Goal: Information Seeking & Learning: Learn about a topic

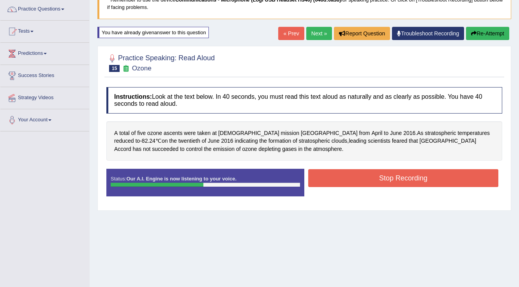
click at [326, 179] on button "Stop Recording" at bounding box center [403, 178] width 190 height 18
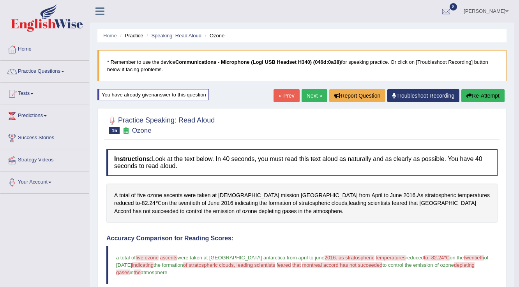
click at [304, 97] on link "Next »" at bounding box center [314, 95] width 26 height 13
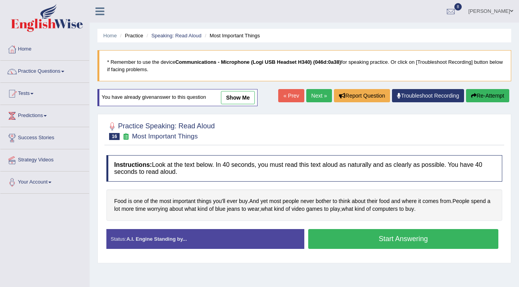
click at [360, 235] on button "Start Answering" at bounding box center [403, 239] width 190 height 20
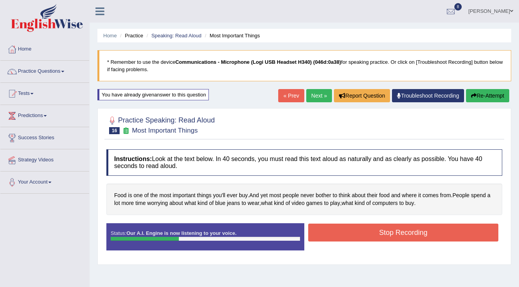
click at [360, 234] on button "Stop Recording" at bounding box center [403, 233] width 190 height 18
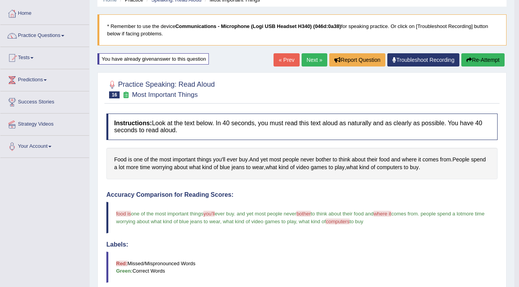
scroll to position [31, 0]
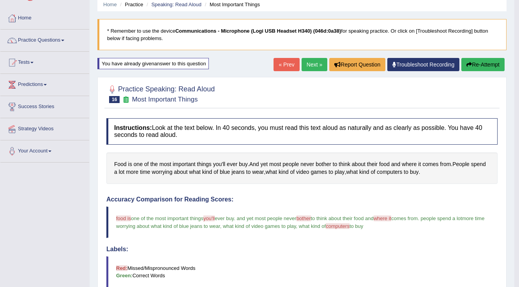
click at [311, 65] on link "Next »" at bounding box center [314, 64] width 26 height 13
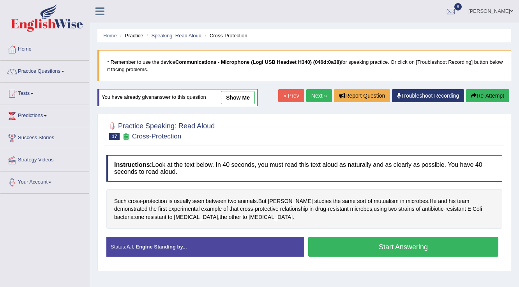
click at [374, 249] on button "Start Answering" at bounding box center [403, 247] width 190 height 20
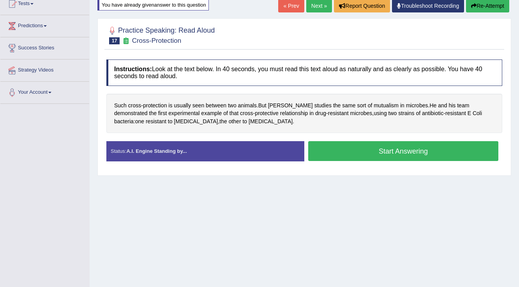
scroll to position [93, 0]
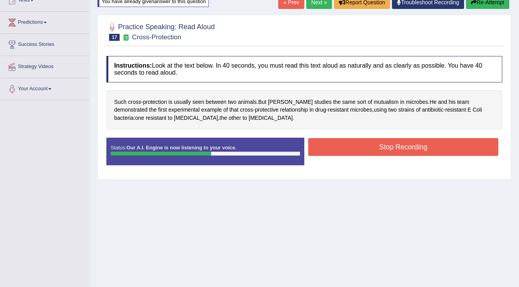
click at [345, 148] on button "Stop Recording" at bounding box center [403, 147] width 190 height 18
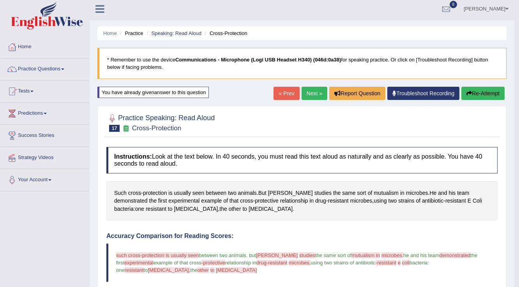
scroll to position [0, 0]
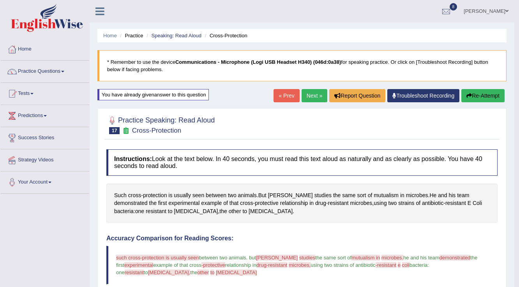
click at [318, 95] on link "Next »" at bounding box center [314, 95] width 26 height 13
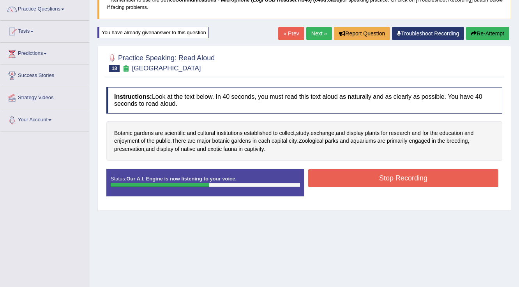
click at [350, 175] on button "Stop Recording" at bounding box center [403, 178] width 190 height 18
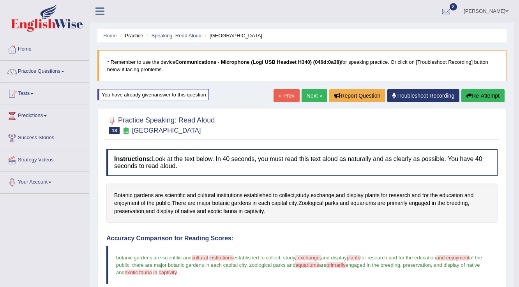
click at [315, 91] on link "Next »" at bounding box center [314, 95] width 26 height 13
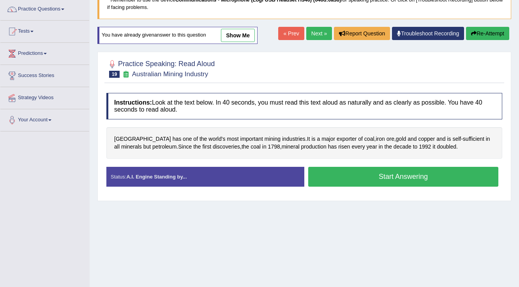
click at [374, 180] on button "Start Answering" at bounding box center [403, 177] width 190 height 20
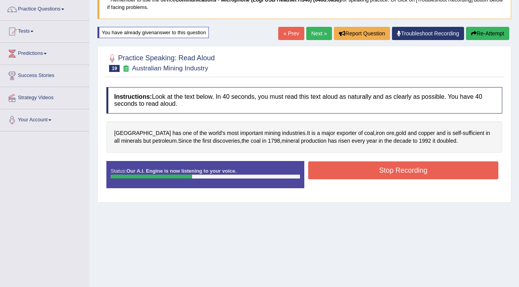
click at [364, 167] on button "Stop Recording" at bounding box center [403, 171] width 190 height 18
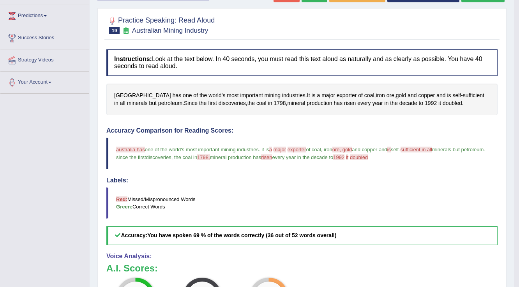
scroll to position [31, 0]
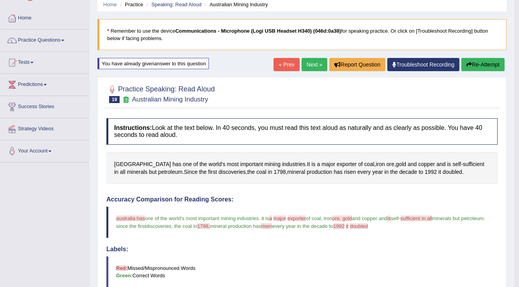
click at [311, 65] on link "Next »" at bounding box center [314, 64] width 26 height 13
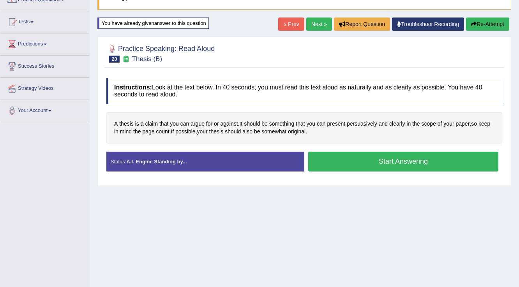
scroll to position [93, 0]
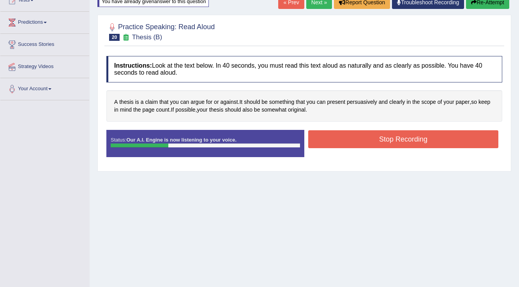
click at [333, 142] on button "Stop Recording" at bounding box center [403, 139] width 190 height 18
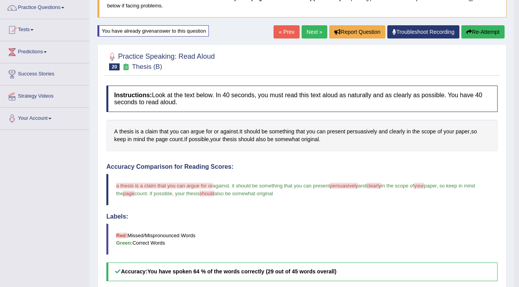
scroll to position [31, 0]
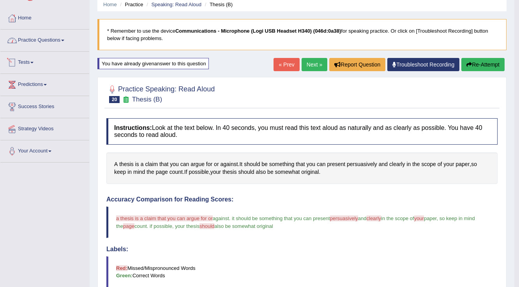
click at [59, 39] on link "Practice Questions" at bounding box center [44, 39] width 89 height 19
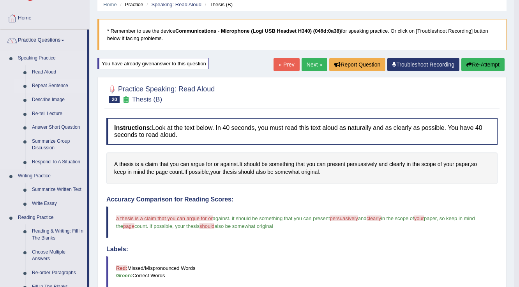
click at [49, 85] on link "Repeat Sentence" at bounding box center [57, 86] width 59 height 14
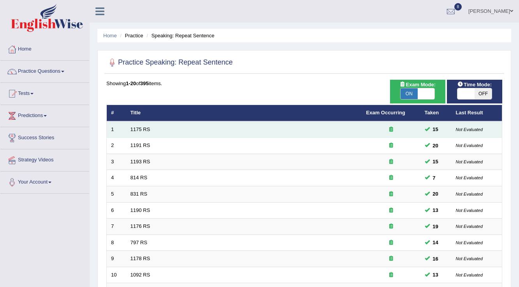
click at [138, 123] on td "1175 RS" at bounding box center [244, 129] width 236 height 16
click at [138, 127] on link "1175 RS" at bounding box center [140, 130] width 20 height 6
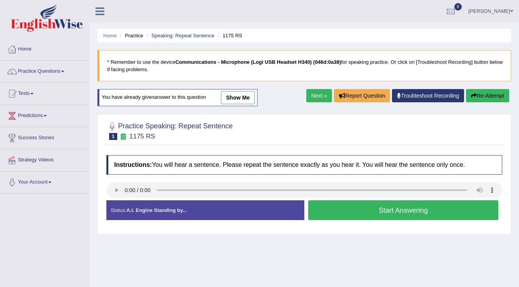
click at [342, 210] on button "Start Answering" at bounding box center [403, 210] width 190 height 20
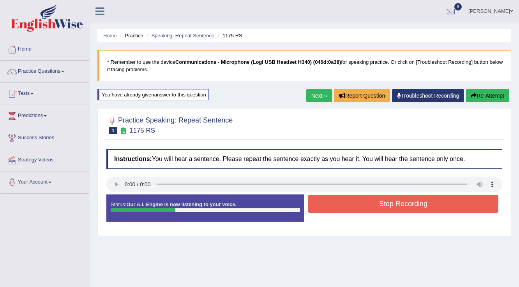
click at [341, 202] on button "Stop Recording" at bounding box center [403, 204] width 190 height 18
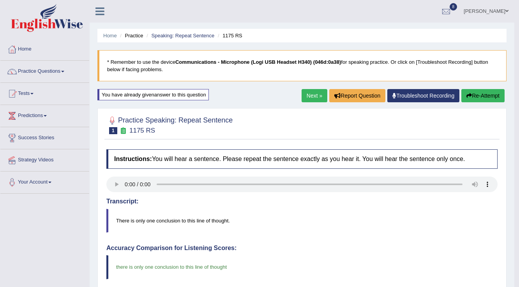
click at [313, 98] on link "Next »" at bounding box center [314, 95] width 26 height 13
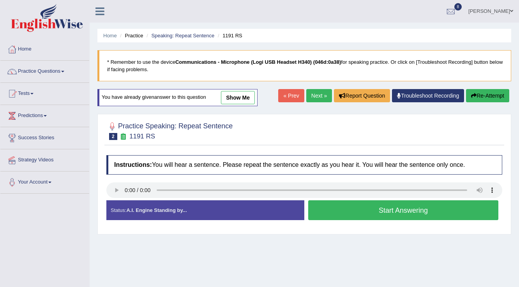
click at [337, 207] on button "Start Answering" at bounding box center [403, 210] width 190 height 20
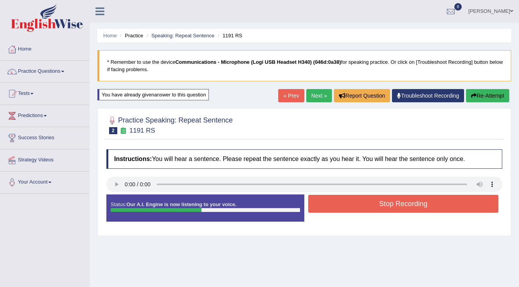
click at [337, 207] on button "Stop Recording" at bounding box center [403, 204] width 190 height 18
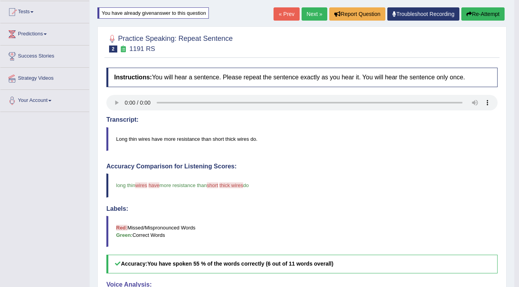
scroll to position [62, 0]
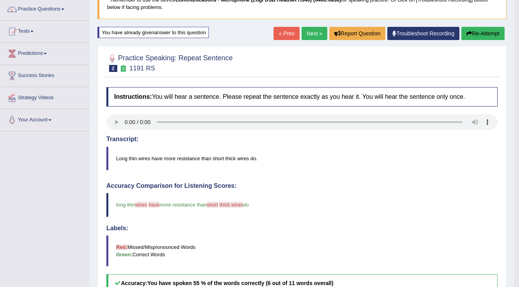
click at [305, 8] on blockquote "* Remember to use the device Communications - Microphone (Logi USB Headset H340…" at bounding box center [301, 3] width 409 height 31
click at [310, 29] on link "Next »" at bounding box center [314, 33] width 26 height 13
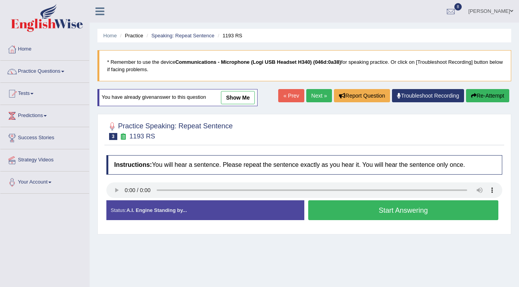
click at [353, 208] on button "Start Answering" at bounding box center [403, 210] width 190 height 20
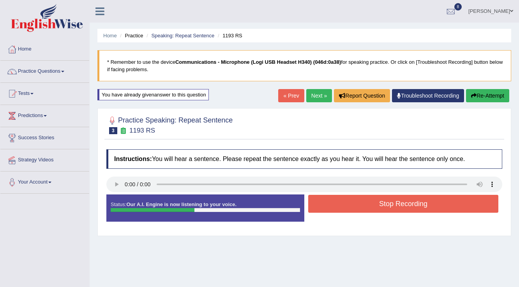
click at [354, 208] on button "Stop Recording" at bounding box center [403, 204] width 190 height 18
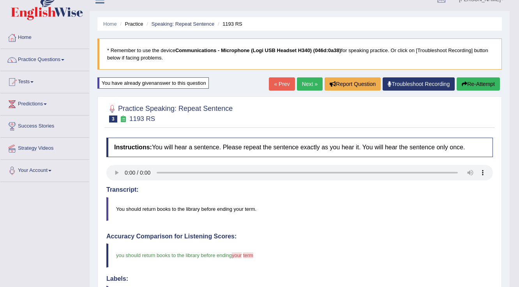
scroll to position [62, 0]
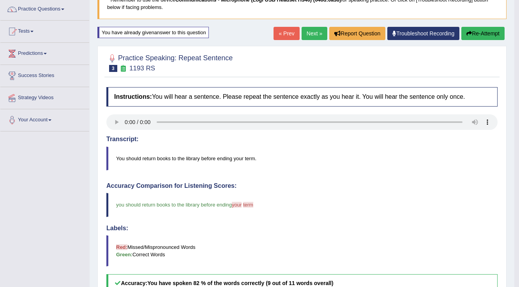
click at [305, 32] on link "Next »" at bounding box center [314, 33] width 26 height 13
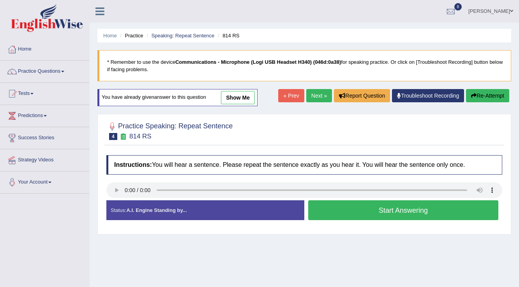
click at [360, 208] on button "Start Answering" at bounding box center [403, 210] width 190 height 20
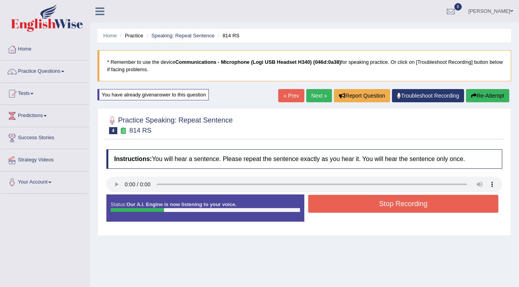
click at [352, 204] on button "Stop Recording" at bounding box center [403, 204] width 190 height 18
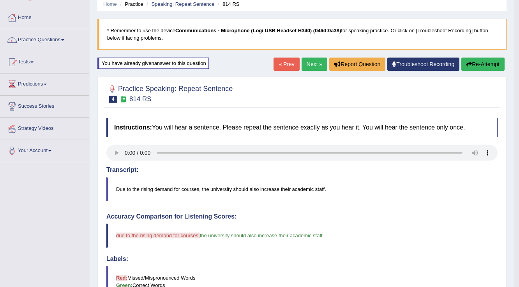
scroll to position [31, 0]
click at [308, 64] on link "Next »" at bounding box center [314, 64] width 26 height 13
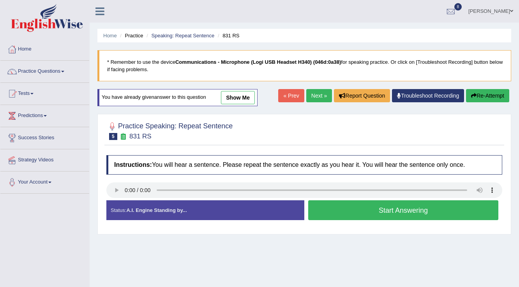
click at [335, 212] on button "Start Answering" at bounding box center [403, 210] width 190 height 20
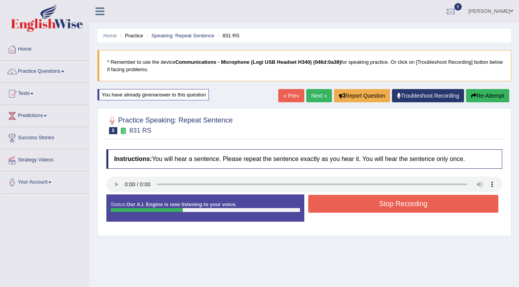
click at [336, 202] on button "Stop Recording" at bounding box center [403, 204] width 190 height 18
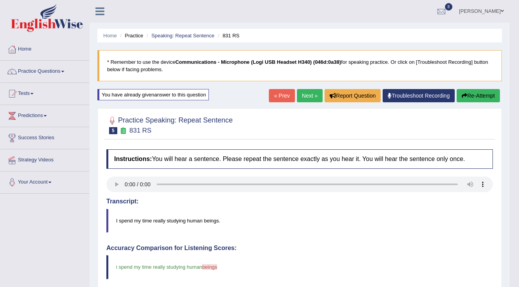
scroll to position [93, 0]
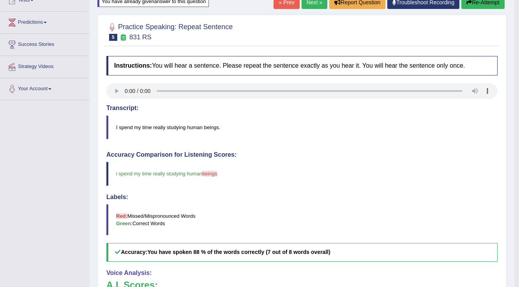
click at [304, 3] on link "Next »" at bounding box center [314, 2] width 26 height 13
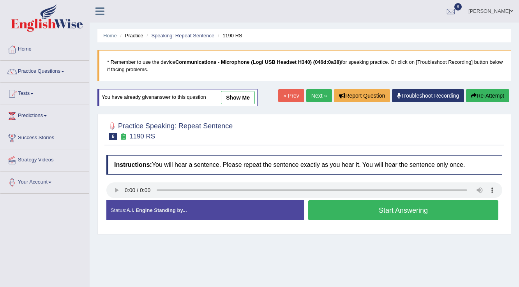
click at [330, 202] on button "Start Answering" at bounding box center [403, 210] width 190 height 20
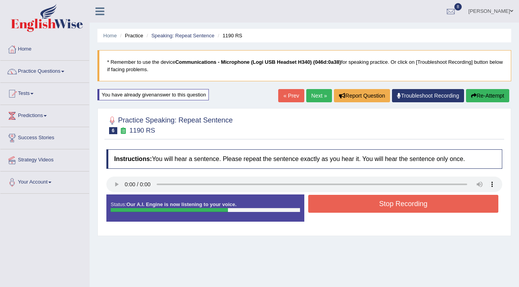
click at [330, 202] on button "Stop Recording" at bounding box center [403, 204] width 190 height 18
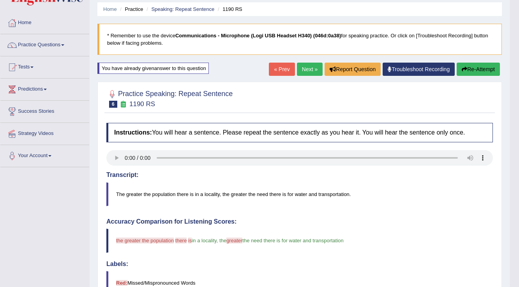
scroll to position [62, 0]
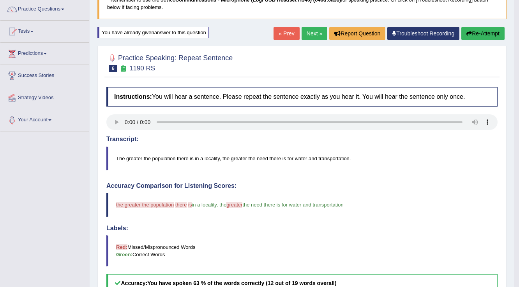
click at [313, 34] on link "Next »" at bounding box center [314, 33] width 26 height 13
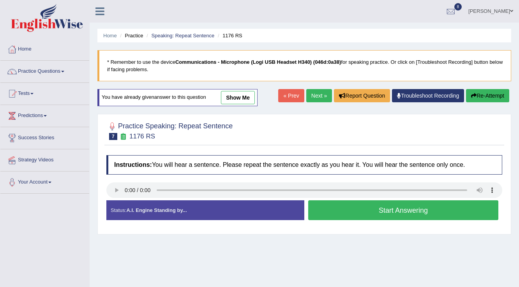
click at [343, 204] on button "Start Answering" at bounding box center [403, 210] width 190 height 20
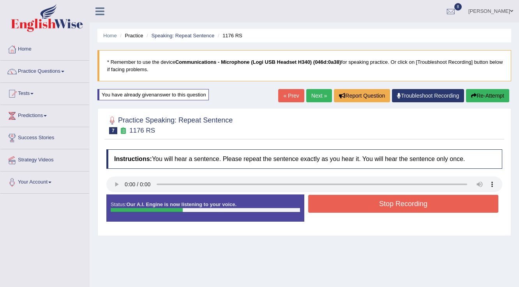
click at [343, 204] on button "Stop Recording" at bounding box center [403, 204] width 190 height 18
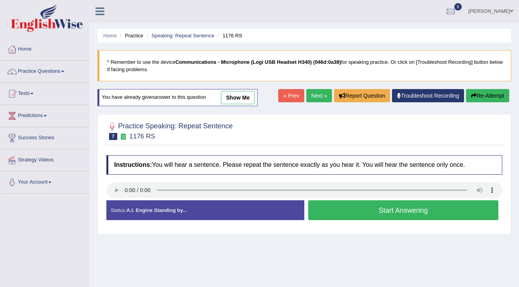
click at [371, 209] on button "Start Answering" at bounding box center [403, 210] width 190 height 20
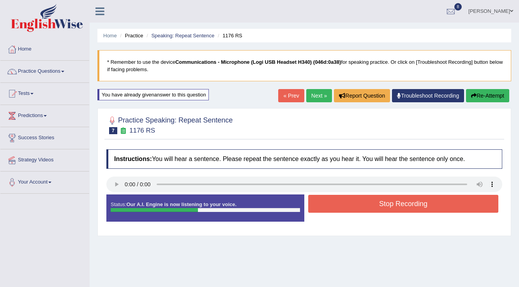
click at [362, 203] on button "Stop Recording" at bounding box center [403, 204] width 190 height 18
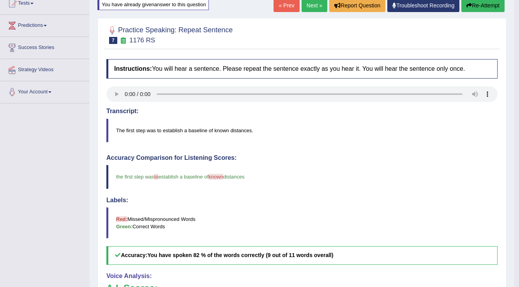
scroll to position [93, 0]
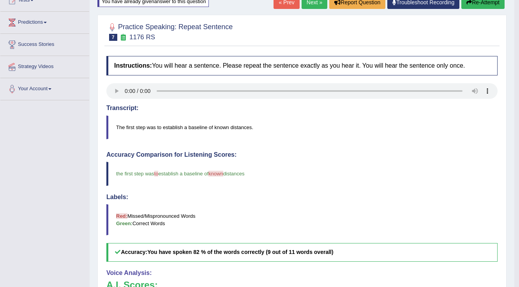
click at [304, 3] on link "Next »" at bounding box center [314, 2] width 26 height 13
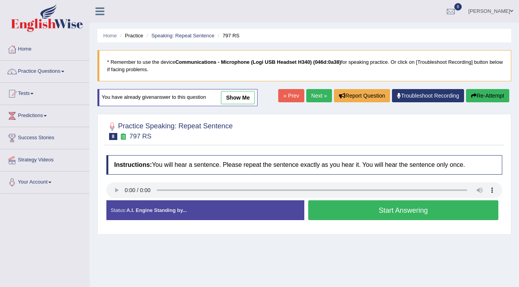
click at [323, 209] on button "Start Answering" at bounding box center [403, 210] width 190 height 20
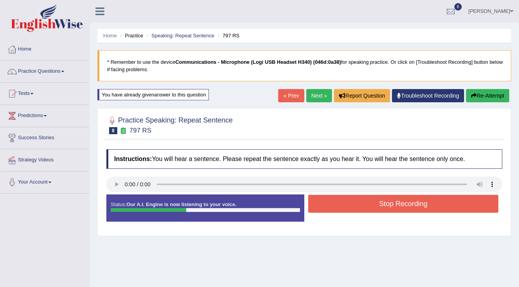
click at [362, 199] on button "Stop Recording" at bounding box center [403, 204] width 190 height 18
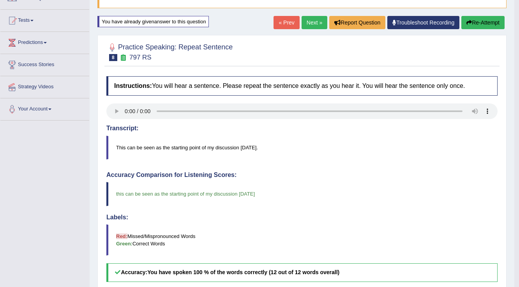
scroll to position [62, 0]
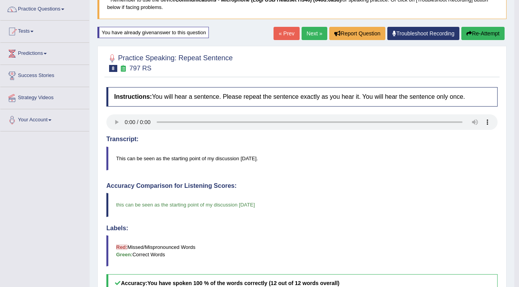
click at [310, 33] on link "Next »" at bounding box center [314, 33] width 26 height 13
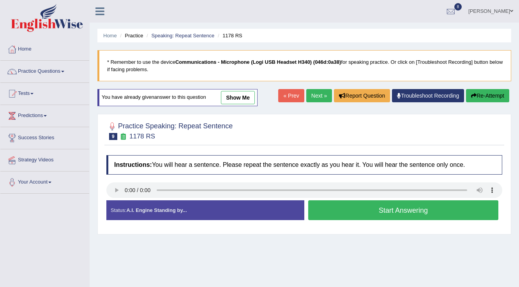
click at [331, 200] on button "Start Answering" at bounding box center [403, 210] width 190 height 20
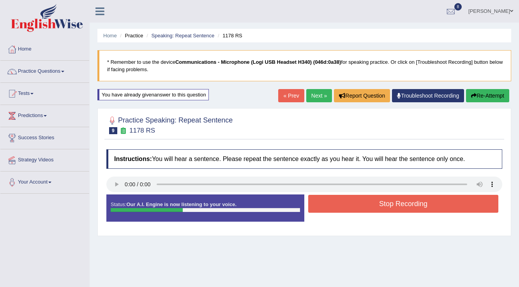
click at [332, 200] on button "Stop Recording" at bounding box center [403, 204] width 190 height 18
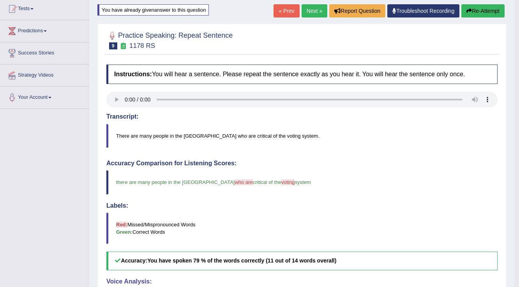
scroll to position [31, 0]
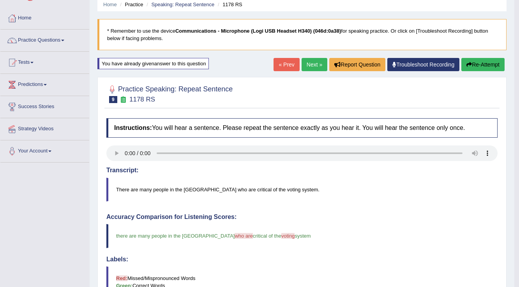
click at [313, 64] on link "Next »" at bounding box center [314, 64] width 26 height 13
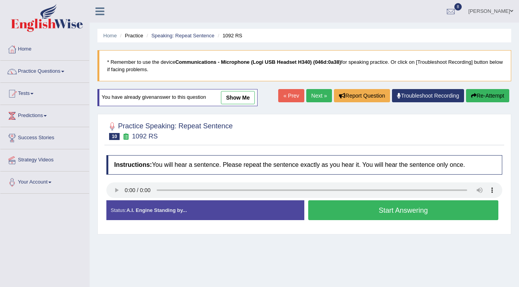
click at [346, 206] on button "Start Answering" at bounding box center [403, 210] width 190 height 20
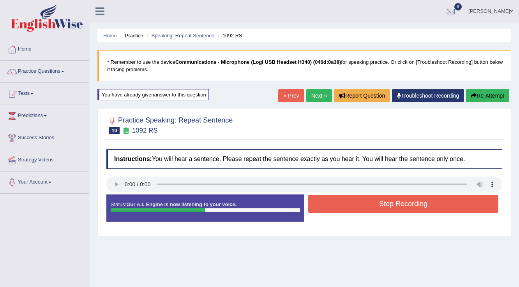
click at [345, 206] on button "Stop Recording" at bounding box center [403, 204] width 190 height 18
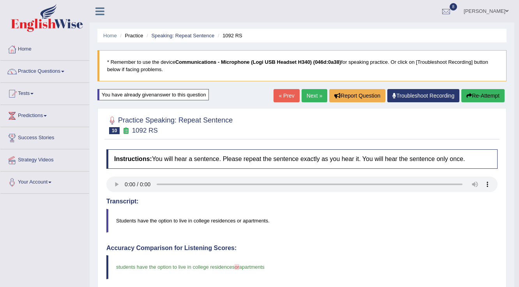
click at [311, 97] on link "Next »" at bounding box center [314, 95] width 26 height 13
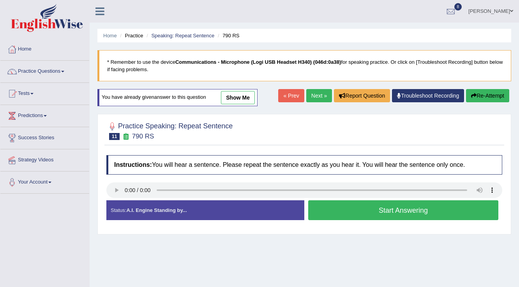
click at [336, 207] on button "Start Answering" at bounding box center [403, 210] width 190 height 20
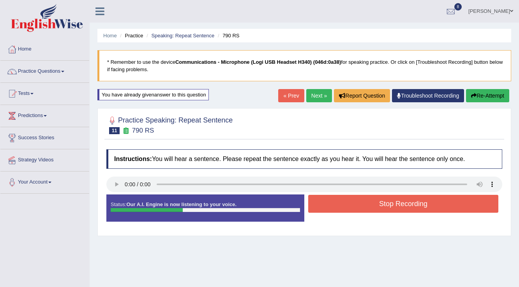
click at [336, 207] on button "Stop Recording" at bounding box center [403, 204] width 190 height 18
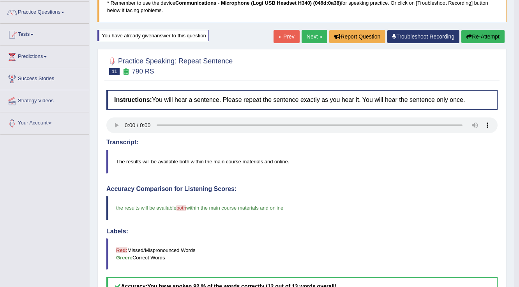
scroll to position [31, 0]
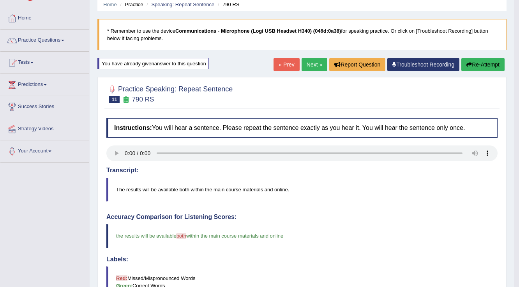
click at [311, 68] on link "Next »" at bounding box center [314, 64] width 26 height 13
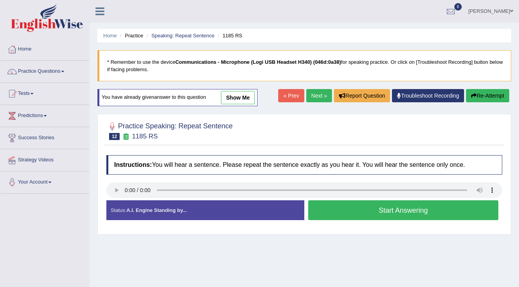
click at [350, 208] on button "Start Answering" at bounding box center [403, 210] width 190 height 20
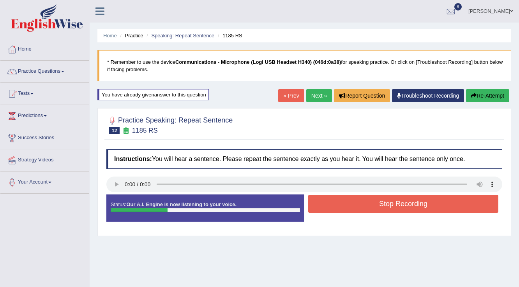
click at [349, 204] on button "Stop Recording" at bounding box center [403, 204] width 190 height 18
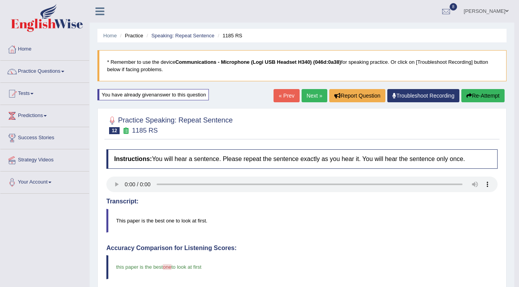
click at [314, 101] on link "Next »" at bounding box center [314, 95] width 26 height 13
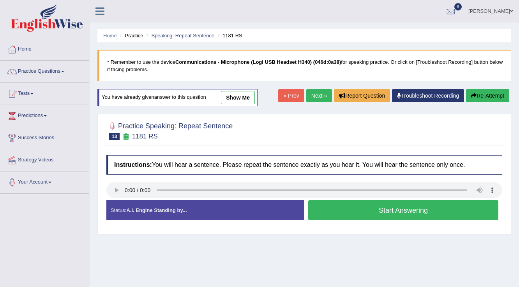
click at [338, 209] on button "Start Answering" at bounding box center [403, 210] width 190 height 20
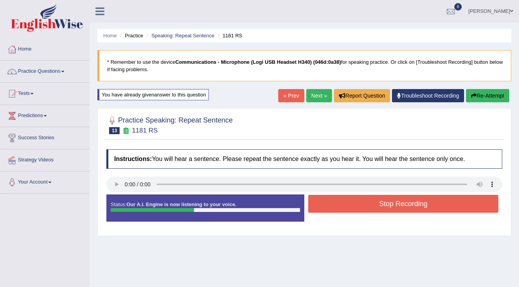
click at [336, 208] on button "Stop Recording" at bounding box center [403, 204] width 190 height 18
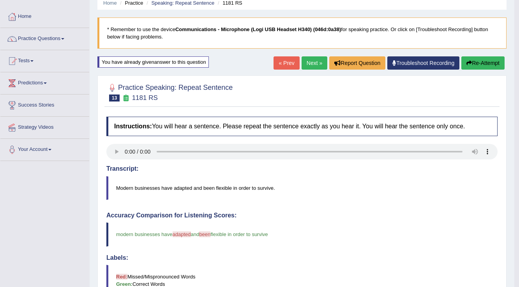
scroll to position [31, 0]
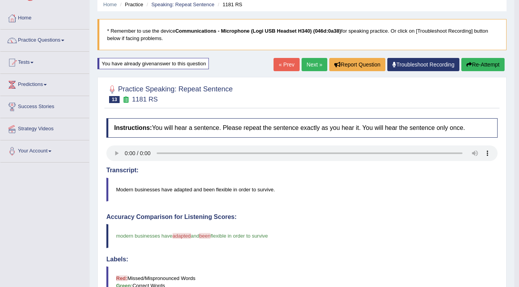
click at [308, 69] on link "Next »" at bounding box center [314, 64] width 26 height 13
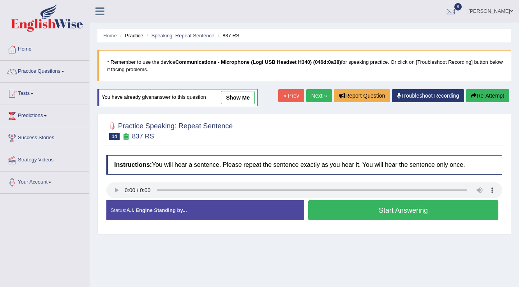
click at [336, 209] on button "Start Answering" at bounding box center [403, 210] width 190 height 20
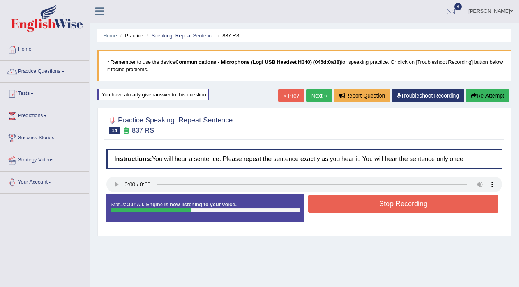
click at [355, 201] on button "Stop Recording" at bounding box center [403, 204] width 190 height 18
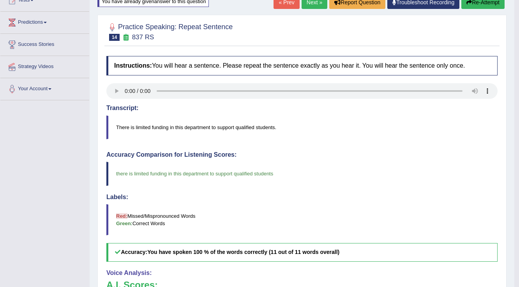
scroll to position [31, 0]
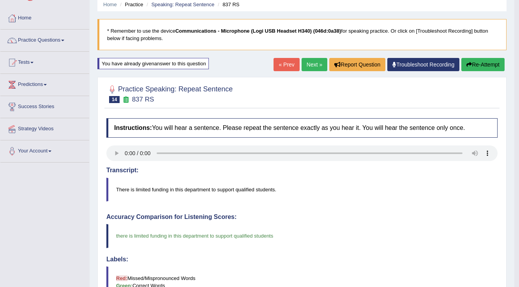
click at [308, 69] on link "Next »" at bounding box center [314, 64] width 26 height 13
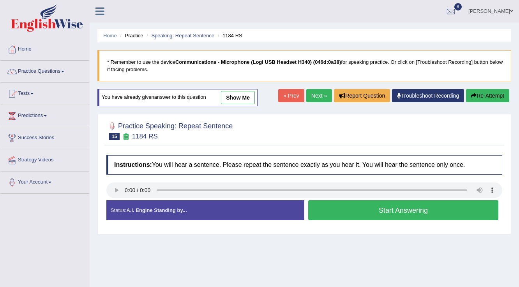
click at [345, 201] on button "Start Answering" at bounding box center [403, 210] width 190 height 20
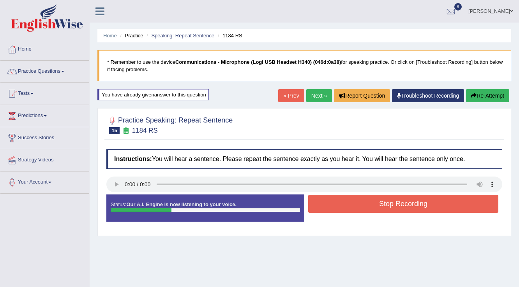
click at [345, 201] on button "Stop Recording" at bounding box center [403, 204] width 190 height 18
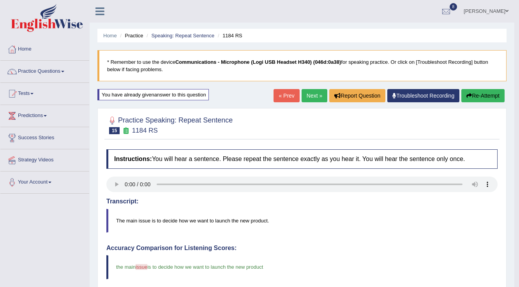
click at [311, 93] on link "Next »" at bounding box center [314, 95] width 26 height 13
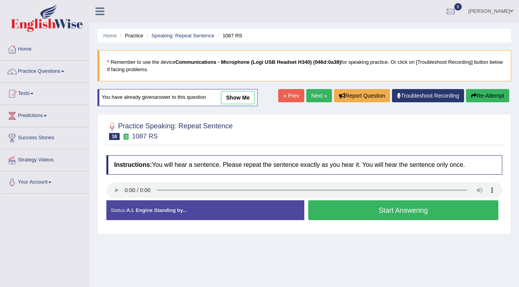
click at [343, 200] on button "Start Answering" at bounding box center [403, 210] width 190 height 20
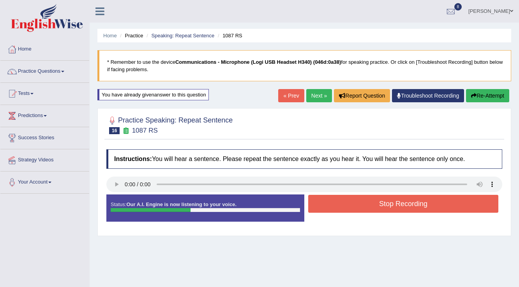
click at [343, 200] on button "Stop Recording" at bounding box center [403, 204] width 190 height 18
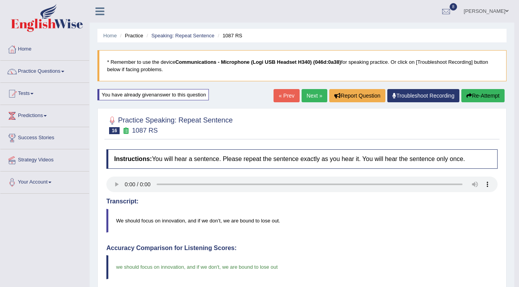
click at [307, 98] on link "Next »" at bounding box center [314, 95] width 26 height 13
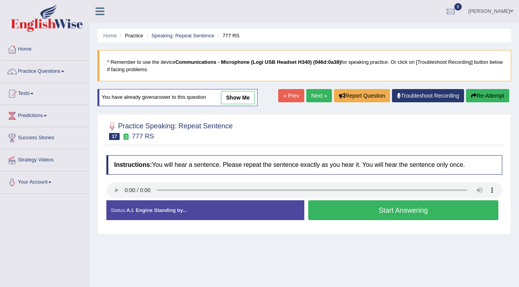
click at [351, 207] on button "Start Answering" at bounding box center [403, 210] width 190 height 20
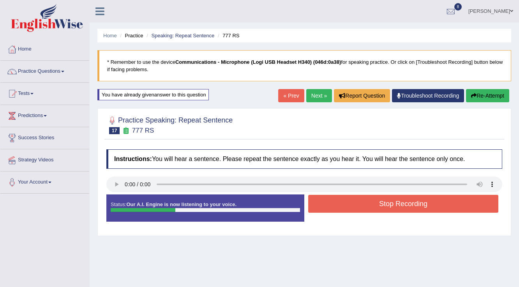
click at [357, 207] on button "Stop Recording" at bounding box center [403, 204] width 190 height 18
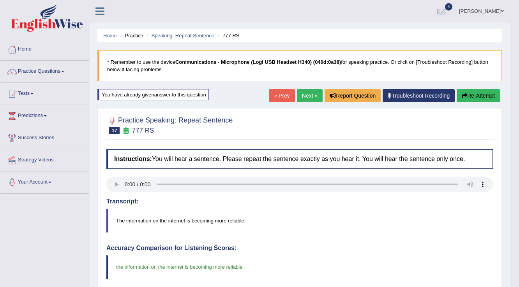
scroll to position [93, 0]
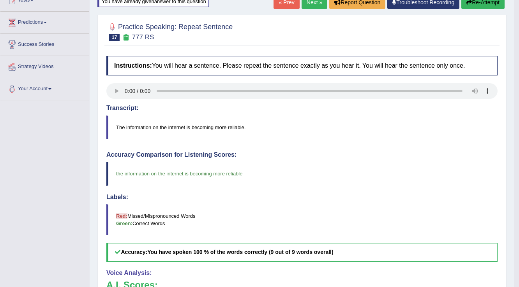
click at [313, 6] on link "Next »" at bounding box center [314, 2] width 26 height 13
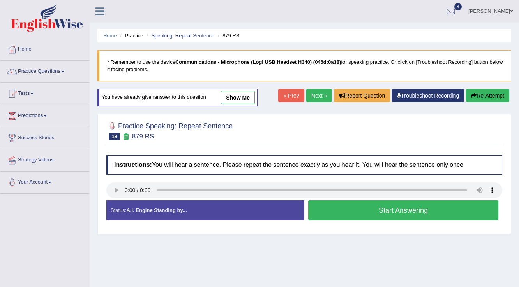
click at [352, 203] on button "Start Answering" at bounding box center [403, 210] width 190 height 20
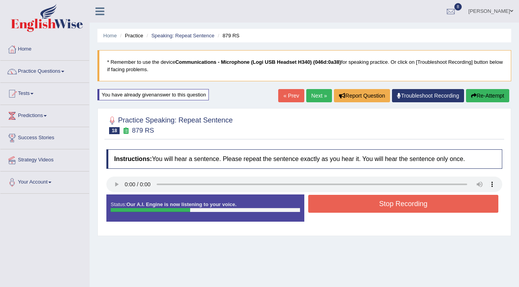
click at [352, 203] on button "Stop Recording" at bounding box center [403, 204] width 190 height 18
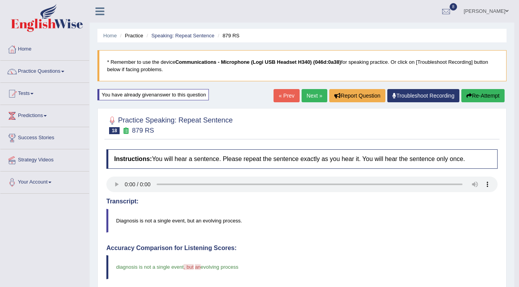
click at [311, 94] on link "Next »" at bounding box center [314, 95] width 26 height 13
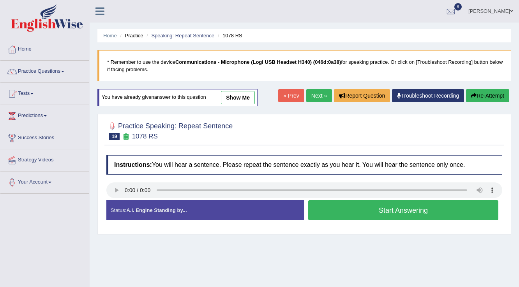
click at [355, 213] on button "Start Answering" at bounding box center [403, 210] width 190 height 20
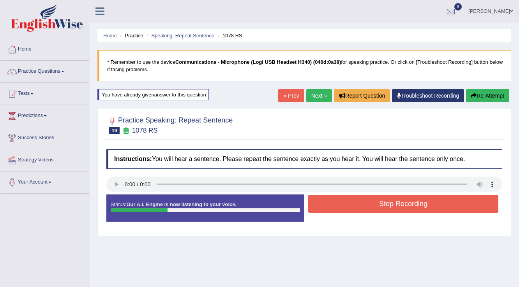
click at [345, 200] on button "Stop Recording" at bounding box center [403, 204] width 190 height 18
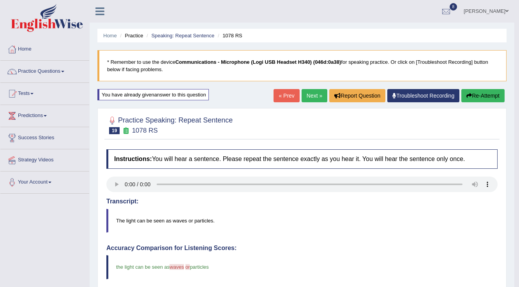
click at [478, 92] on button "Re-Attempt" at bounding box center [482, 95] width 43 height 13
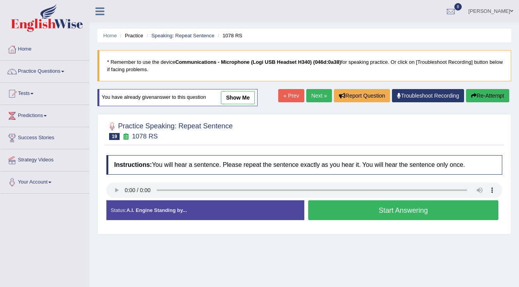
click at [352, 206] on button "Start Answering" at bounding box center [403, 210] width 190 height 20
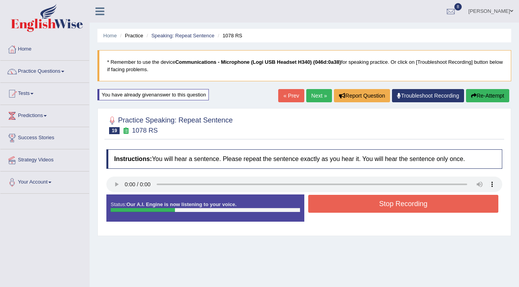
click at [352, 206] on button "Stop Recording" at bounding box center [403, 204] width 190 height 18
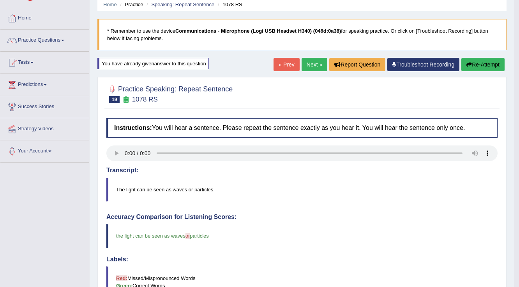
scroll to position [31, 0]
click at [313, 69] on link "Next »" at bounding box center [314, 64] width 26 height 13
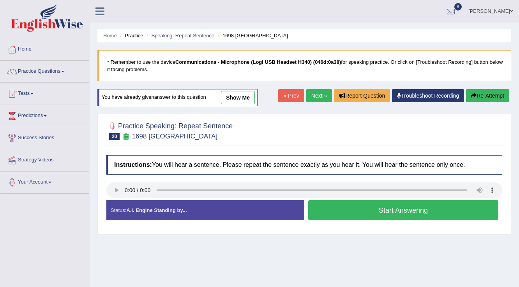
click at [348, 213] on button "Start Answering" at bounding box center [403, 210] width 190 height 20
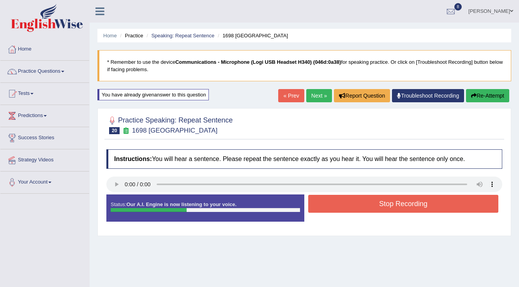
click at [399, 210] on button "Stop Recording" at bounding box center [403, 204] width 190 height 18
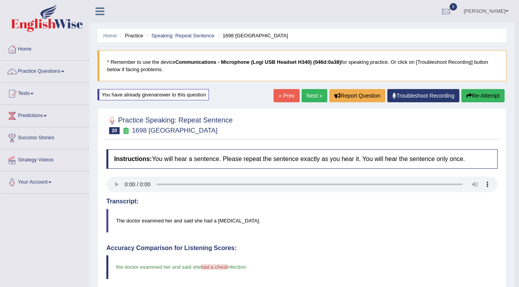
click at [466, 95] on icon "button" at bounding box center [468, 95] width 5 height 5
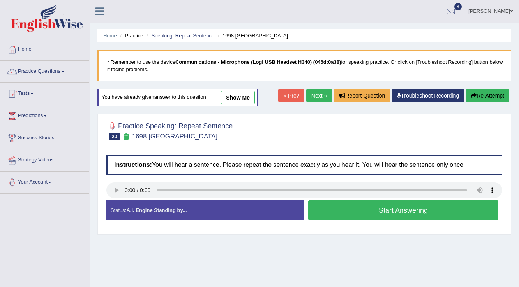
click at [348, 208] on button "Start Answering" at bounding box center [403, 210] width 190 height 20
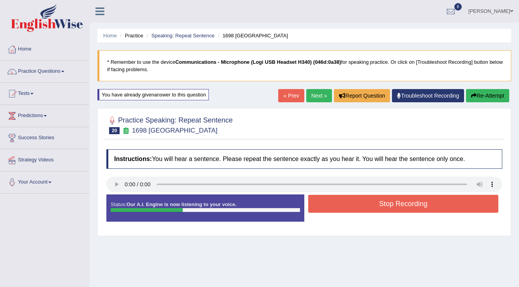
click at [348, 208] on button "Stop Recording" at bounding box center [403, 204] width 190 height 18
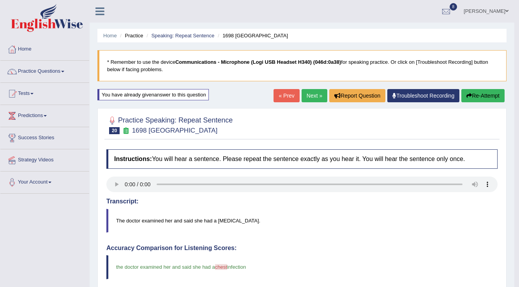
click at [315, 97] on link "Next »" at bounding box center [314, 95] width 26 height 13
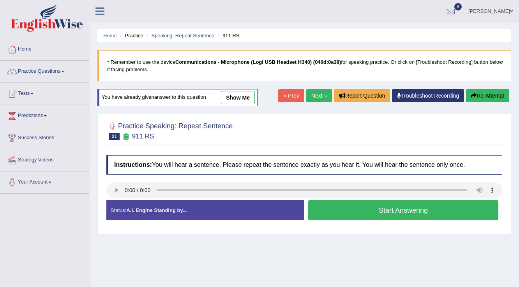
click at [366, 208] on button "Start Answering" at bounding box center [403, 210] width 190 height 20
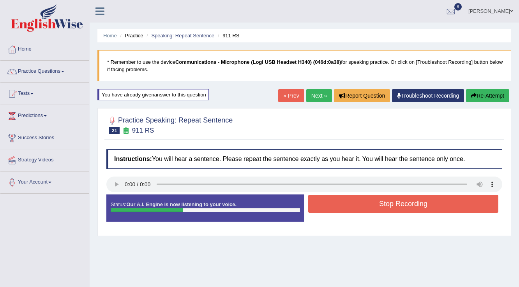
click at [360, 204] on button "Stop Recording" at bounding box center [403, 204] width 190 height 18
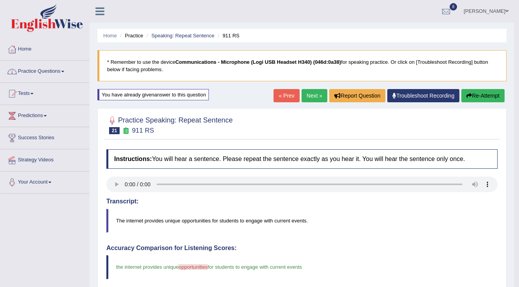
click at [65, 70] on link "Practice Questions" at bounding box center [44, 70] width 89 height 19
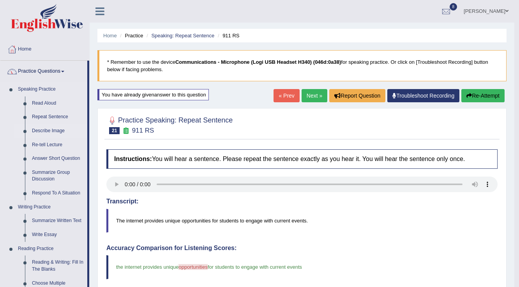
click at [54, 128] on link "Describe Image" at bounding box center [57, 131] width 59 height 14
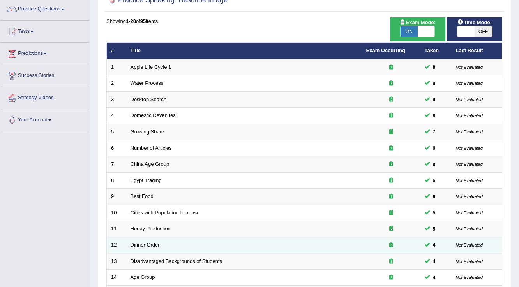
scroll to position [226, 0]
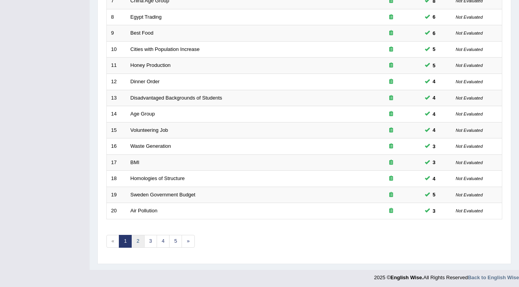
click at [139, 243] on link "2" at bounding box center [137, 241] width 13 height 13
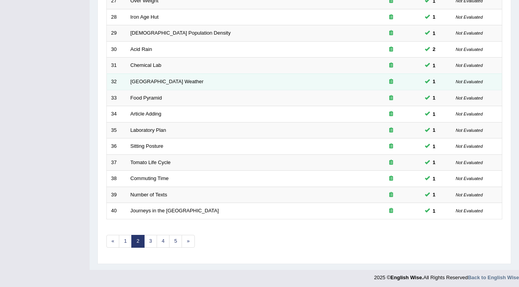
click at [146, 77] on td "[GEOGRAPHIC_DATA] Weather" at bounding box center [244, 82] width 236 height 16
click at [146, 79] on link "[GEOGRAPHIC_DATA] Weather" at bounding box center [166, 82] width 73 height 6
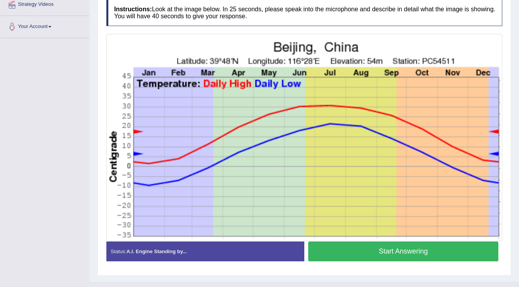
click at [379, 246] on button "Start Answering" at bounding box center [403, 252] width 190 height 20
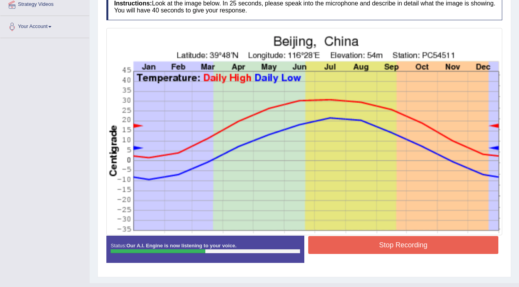
click at [379, 246] on button "Stop Recording" at bounding box center [403, 245] width 190 height 18
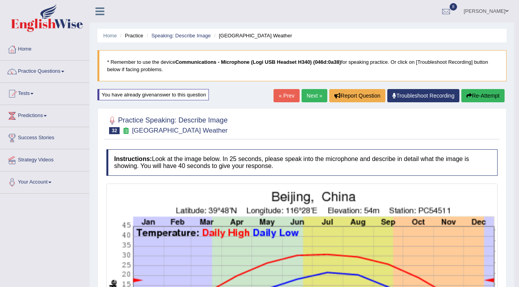
click at [316, 98] on link "Next »" at bounding box center [314, 95] width 26 height 13
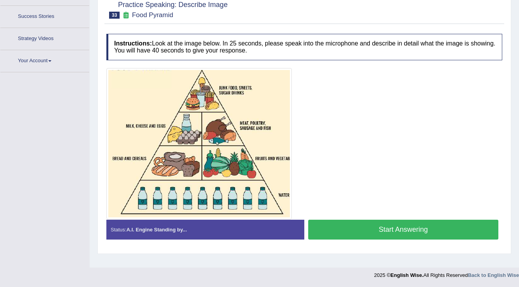
scroll to position [121, 0]
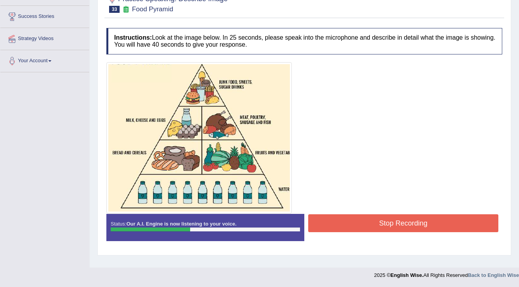
click at [350, 219] on button "Stop Recording" at bounding box center [403, 223] width 190 height 18
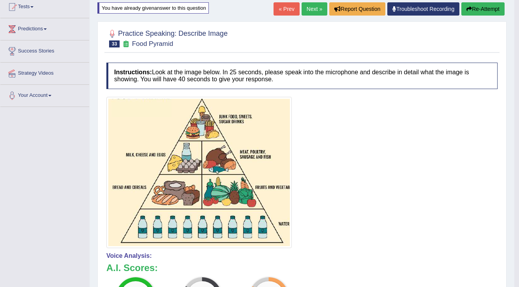
scroll to position [28, 0]
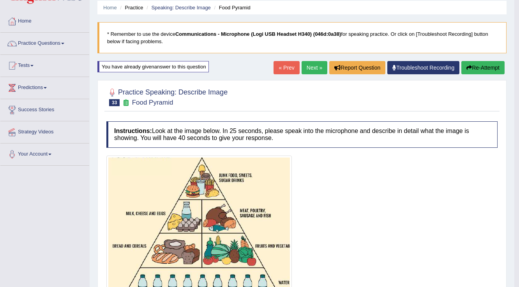
click at [315, 70] on link "Next »" at bounding box center [314, 67] width 26 height 13
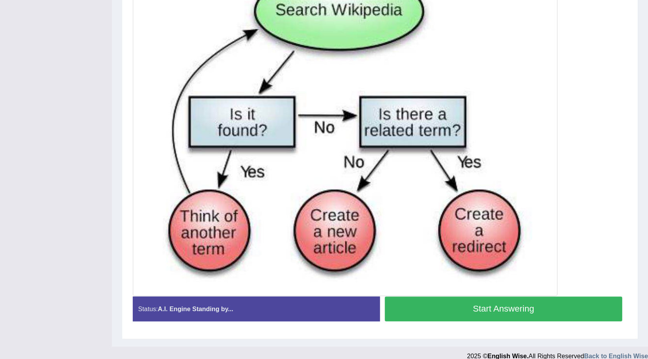
scroll to position [179, 0]
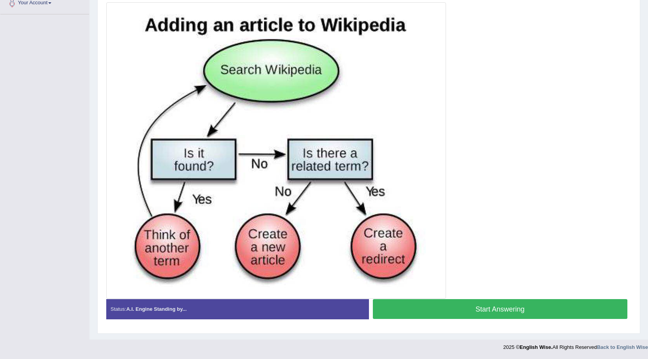
click at [465, 287] on button "Start Answering" at bounding box center [500, 309] width 255 height 20
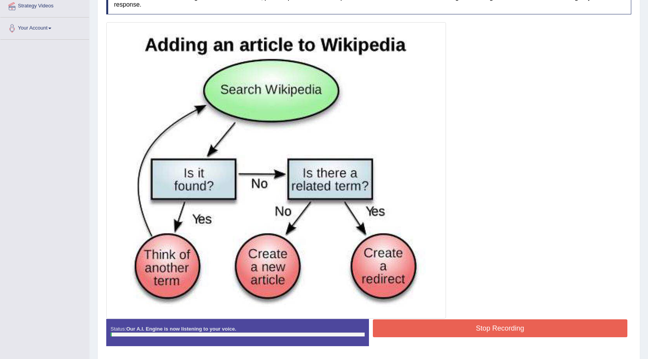
scroll to position [141, 0]
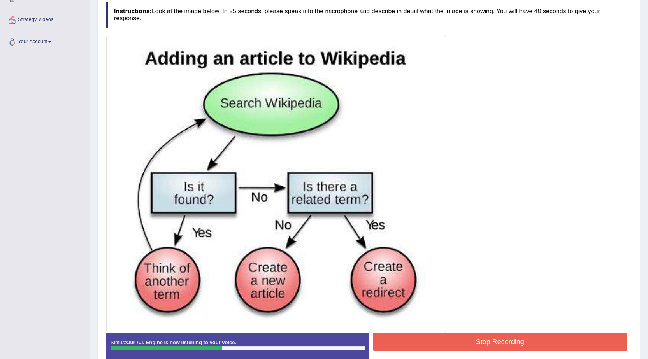
click at [473, 287] on button "Stop Recording" at bounding box center [500, 342] width 255 height 18
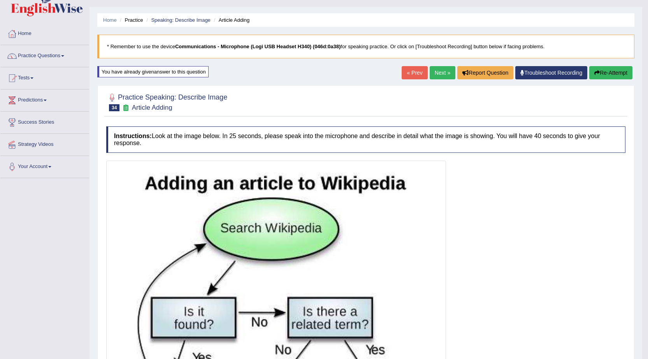
scroll to position [0, 0]
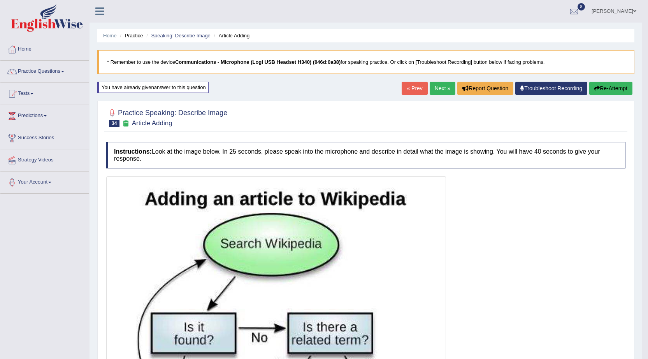
click at [441, 89] on link "Next »" at bounding box center [443, 88] width 26 height 13
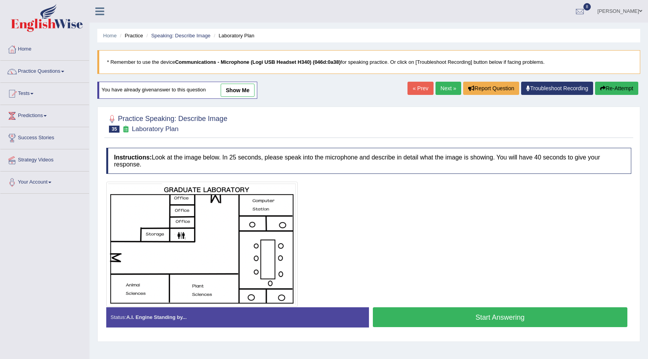
click at [467, 320] on button "Start Answering" at bounding box center [500, 318] width 255 height 20
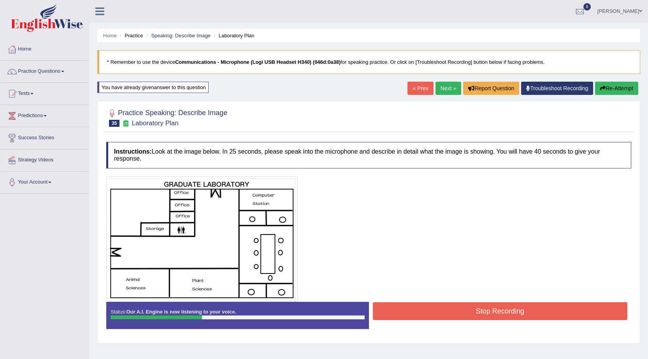
click at [458, 310] on button "Stop Recording" at bounding box center [500, 311] width 255 height 18
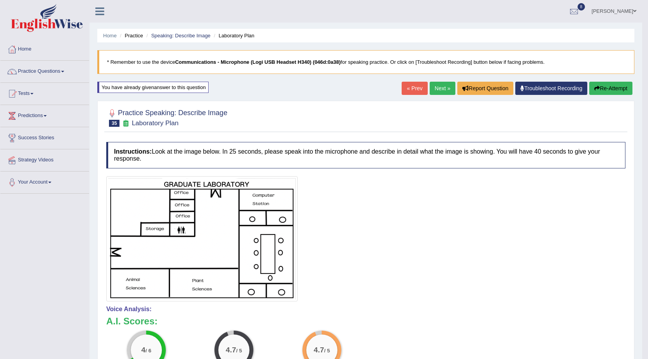
click at [442, 88] on link "Next »" at bounding box center [443, 88] width 26 height 13
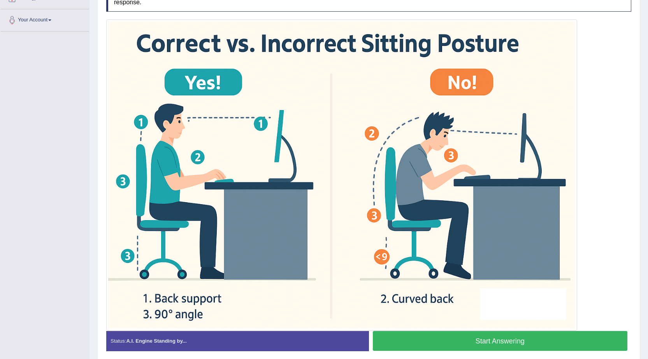
click at [443, 338] on button "Start Answering" at bounding box center [500, 341] width 255 height 20
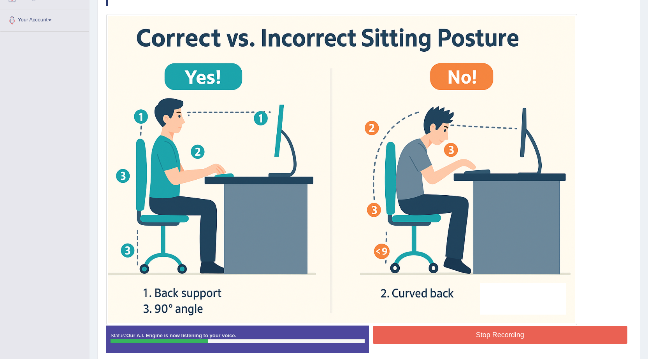
click at [443, 338] on button "Stop Recording" at bounding box center [500, 335] width 255 height 18
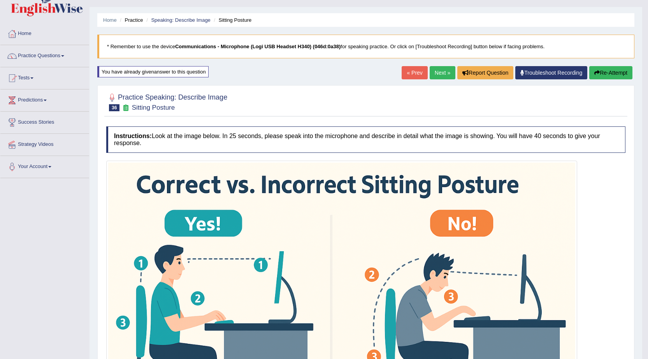
scroll to position [7, 0]
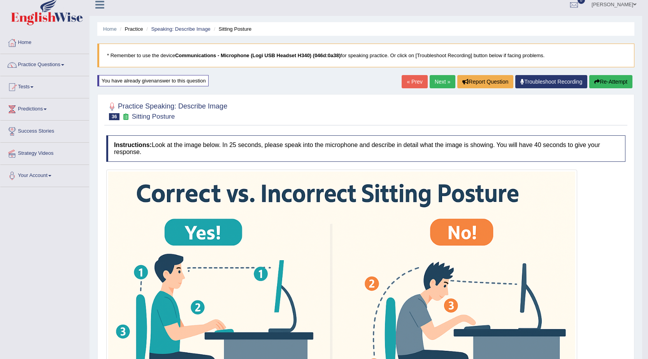
click at [603, 83] on button "Re-Attempt" at bounding box center [610, 81] width 43 height 13
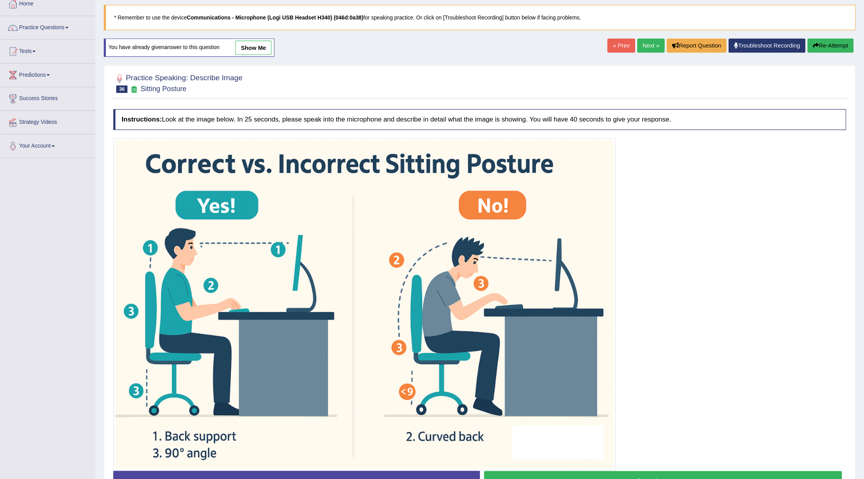
scroll to position [46, 0]
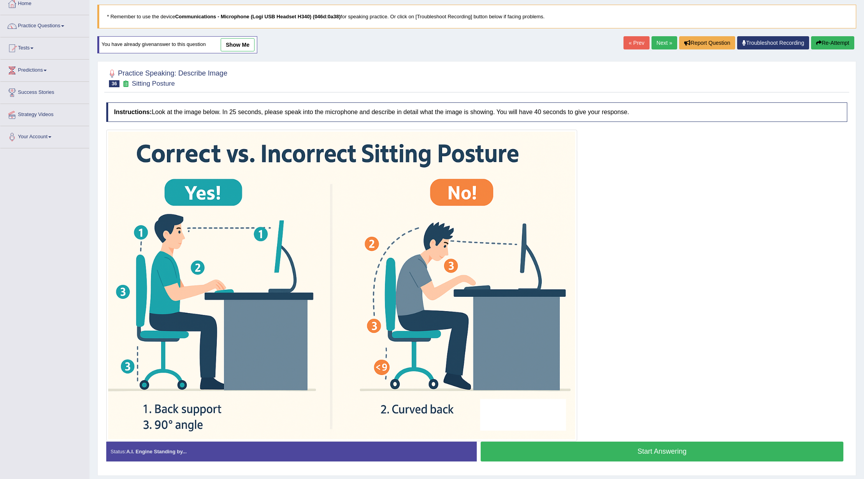
click at [648, 359] on button "Start Answering" at bounding box center [662, 451] width 363 height 20
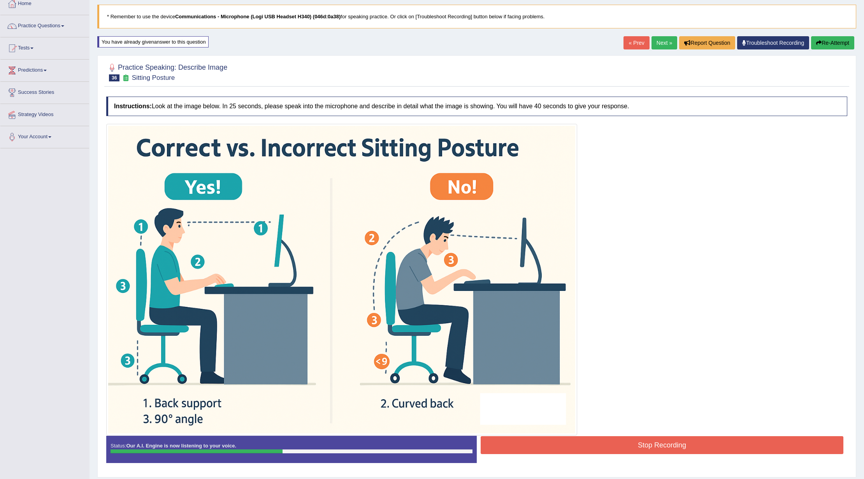
click at [648, 359] on button "Stop Recording" at bounding box center [662, 445] width 363 height 18
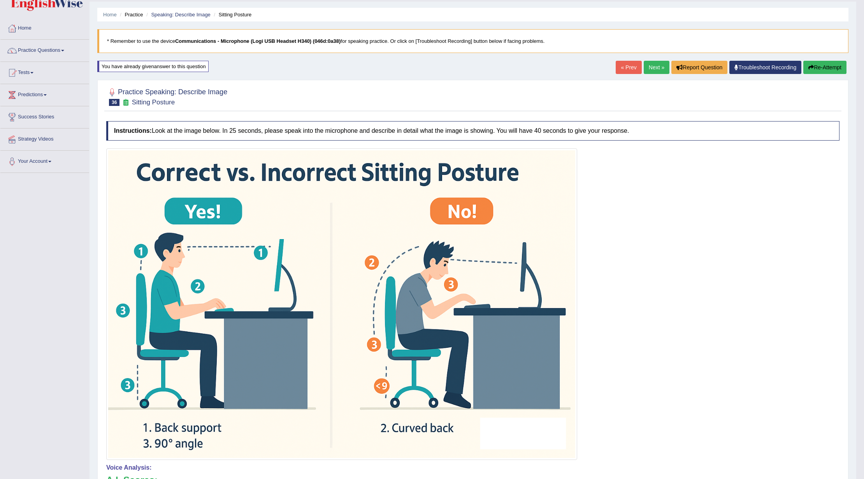
scroll to position [0, 0]
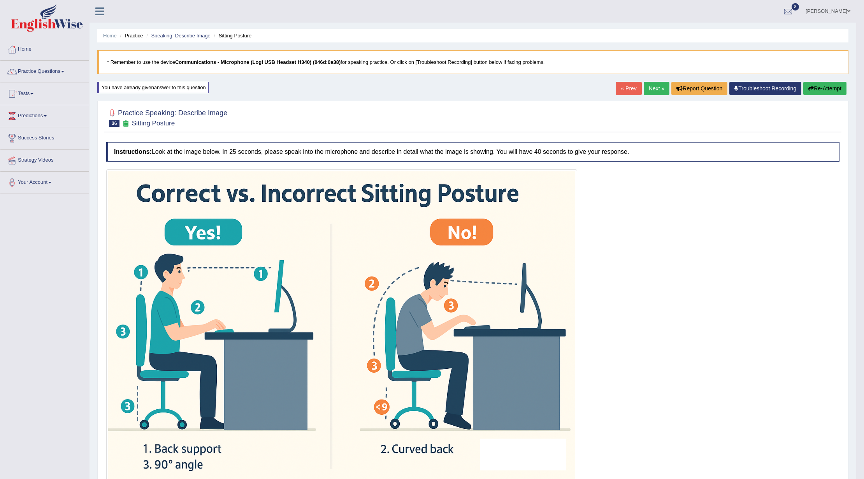
click at [648, 90] on link "Next »" at bounding box center [657, 88] width 26 height 13
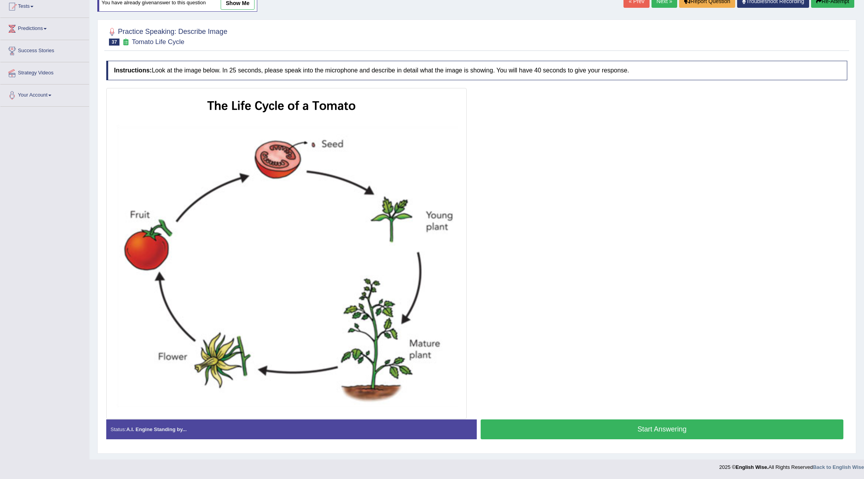
click at [631, 424] on button "Start Answering" at bounding box center [662, 429] width 363 height 20
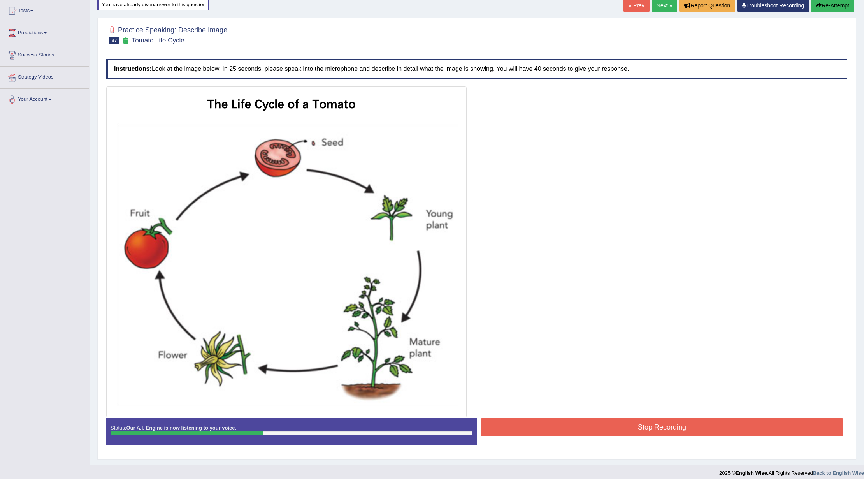
click at [634, 427] on button "Stop Recording" at bounding box center [662, 427] width 363 height 18
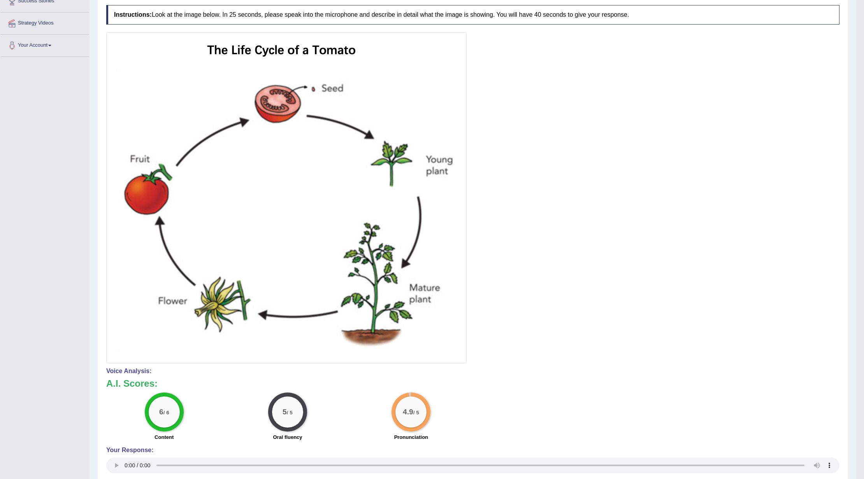
scroll to position [0, 0]
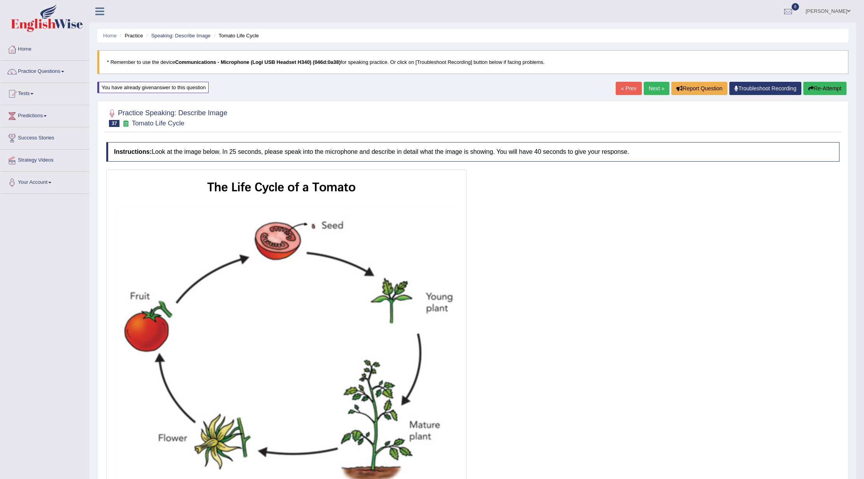
click at [651, 84] on link "Next »" at bounding box center [657, 88] width 26 height 13
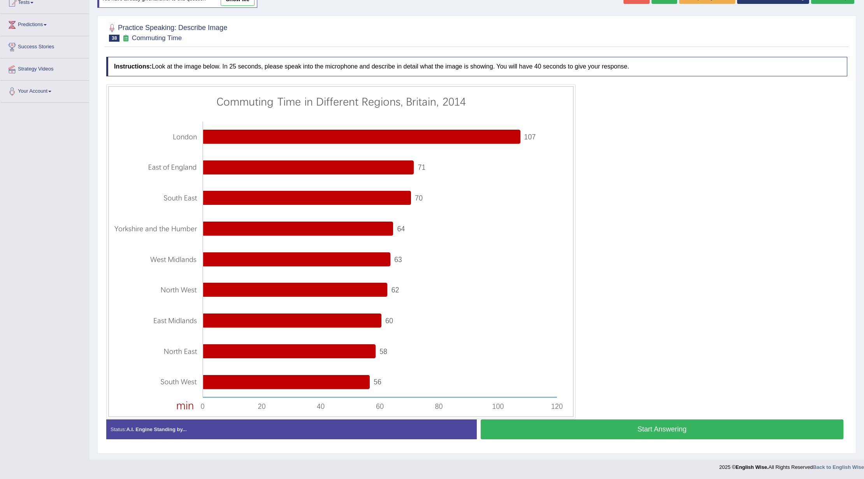
scroll to position [93, 0]
click at [606, 424] on button "Start Answering" at bounding box center [662, 429] width 363 height 20
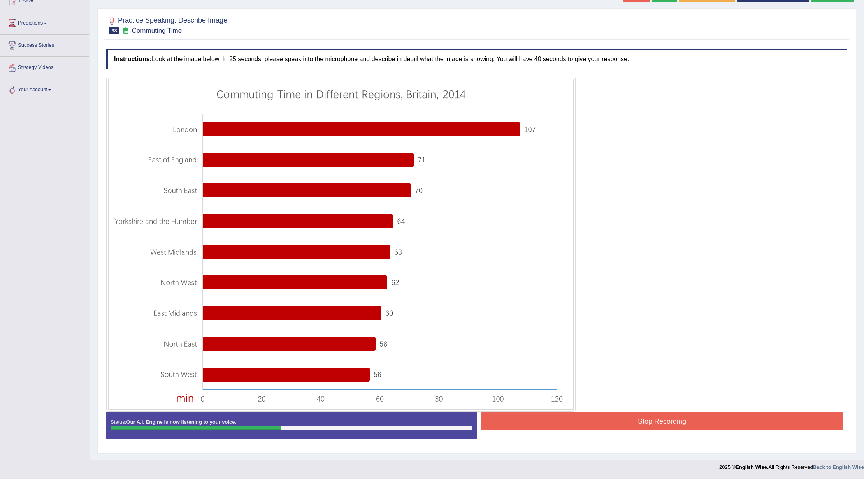
click at [600, 418] on button "Stop Recording" at bounding box center [662, 421] width 363 height 18
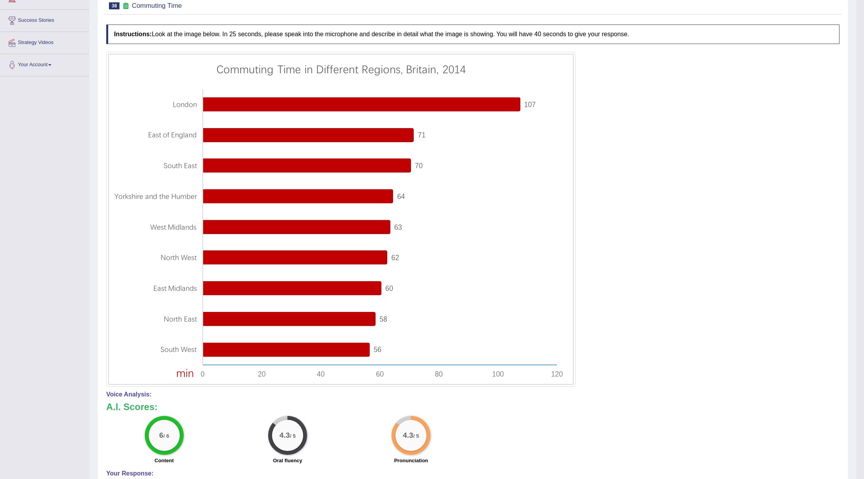
scroll to position [0, 0]
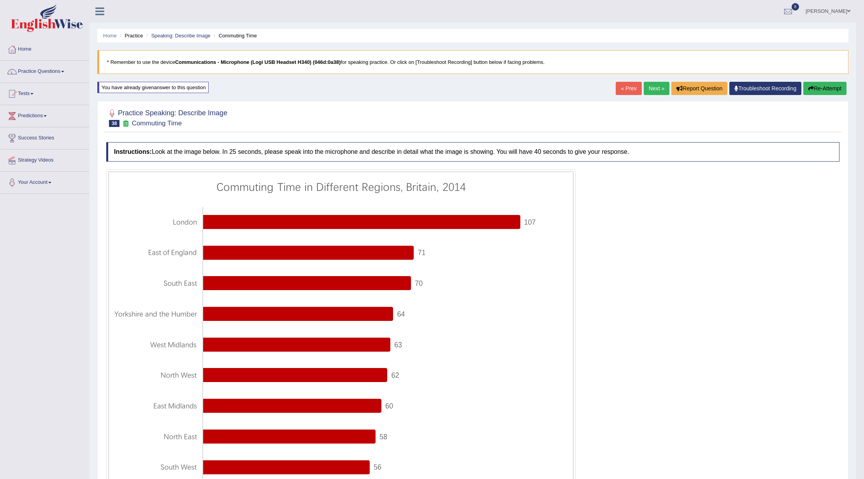
click at [647, 90] on link "Next »" at bounding box center [657, 88] width 26 height 13
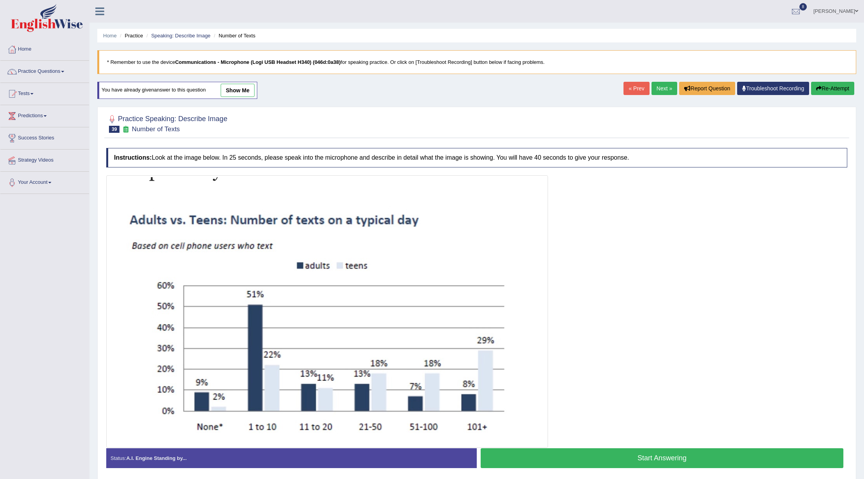
click at [617, 448] on button "Start Answering" at bounding box center [662, 458] width 363 height 20
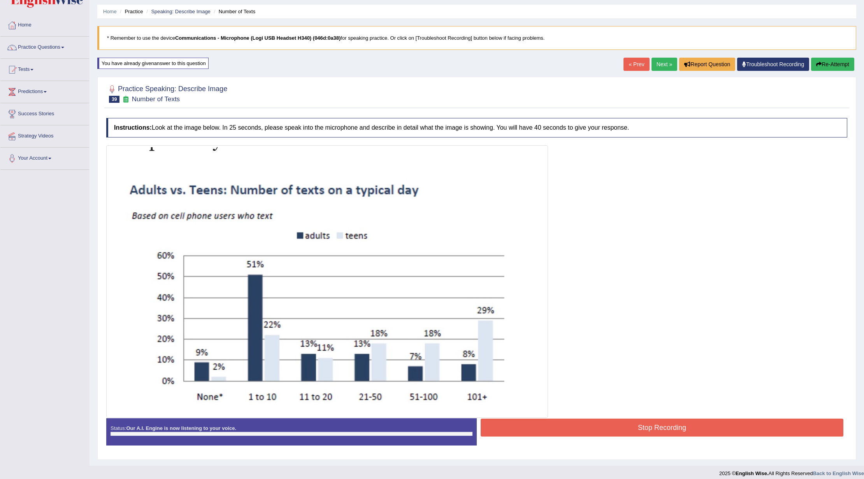
scroll to position [30, 0]
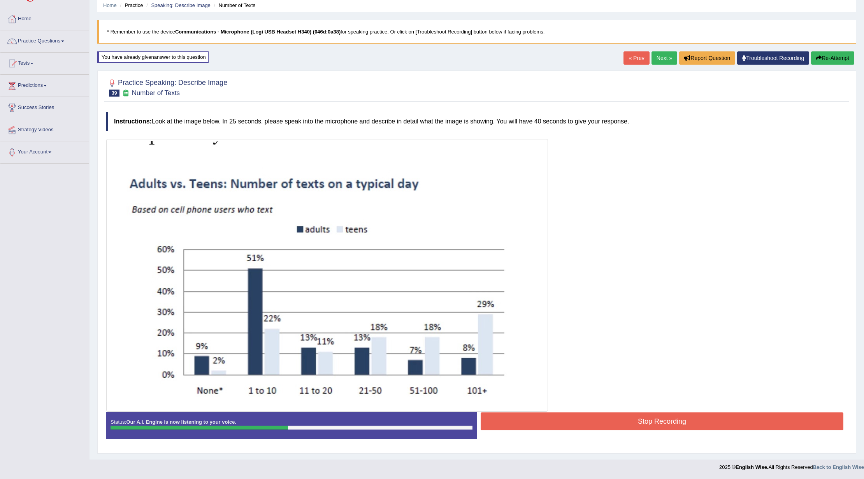
click at [614, 422] on button "Stop Recording" at bounding box center [662, 421] width 363 height 18
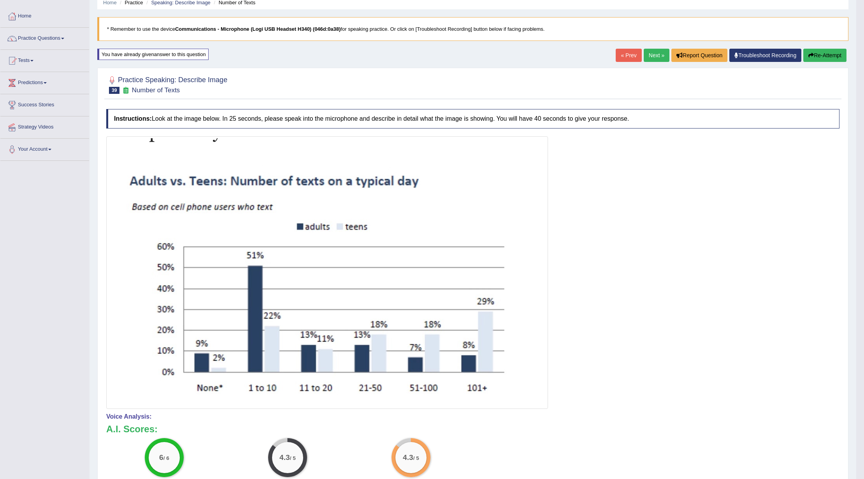
scroll to position [0, 0]
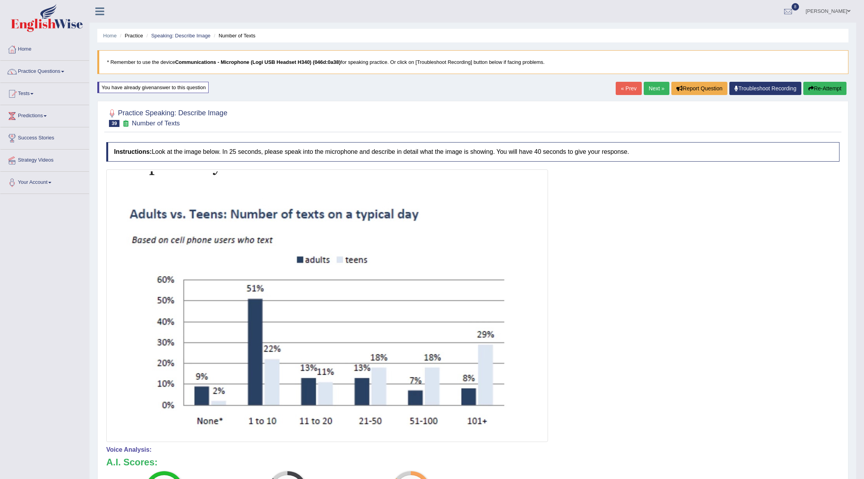
click at [647, 91] on link "Next »" at bounding box center [657, 88] width 26 height 13
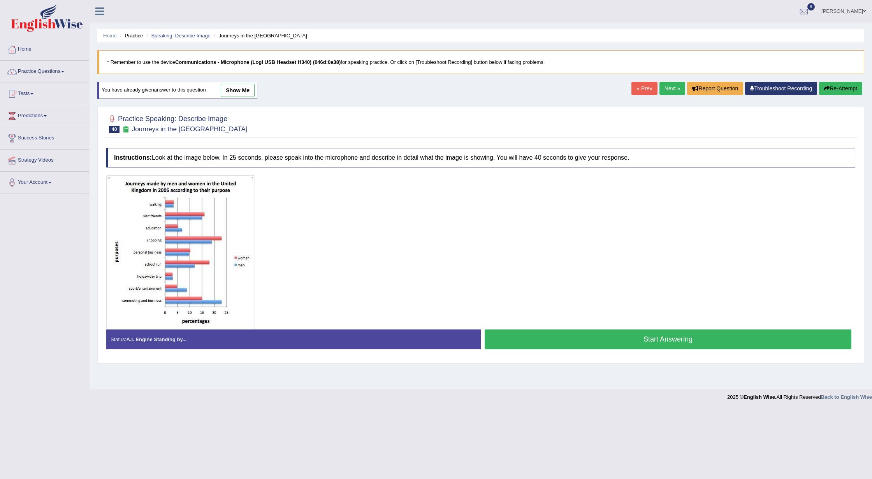
click at [578, 343] on button "Start Answering" at bounding box center [668, 339] width 367 height 20
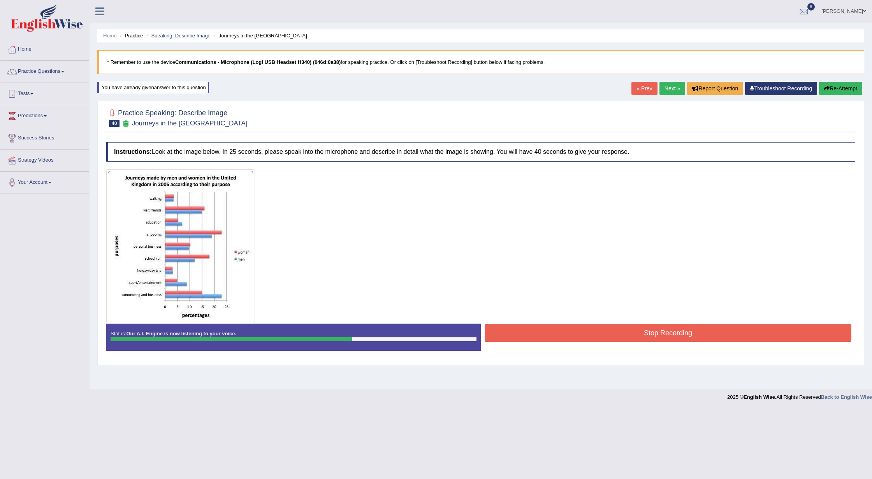
drag, startPoint x: 582, startPoint y: 340, endPoint x: 578, endPoint y: 337, distance: 4.4
click at [578, 337] on button "Stop Recording" at bounding box center [668, 333] width 367 height 18
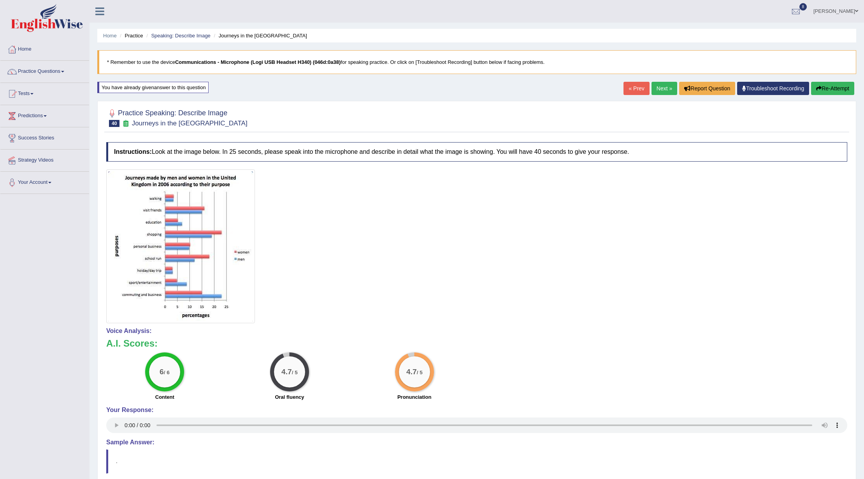
click at [656, 86] on link "Next »" at bounding box center [665, 88] width 26 height 13
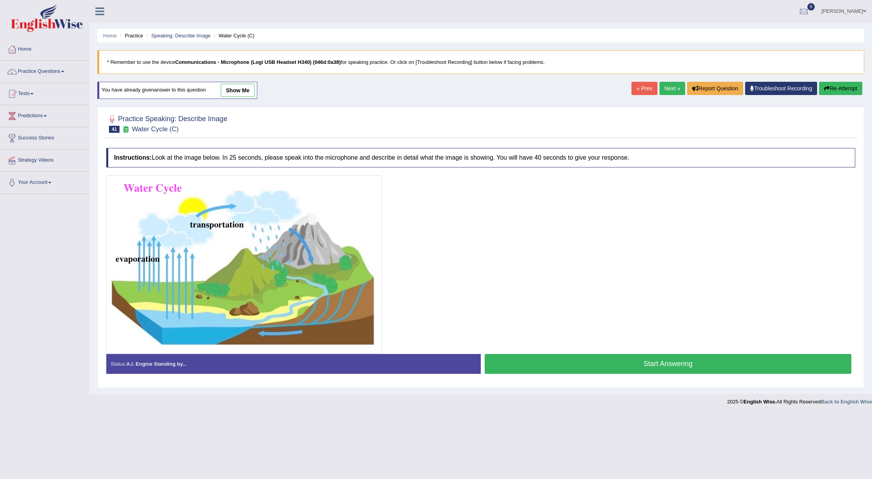
click at [589, 368] on button "Start Answering" at bounding box center [668, 364] width 367 height 20
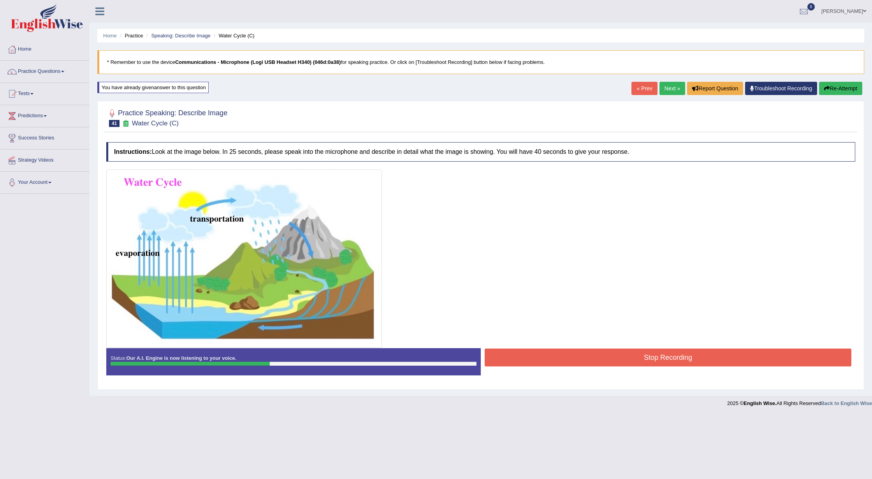
click at [582, 360] on button "Stop Recording" at bounding box center [668, 357] width 367 height 18
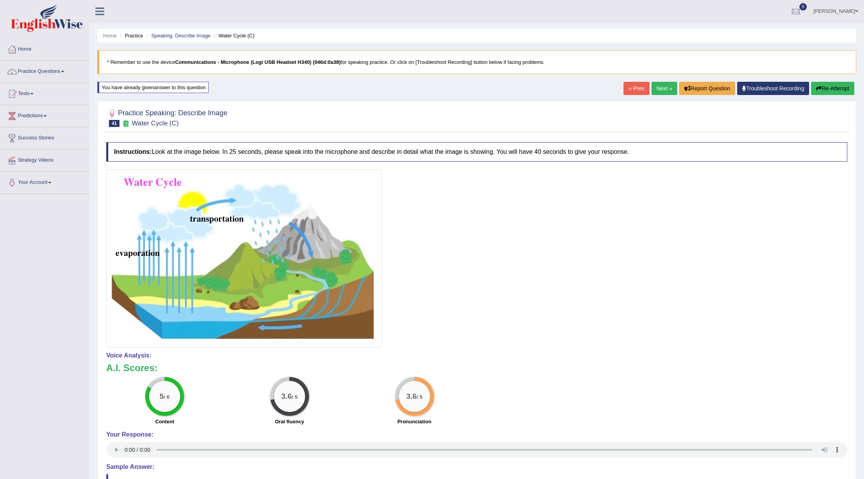
click at [652, 89] on link "Next »" at bounding box center [665, 88] width 26 height 13
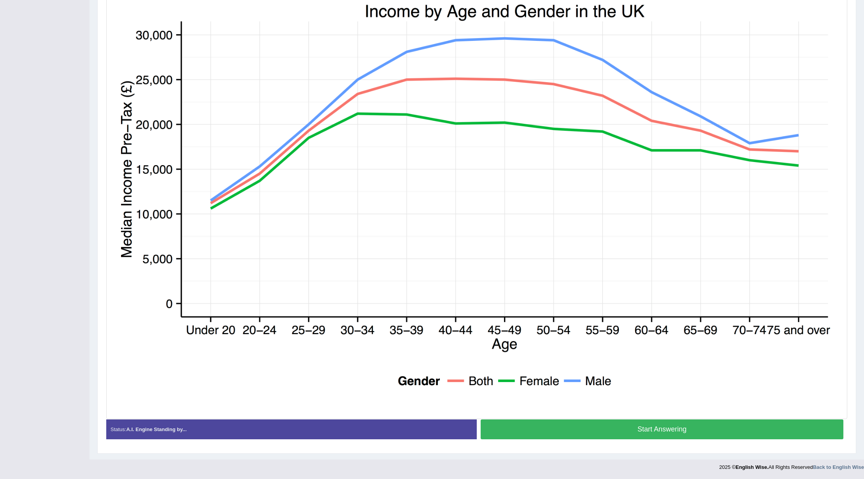
click at [583, 429] on button "Start Answering" at bounding box center [662, 429] width 363 height 20
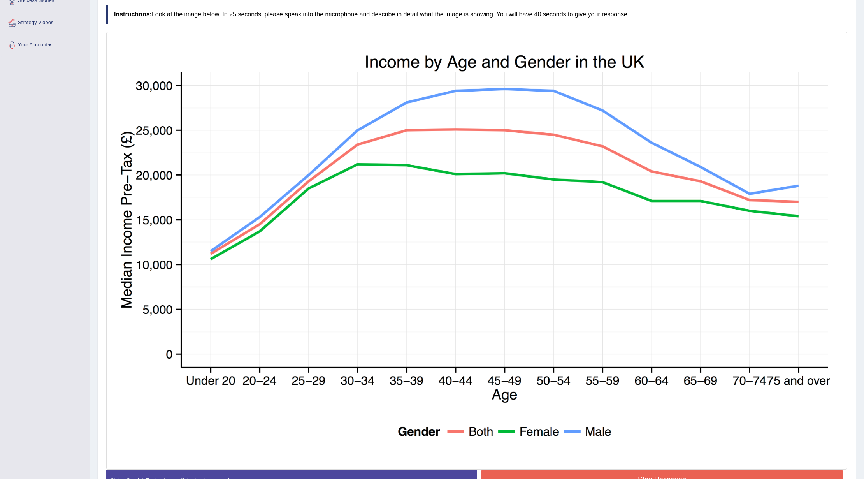
scroll to position [197, 0]
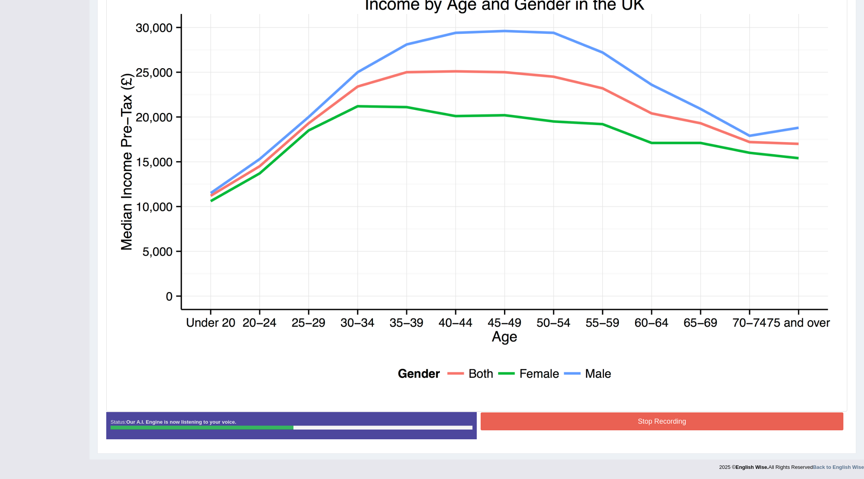
click at [576, 422] on button "Stop Recording" at bounding box center [662, 421] width 363 height 18
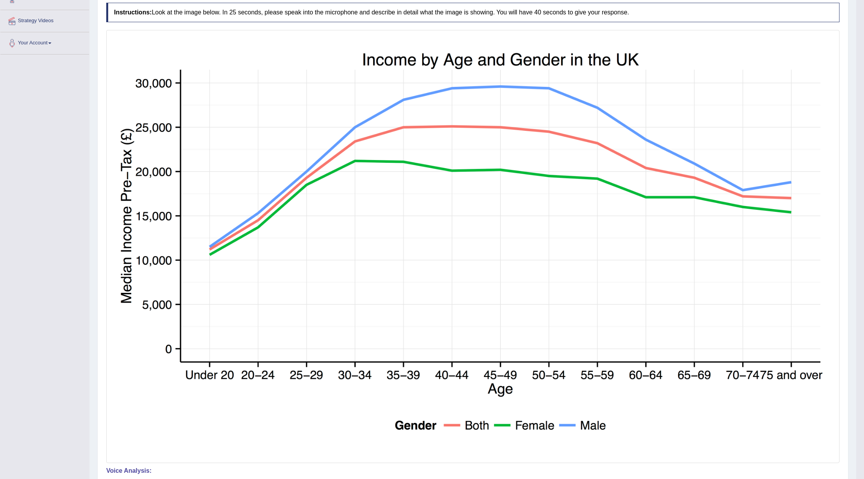
scroll to position [0, 0]
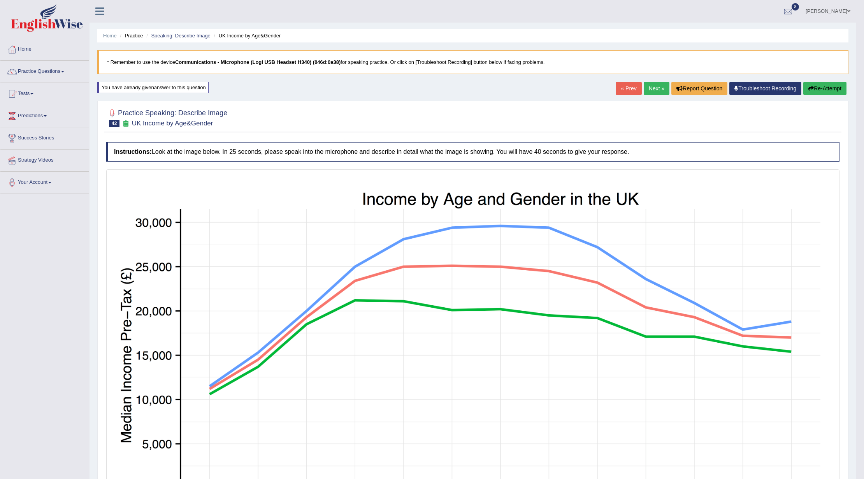
click at [645, 92] on link "Next »" at bounding box center [657, 88] width 26 height 13
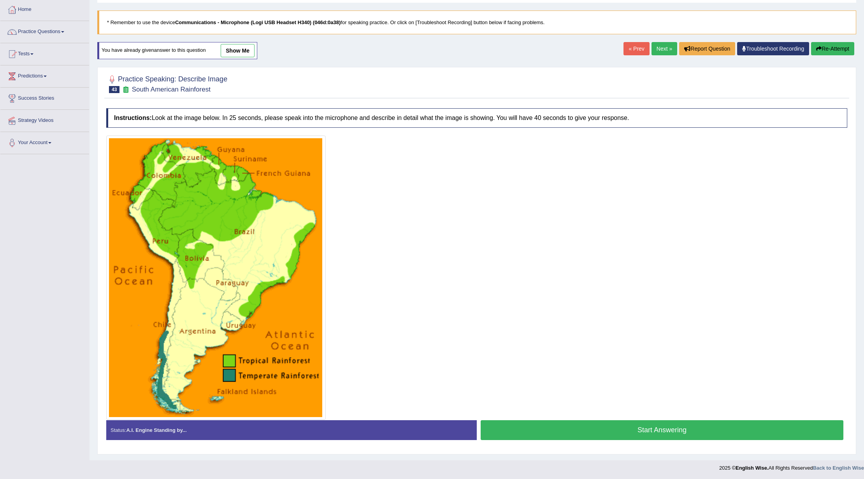
click at [623, 426] on button "Start Answering" at bounding box center [662, 430] width 363 height 20
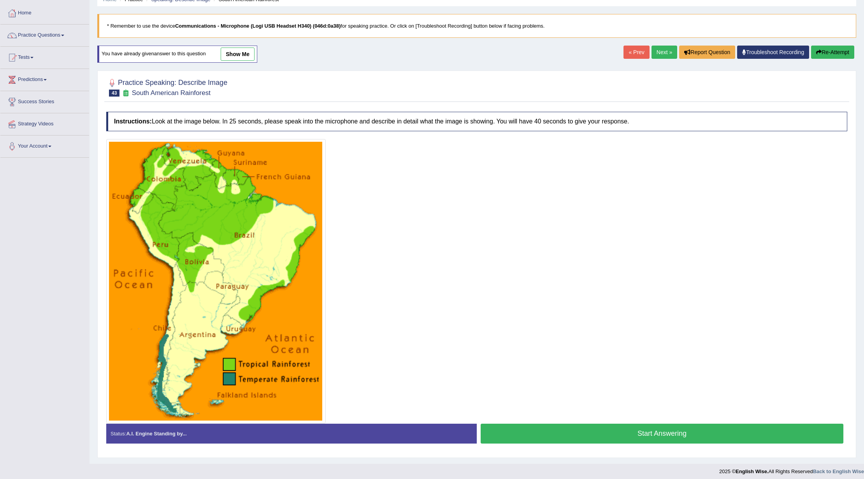
scroll to position [36, 0]
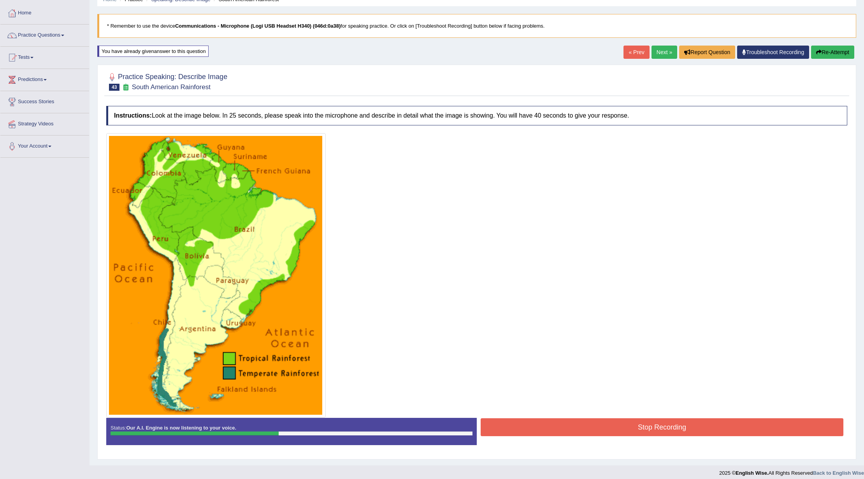
click at [623, 425] on button "Stop Recording" at bounding box center [662, 427] width 363 height 18
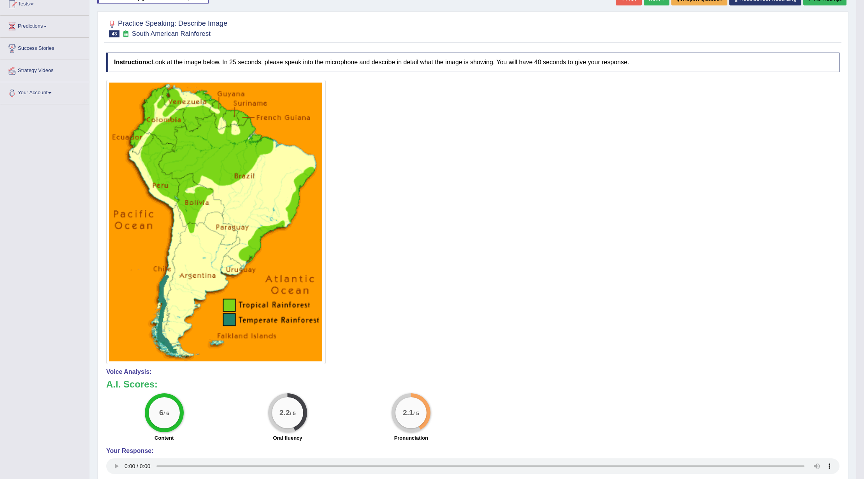
scroll to position [0, 0]
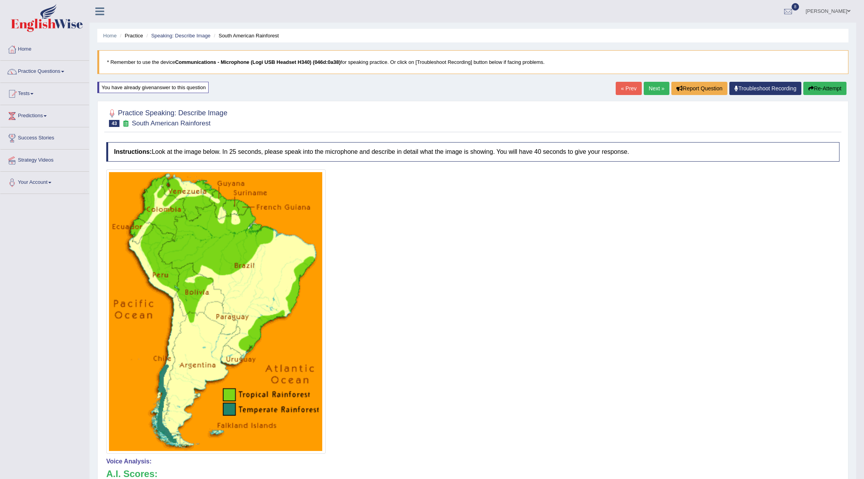
click at [816, 89] on button "Re-Attempt" at bounding box center [824, 88] width 43 height 13
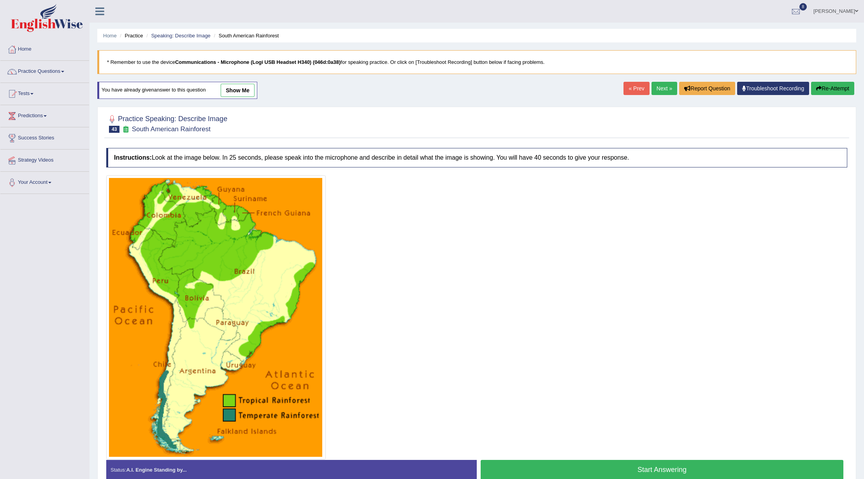
click at [629, 469] on button "Start Answering" at bounding box center [662, 470] width 363 height 20
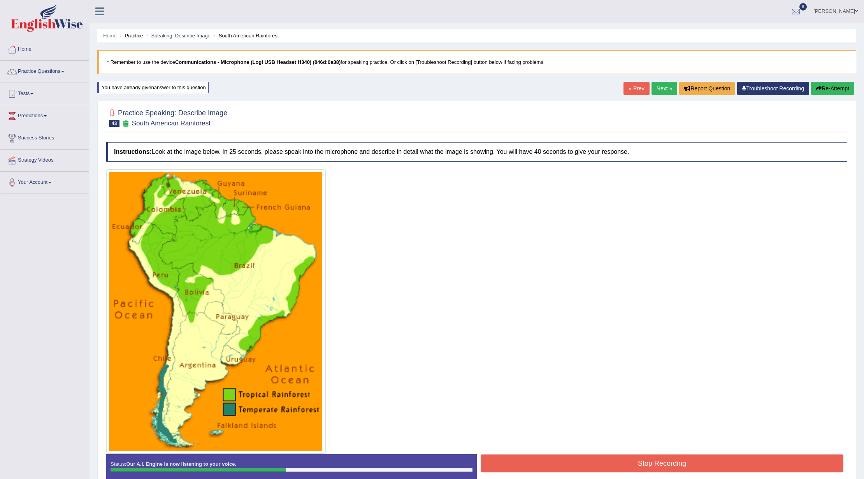
click at [618, 462] on button "Stop Recording" at bounding box center [662, 463] width 363 height 18
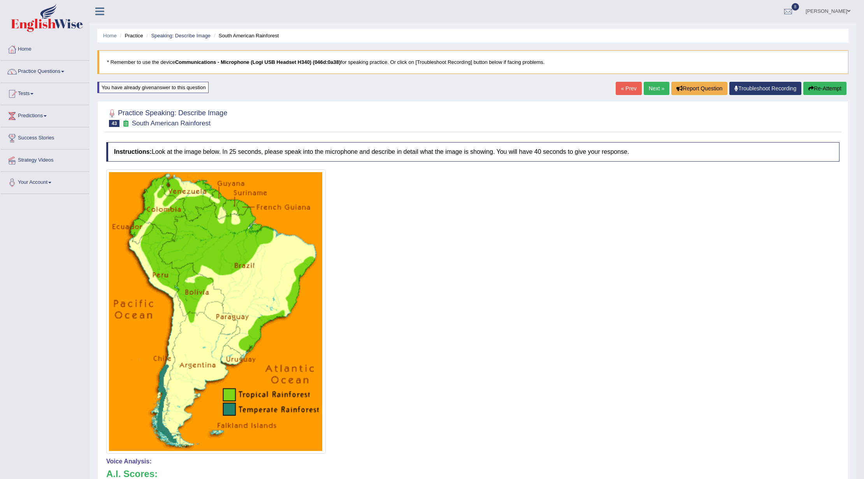
click at [645, 92] on link "Next »" at bounding box center [657, 88] width 26 height 13
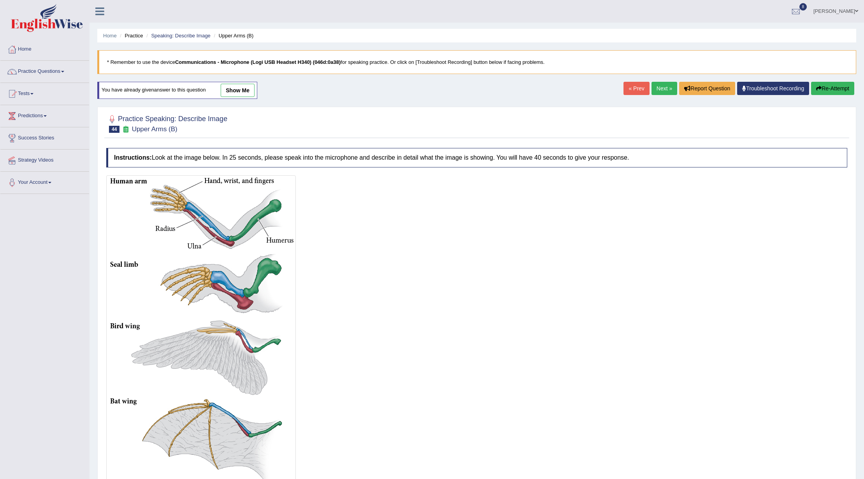
scroll to position [70, 0]
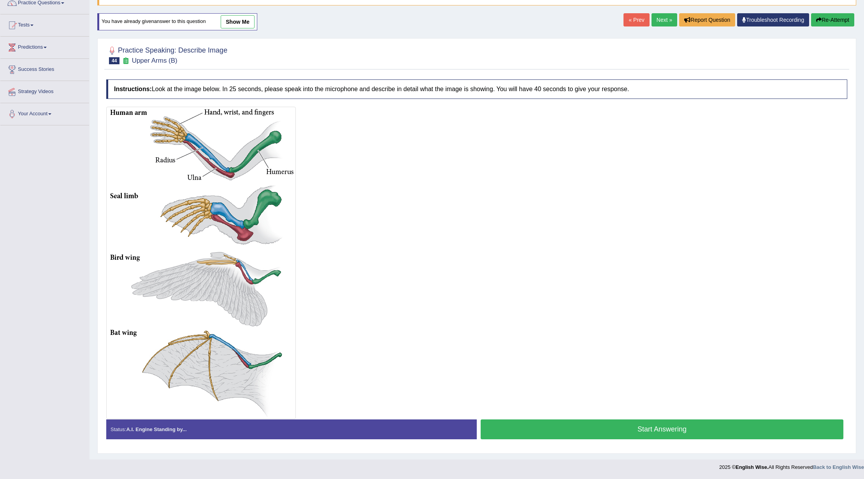
click at [620, 428] on button "Start Answering" at bounding box center [662, 429] width 363 height 20
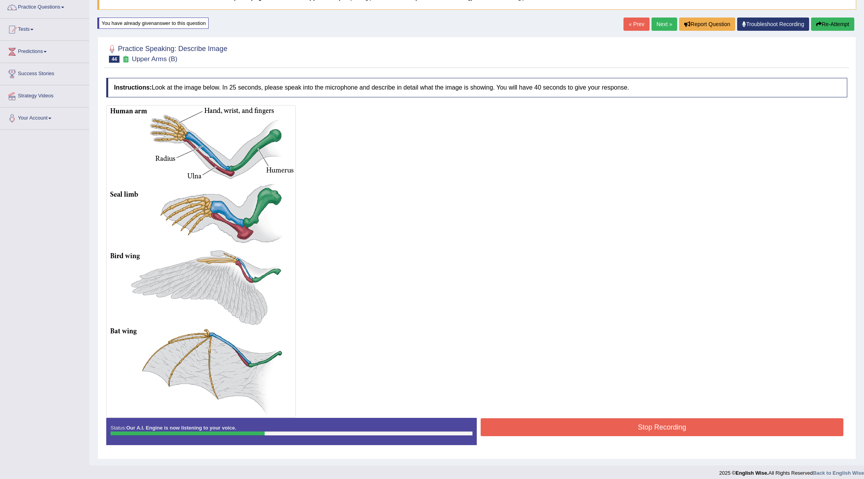
click at [617, 427] on button "Stop Recording" at bounding box center [662, 427] width 363 height 18
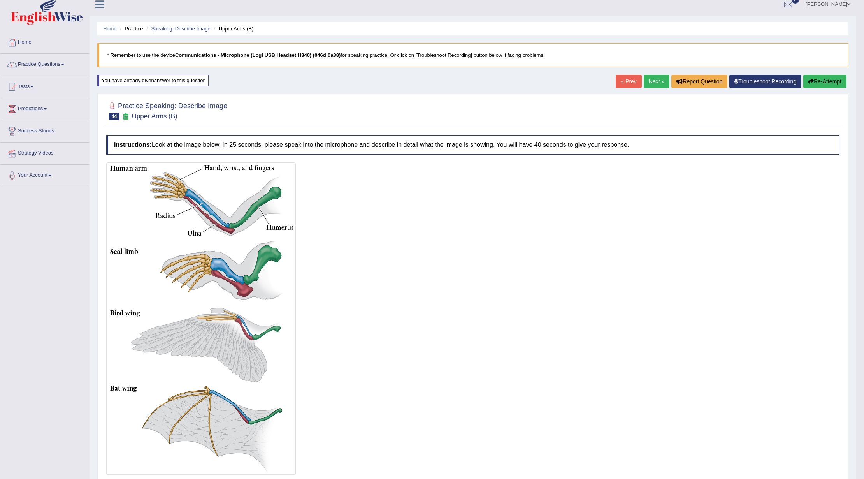
scroll to position [0, 0]
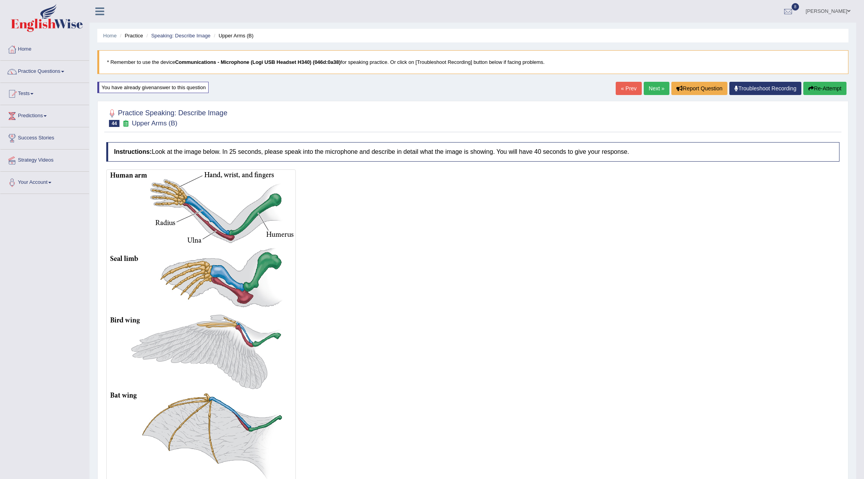
click at [645, 86] on link "Next »" at bounding box center [657, 88] width 26 height 13
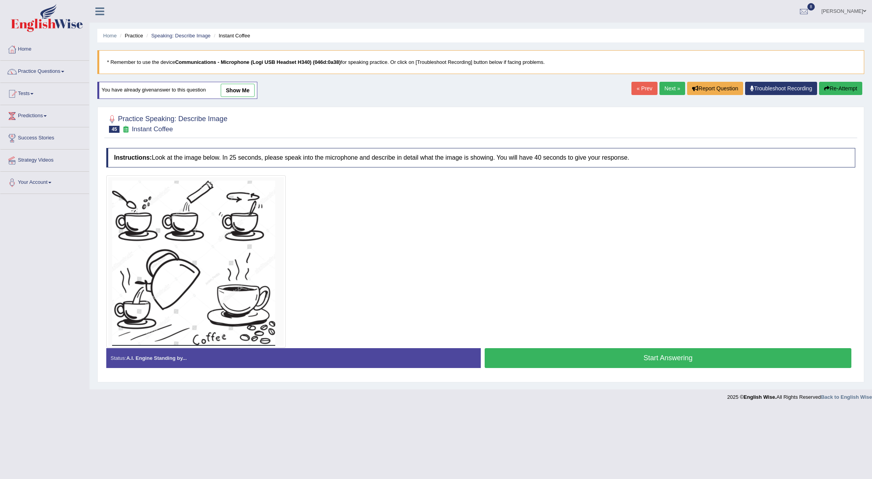
click at [577, 359] on button "Start Answering" at bounding box center [668, 358] width 367 height 20
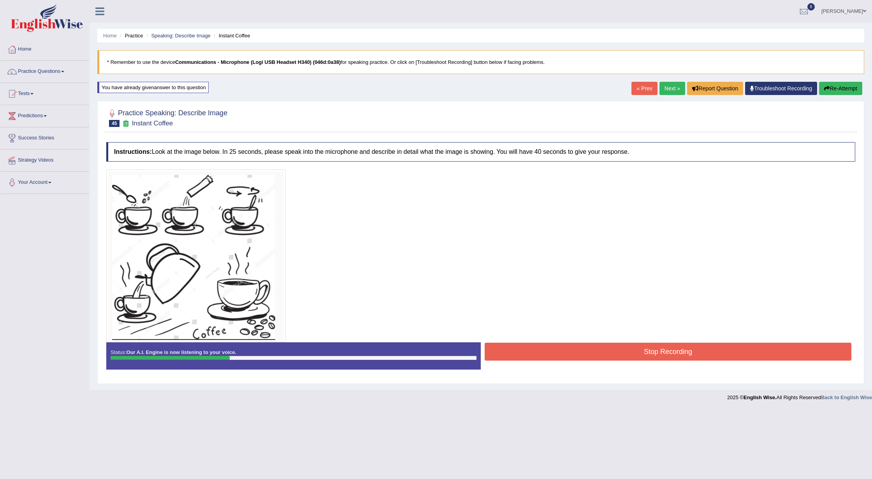
click at [575, 356] on button "Stop Recording" at bounding box center [668, 352] width 367 height 18
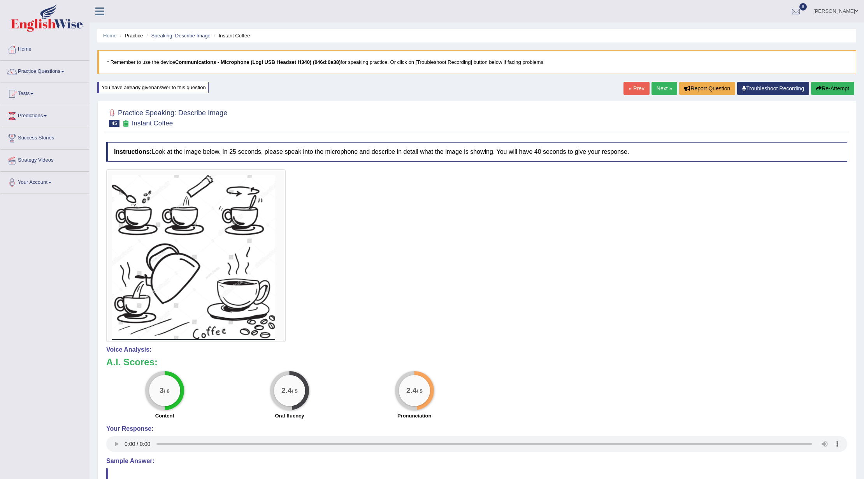
click at [661, 90] on link "Next »" at bounding box center [665, 88] width 26 height 13
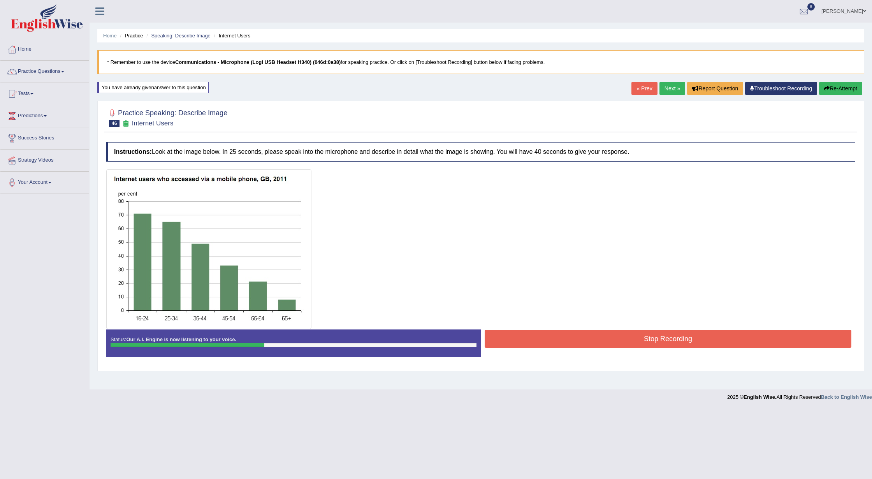
click at [573, 339] on button "Stop Recording" at bounding box center [668, 339] width 367 height 18
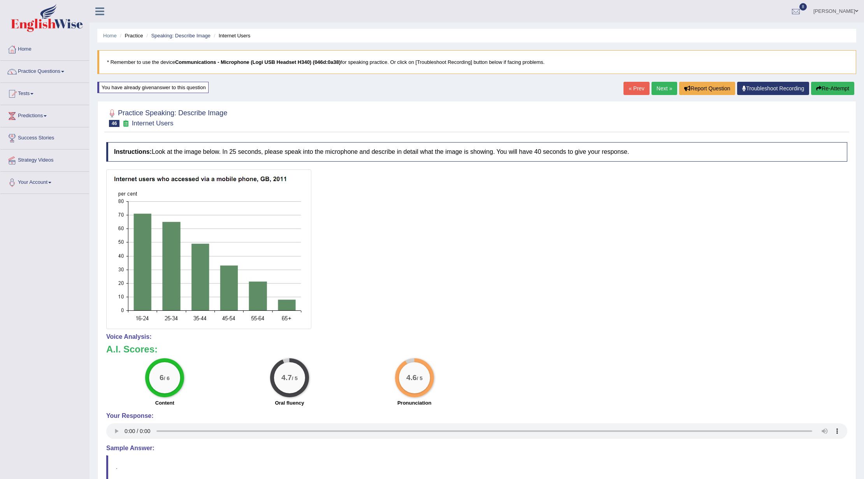
click at [656, 90] on link "Next »" at bounding box center [665, 88] width 26 height 13
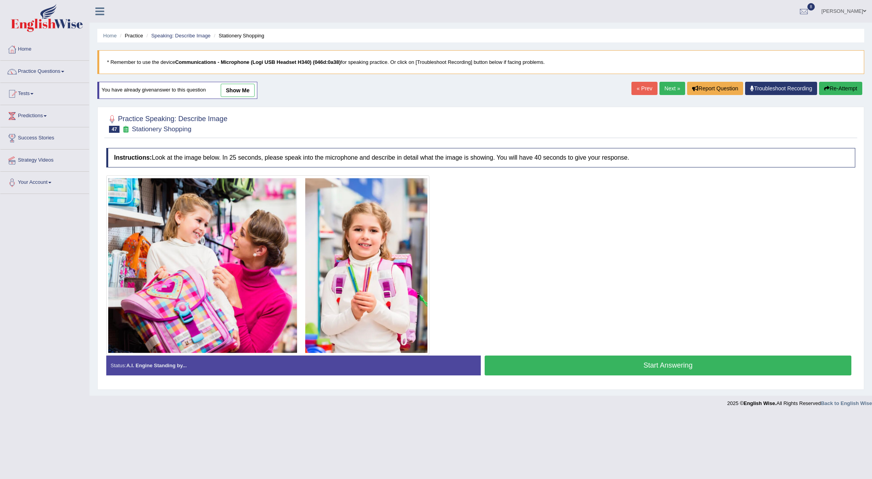
click at [567, 373] on button "Start Answering" at bounding box center [668, 365] width 367 height 20
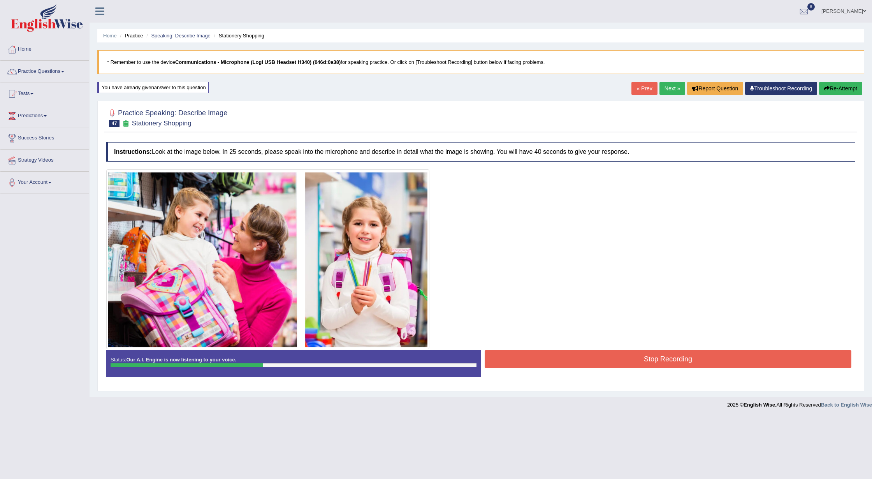
click at [569, 357] on button "Stop Recording" at bounding box center [668, 359] width 367 height 18
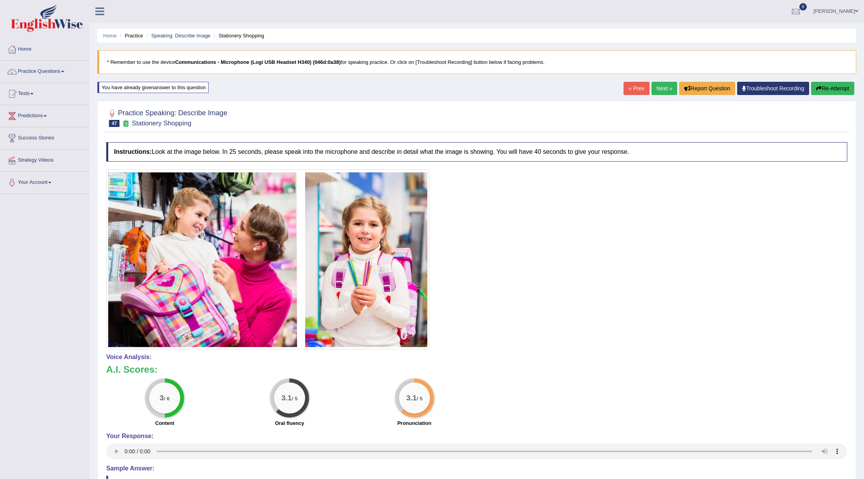
click at [660, 94] on link "Next »" at bounding box center [665, 88] width 26 height 13
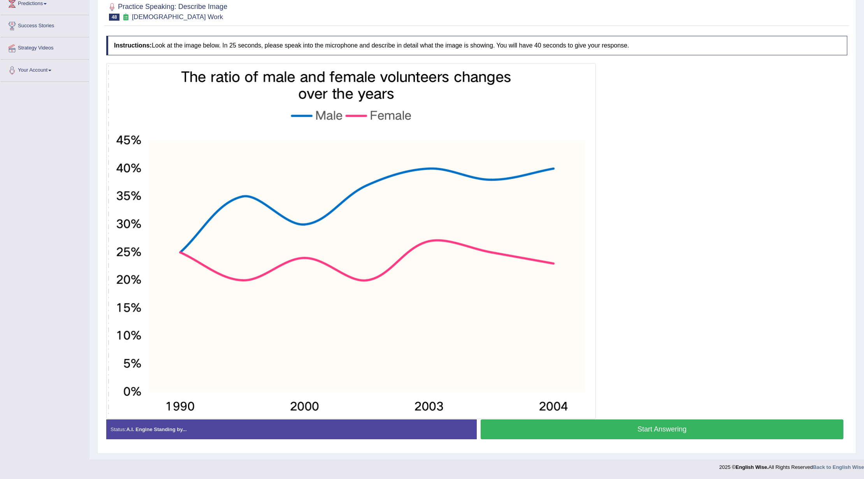
click at [596, 424] on button "Start Answering" at bounding box center [662, 429] width 363 height 20
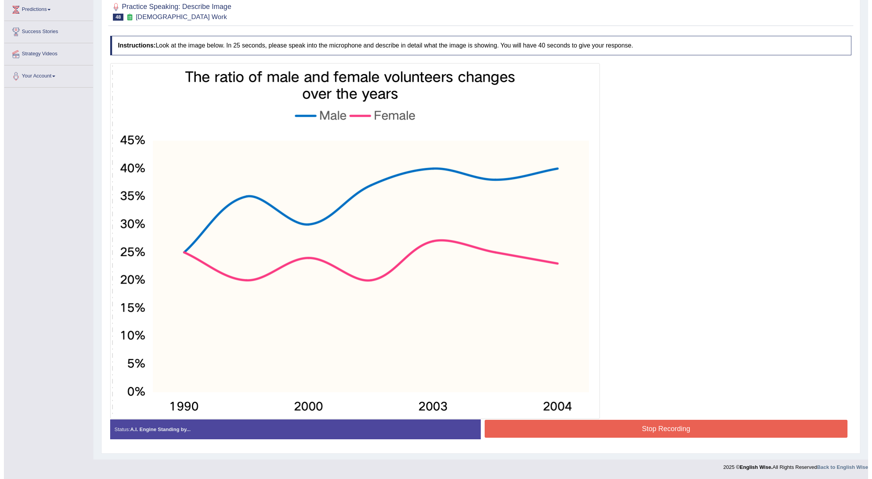
scroll to position [114, 0]
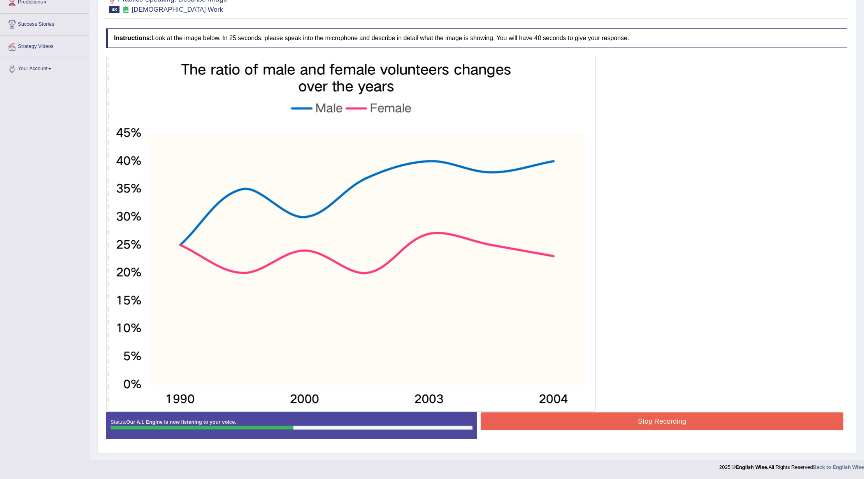
click at [590, 413] on button "Stop Recording" at bounding box center [662, 421] width 363 height 18
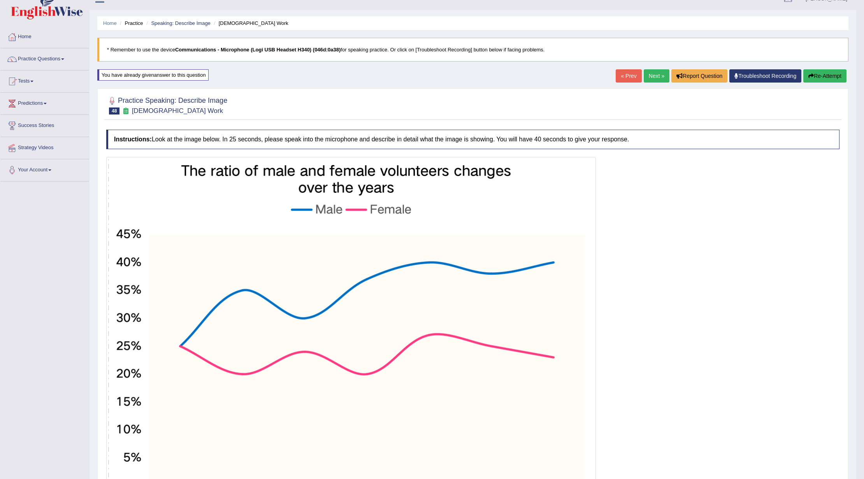
scroll to position [0, 0]
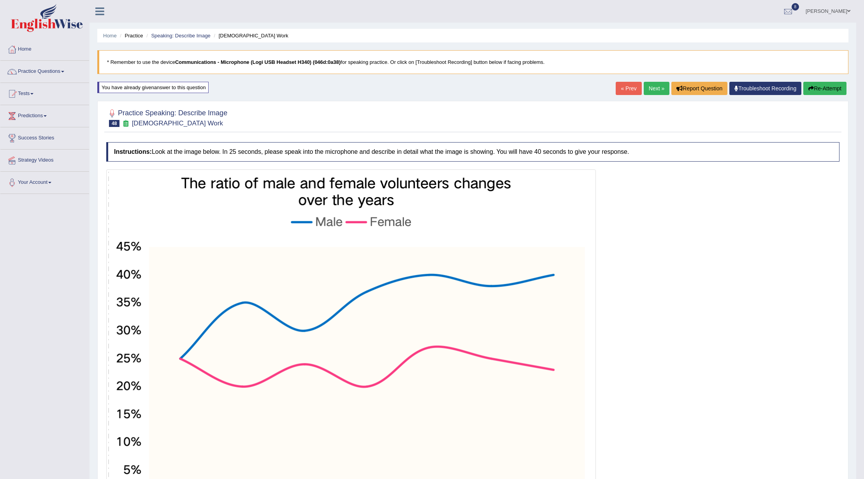
click at [644, 92] on link "Next »" at bounding box center [657, 88] width 26 height 13
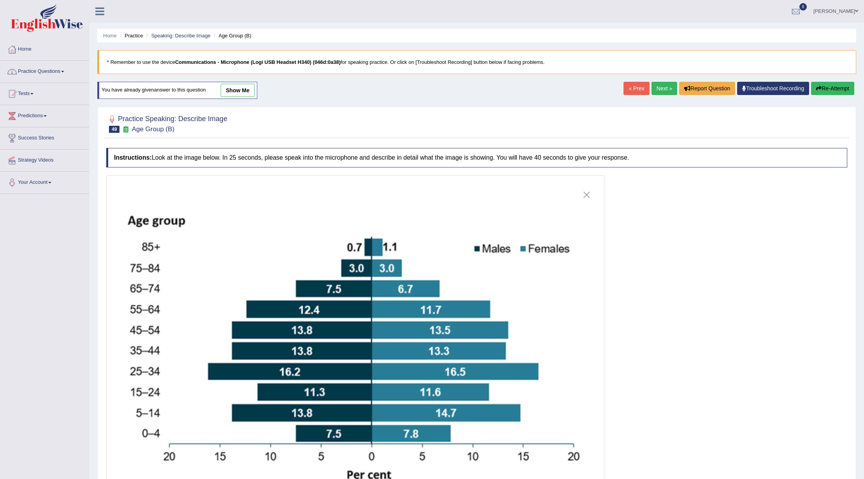
click at [64, 72] on span at bounding box center [62, 72] width 3 height 2
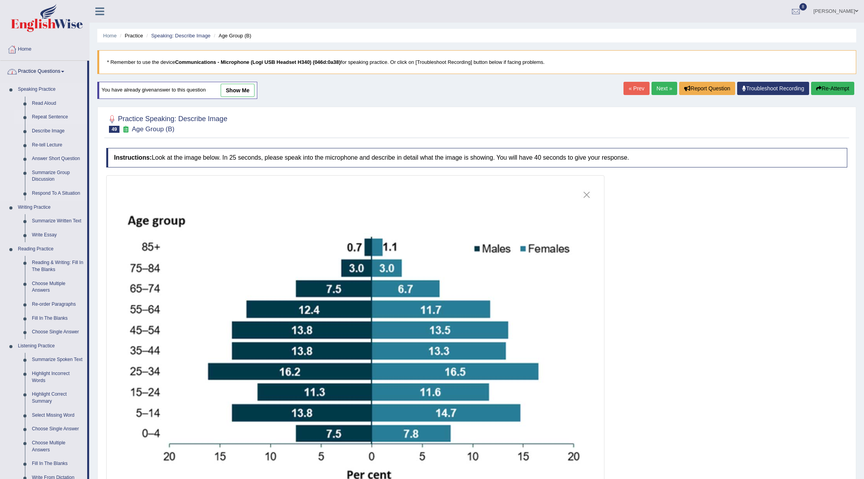
click at [58, 111] on link "Repeat Sentence" at bounding box center [57, 117] width 59 height 14
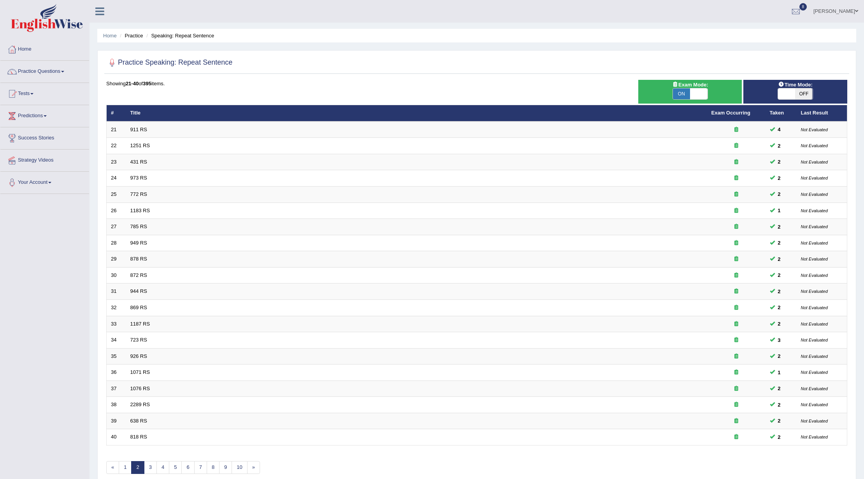
click at [153, 461] on link "3" at bounding box center [150, 467] width 13 height 13
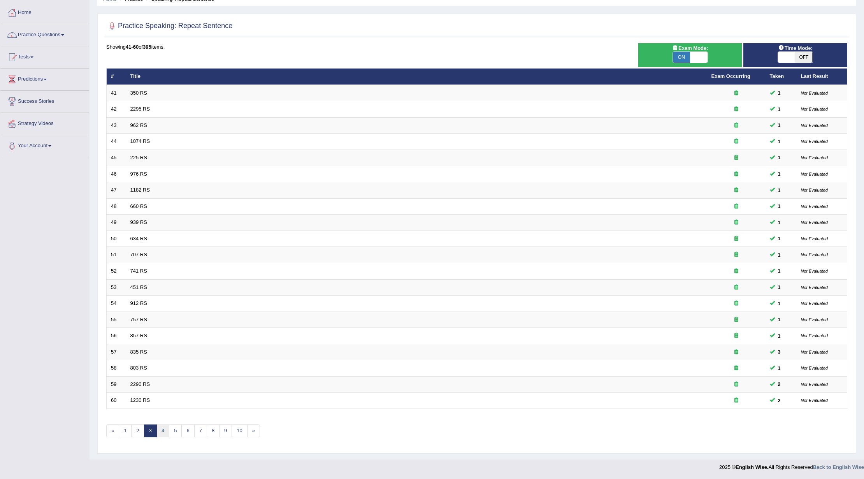
click at [161, 432] on link "4" at bounding box center [162, 430] width 13 height 13
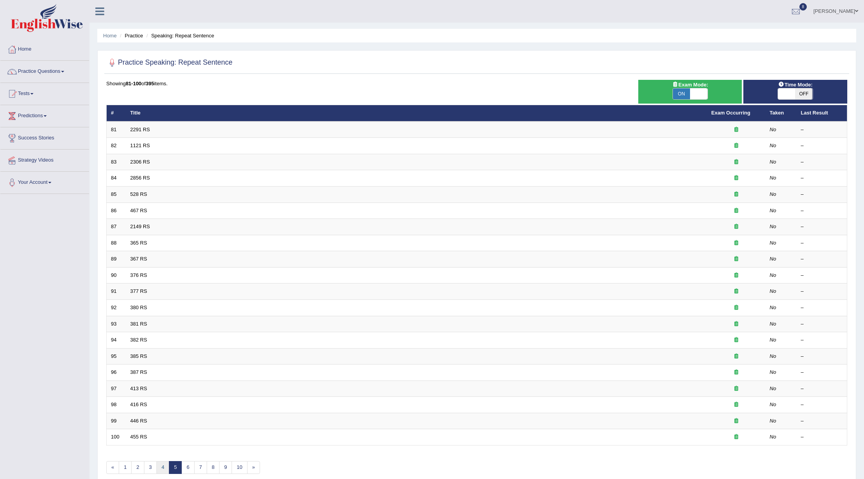
click at [165, 467] on link "4" at bounding box center [162, 467] width 13 height 13
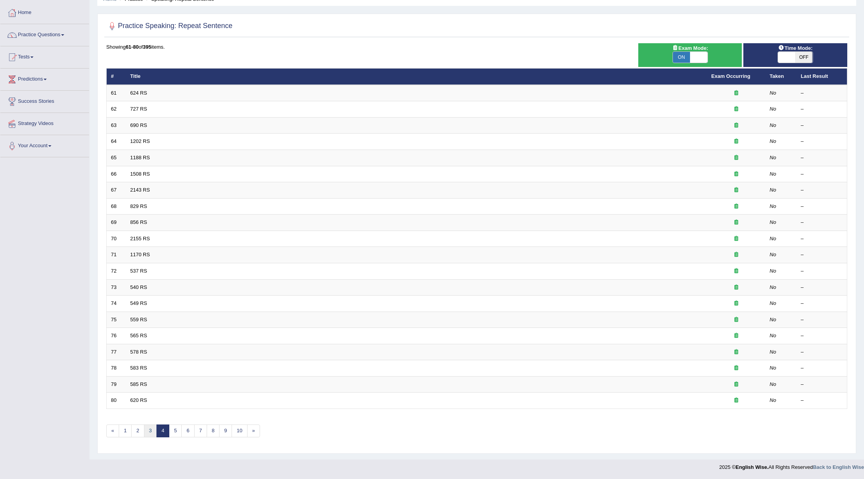
click at [153, 428] on link "3" at bounding box center [150, 430] width 13 height 13
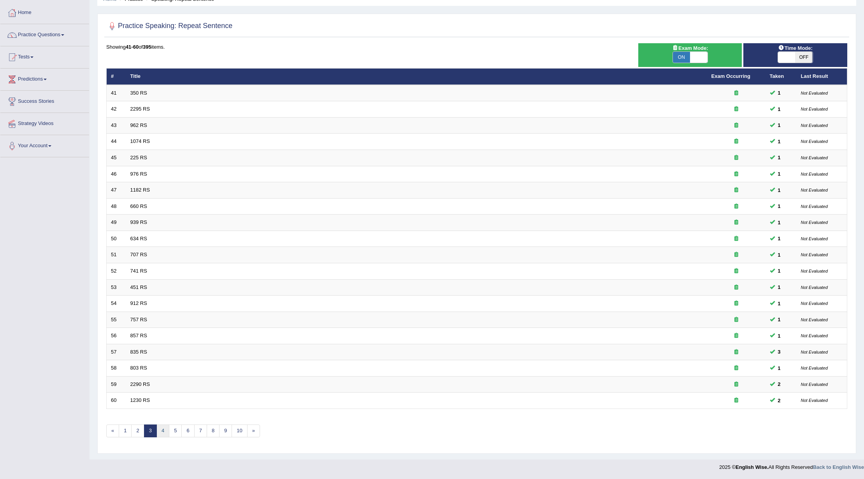
click at [164, 429] on link "4" at bounding box center [162, 430] width 13 height 13
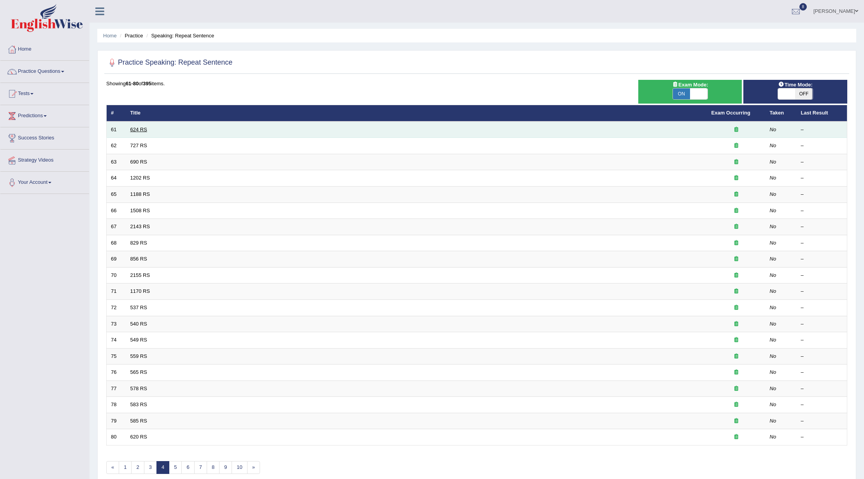
click at [139, 131] on link "624 RS" at bounding box center [138, 130] width 17 height 6
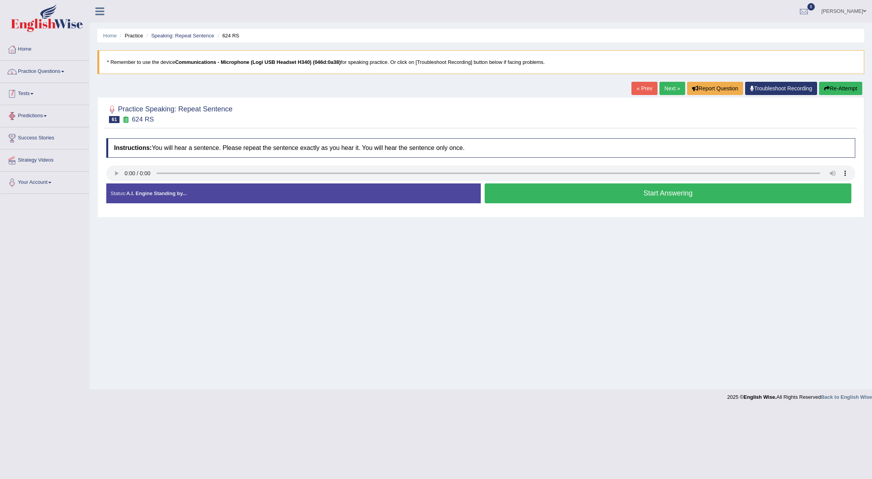
click at [64, 72] on span at bounding box center [62, 72] width 3 height 2
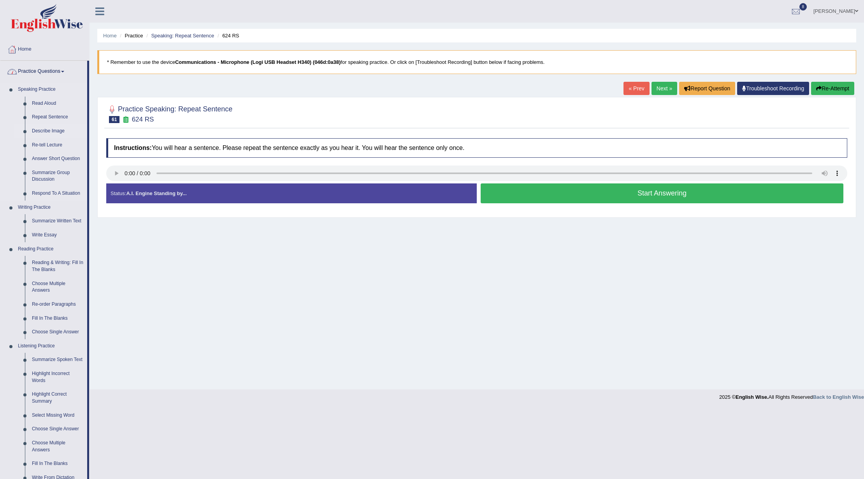
click at [54, 125] on link "Describe Image" at bounding box center [57, 131] width 59 height 14
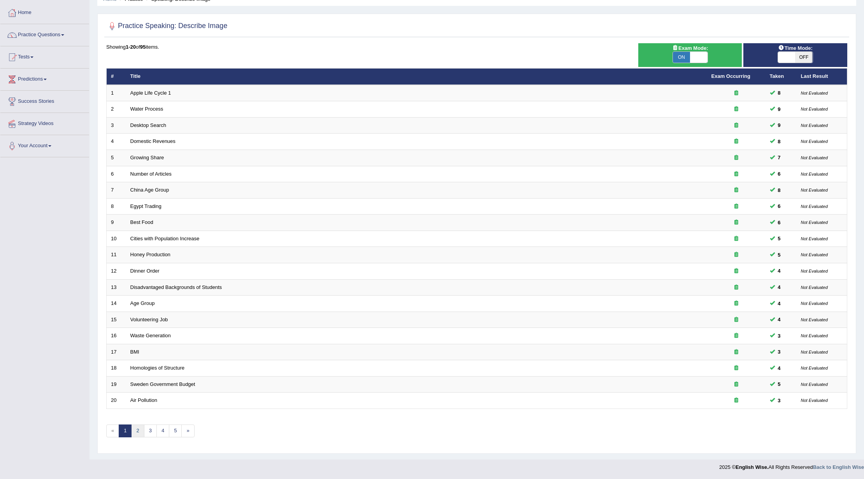
click at [141, 427] on link "2" at bounding box center [137, 430] width 13 height 13
click at [150, 427] on link "3" at bounding box center [150, 430] width 13 height 13
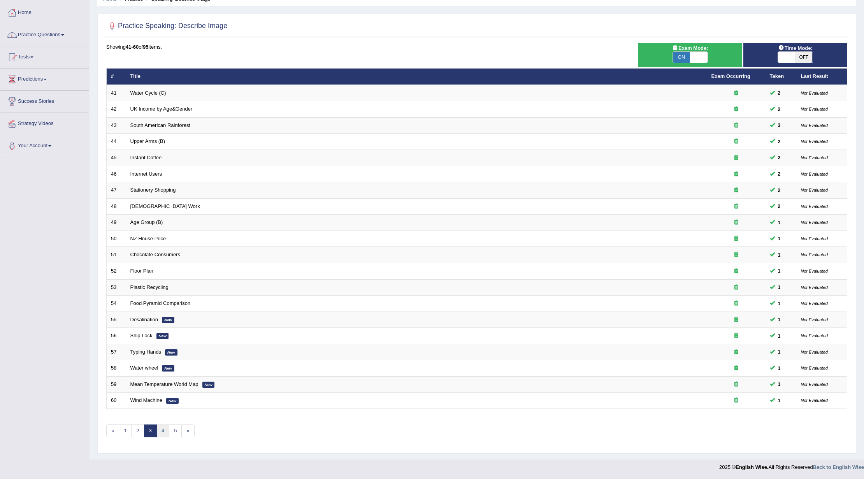
click at [161, 429] on link "4" at bounding box center [162, 430] width 13 height 13
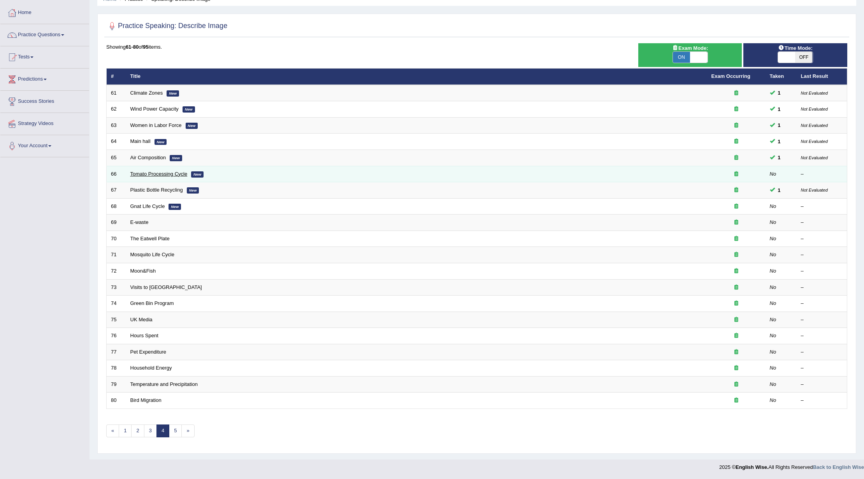
click at [153, 171] on link "Tomato Processing Cycle" at bounding box center [158, 174] width 57 height 6
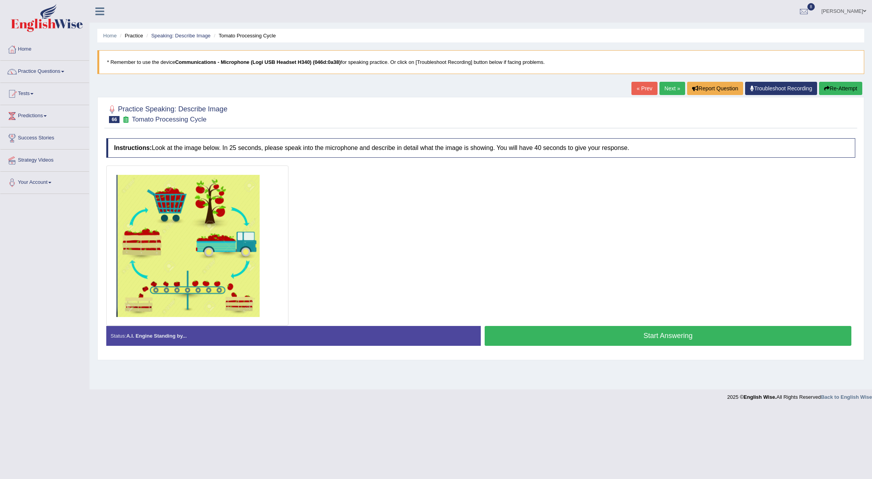
click at [667, 89] on link "Next »" at bounding box center [672, 88] width 26 height 13
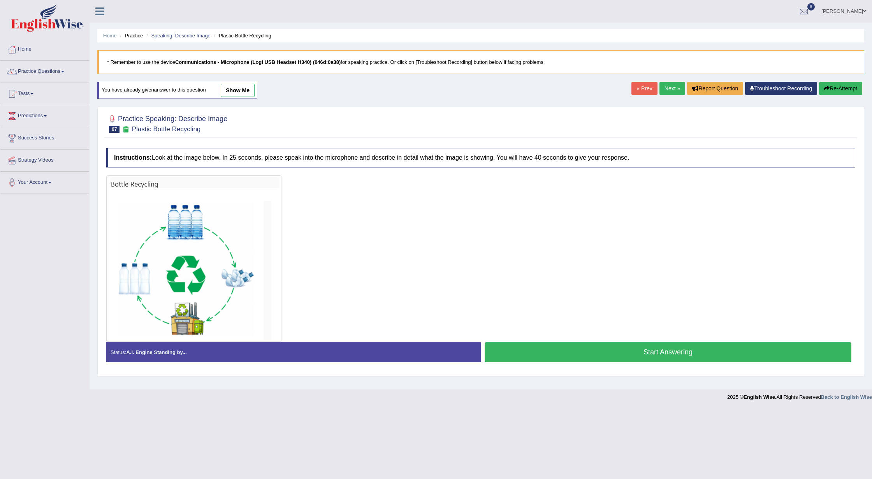
click at [575, 344] on button "Start Answering" at bounding box center [668, 352] width 367 height 20
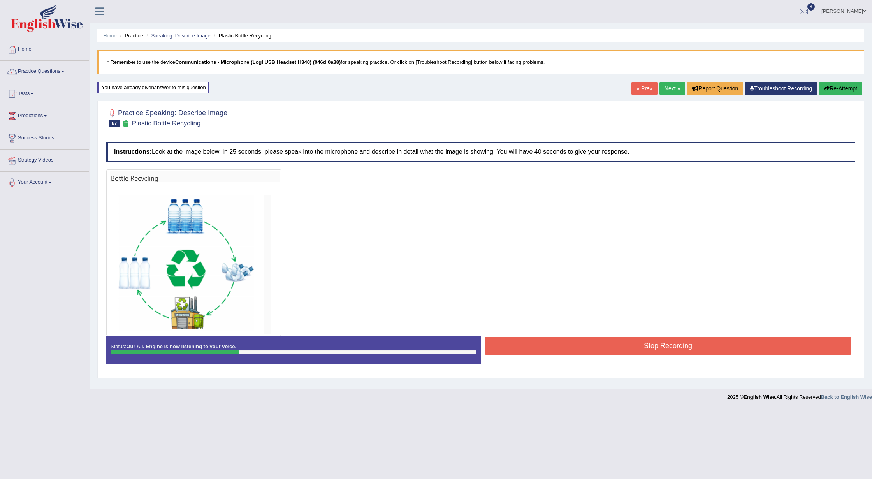
click at [571, 341] on button "Stop Recording" at bounding box center [668, 346] width 367 height 18
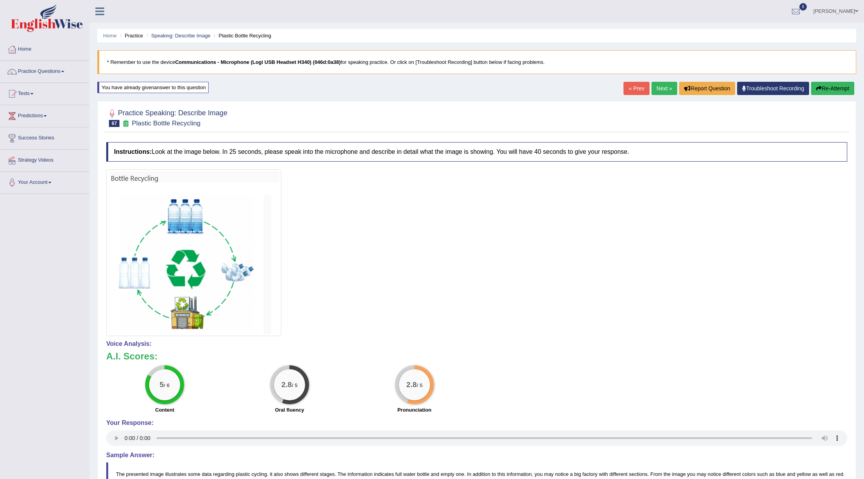
click at [656, 84] on link "Next »" at bounding box center [665, 88] width 26 height 13
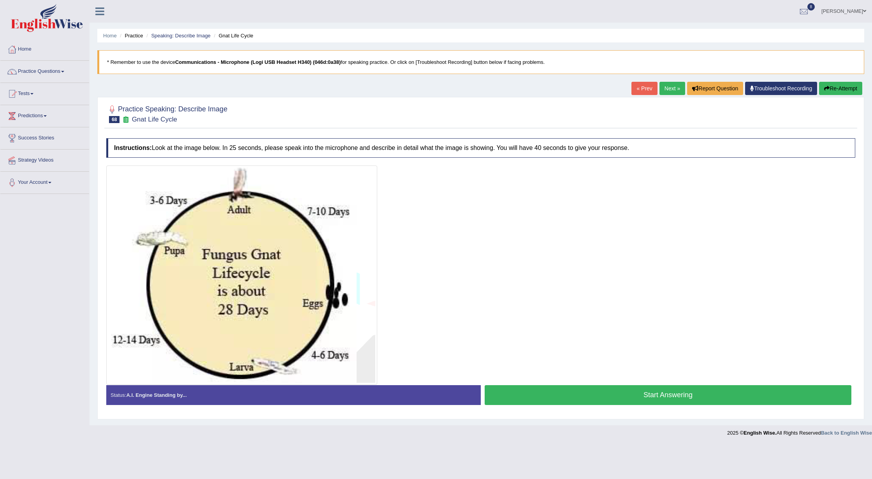
click at [601, 393] on button "Start Answering" at bounding box center [668, 395] width 367 height 20
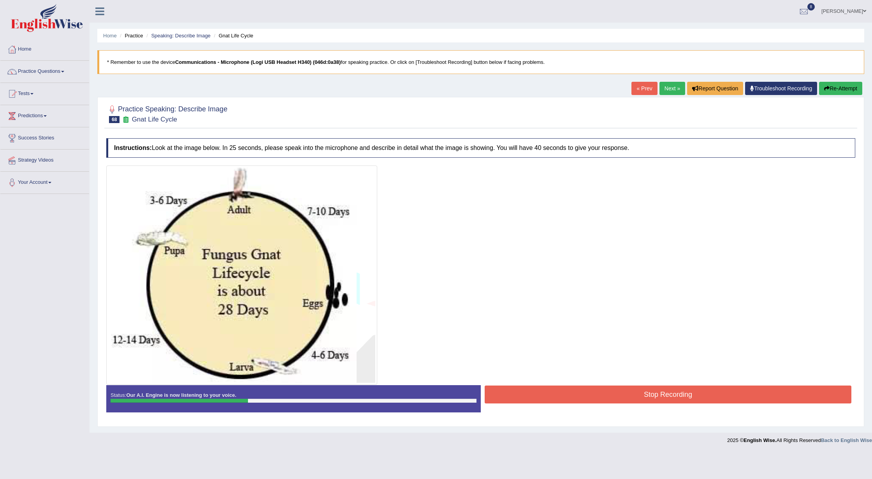
click at [601, 393] on button "Stop Recording" at bounding box center [668, 394] width 367 height 18
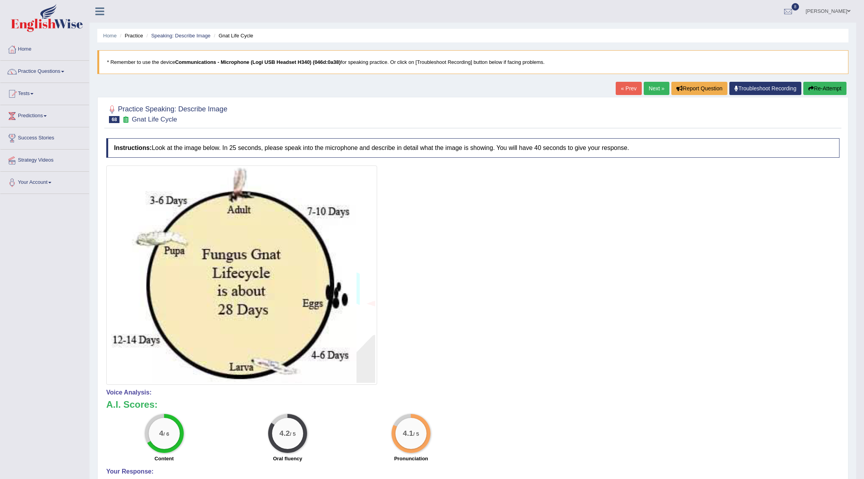
click at [653, 85] on link "Next »" at bounding box center [657, 88] width 26 height 13
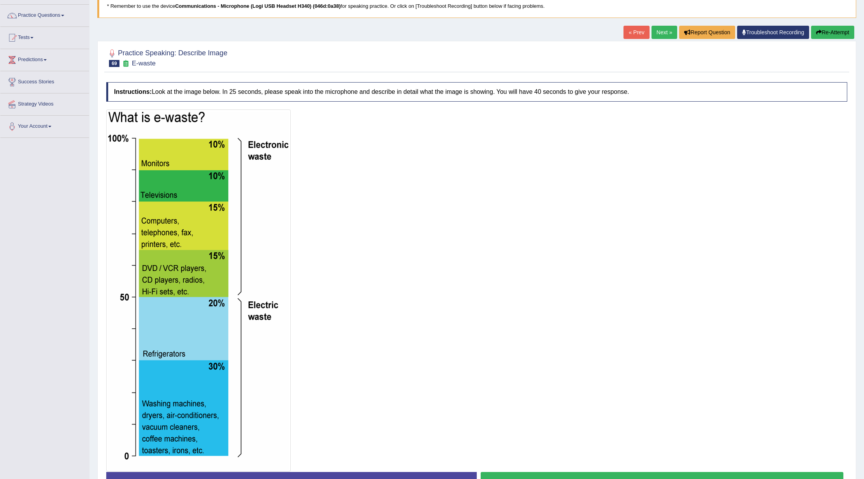
scroll to position [6, 0]
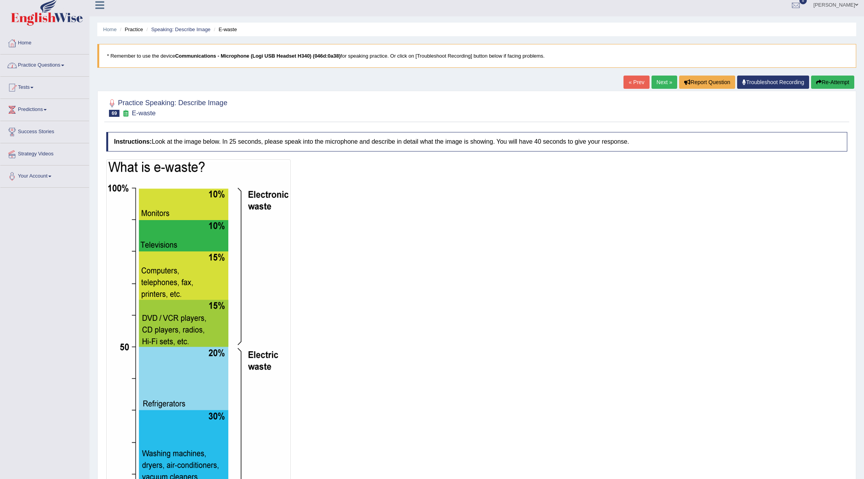
click at [56, 67] on link "Practice Questions" at bounding box center [44, 63] width 89 height 19
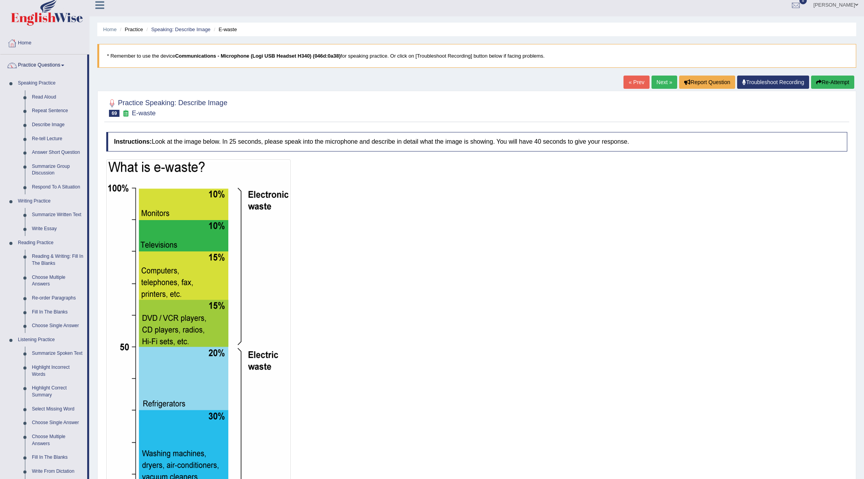
click at [406, 229] on div at bounding box center [476, 340] width 741 height 362
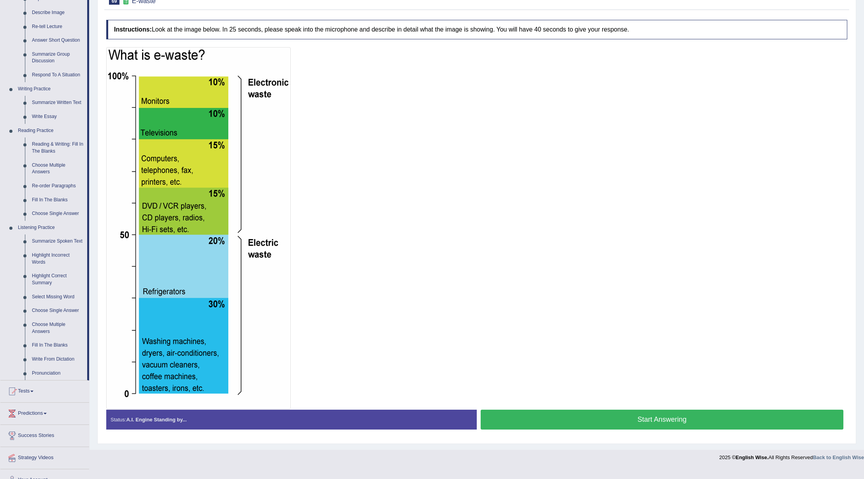
scroll to position [132, 0]
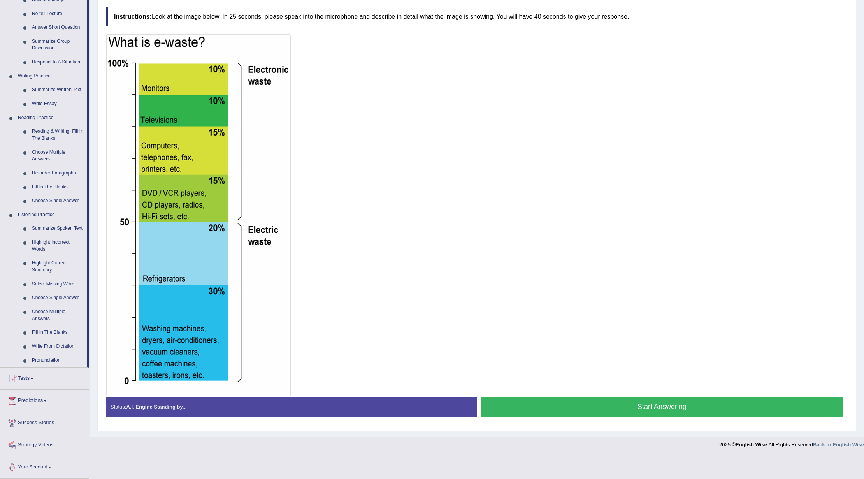
click at [640, 402] on button "Start Answering" at bounding box center [662, 407] width 363 height 20
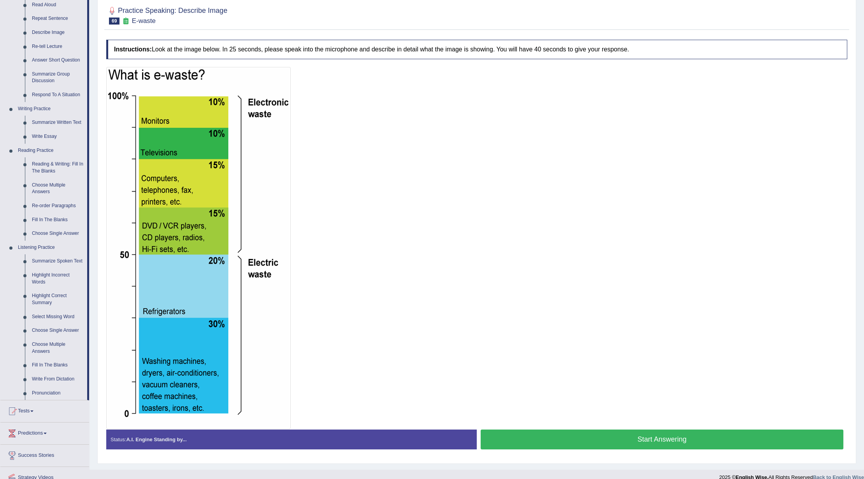
scroll to position [80, 0]
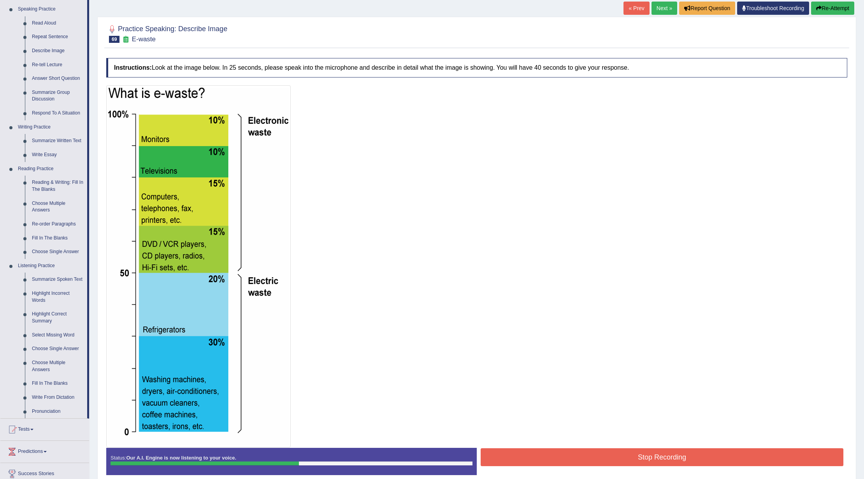
click at [606, 445] on div at bounding box center [476, 266] width 741 height 362
click at [606, 453] on button "Stop Recording" at bounding box center [662, 457] width 363 height 18
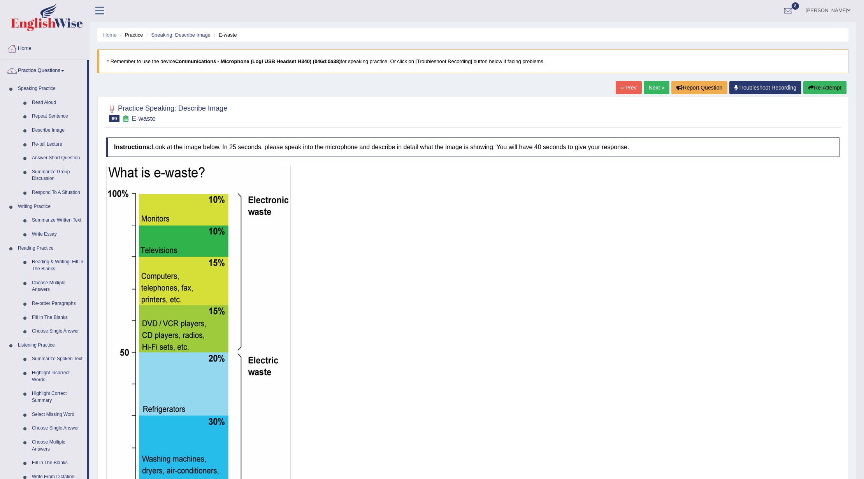
scroll to position [0, 0]
click at [657, 94] on link "Next »" at bounding box center [657, 88] width 26 height 13
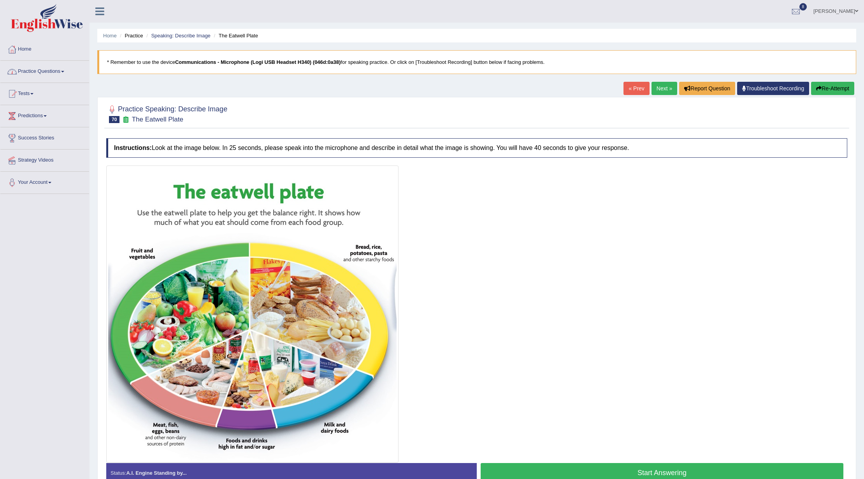
click at [62, 73] on link "Practice Questions" at bounding box center [44, 70] width 89 height 19
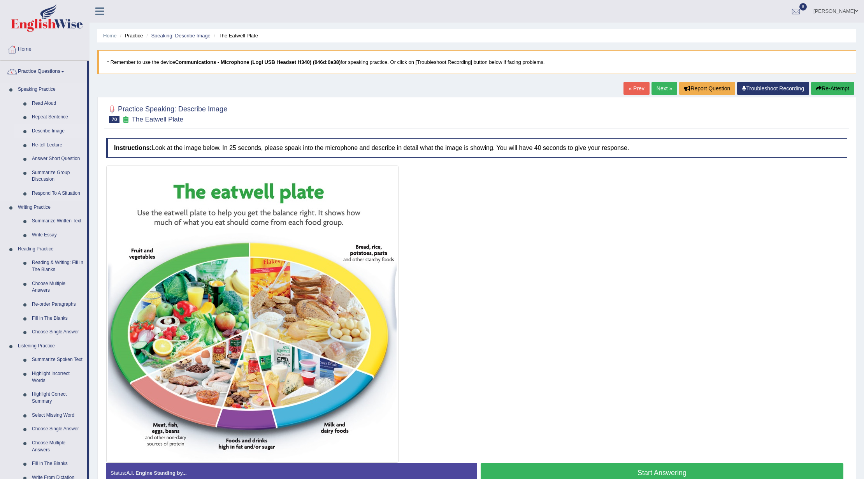
click at [50, 130] on link "Describe Image" at bounding box center [57, 131] width 59 height 14
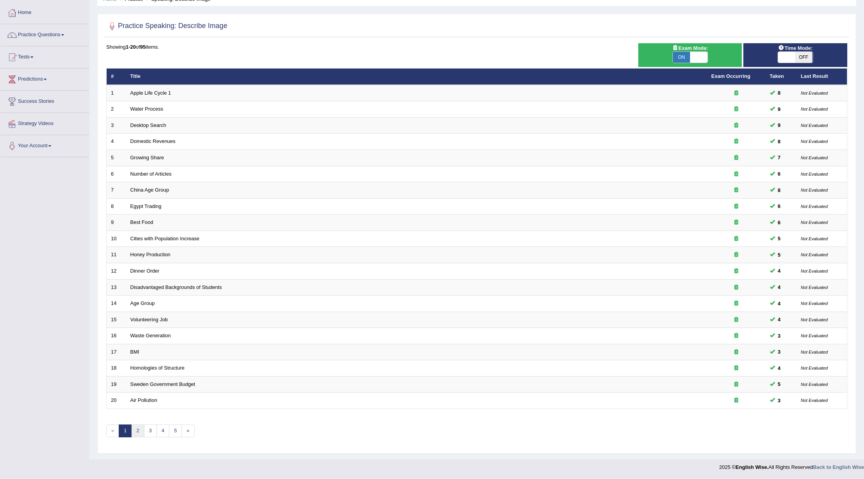
click at [139, 433] on link "2" at bounding box center [137, 430] width 13 height 13
click at [150, 429] on link "3" at bounding box center [150, 430] width 13 height 13
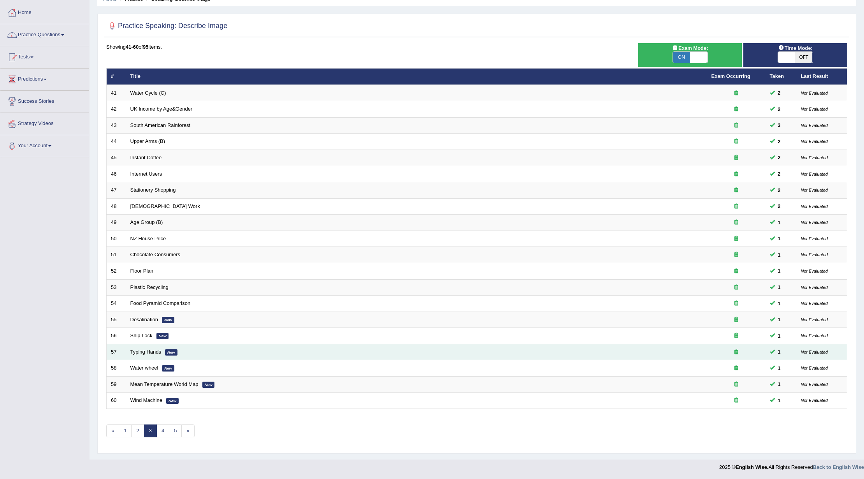
scroll to position [40, 0]
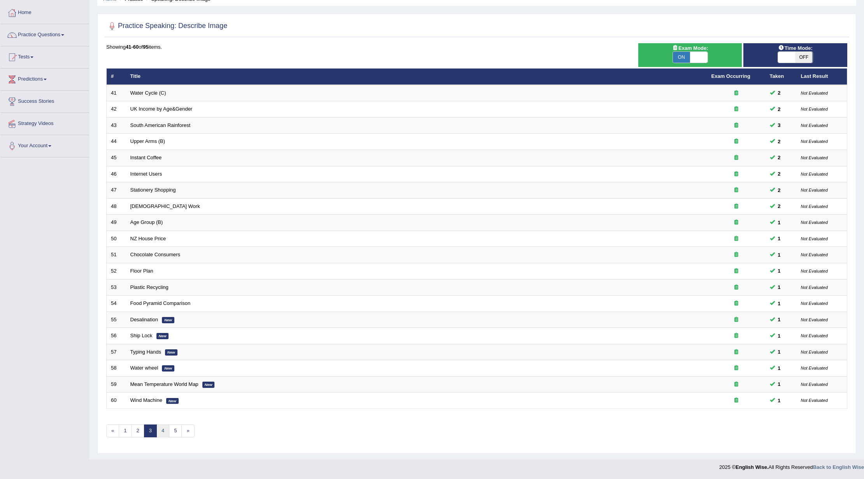
click at [161, 430] on link "4" at bounding box center [162, 430] width 13 height 13
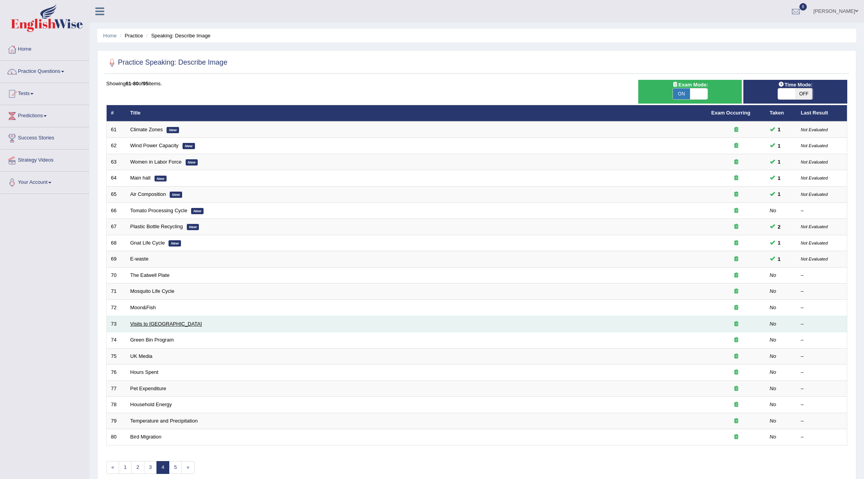
click at [145, 322] on link "Visits to UK" at bounding box center [166, 324] width 72 height 6
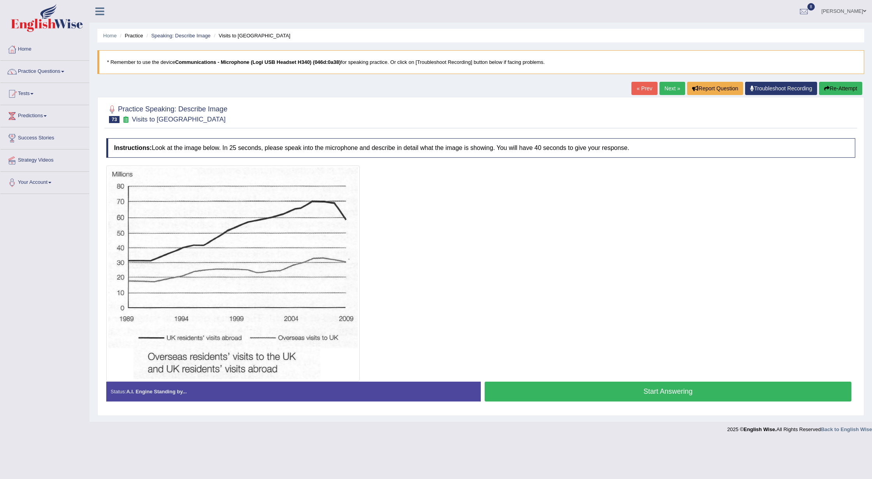
click at [606, 395] on button "Start Answering" at bounding box center [668, 391] width 367 height 20
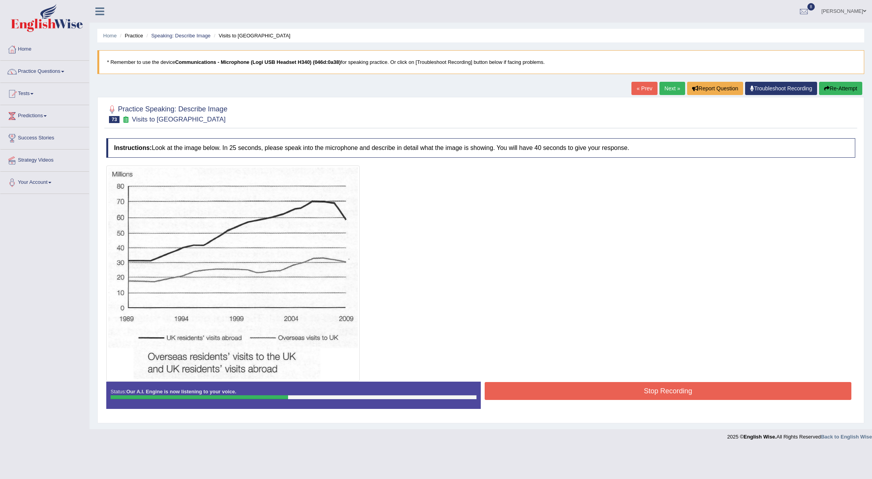
click at [604, 391] on button "Stop Recording" at bounding box center [668, 391] width 367 height 18
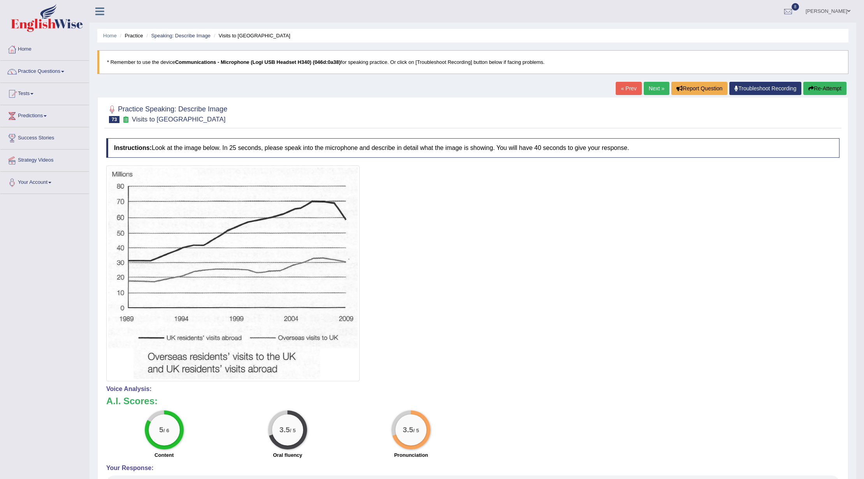
click at [655, 89] on link "Next »" at bounding box center [657, 88] width 26 height 13
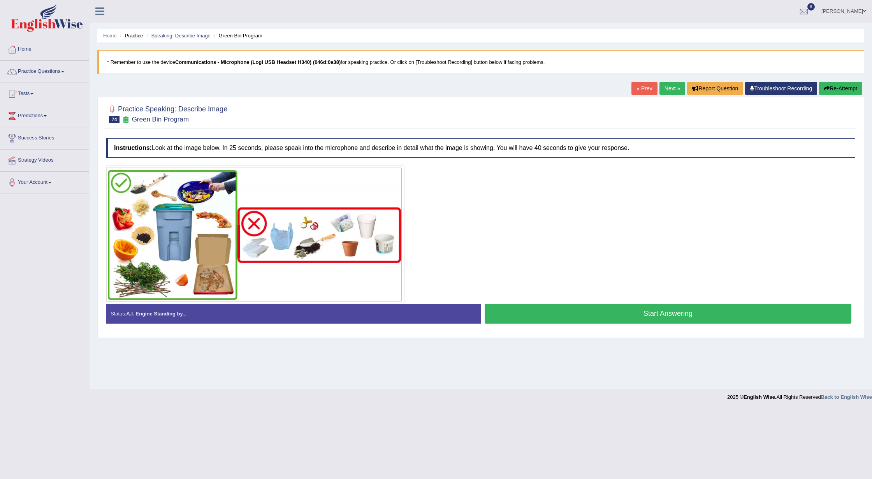
click at [664, 88] on link "Next »" at bounding box center [672, 88] width 26 height 13
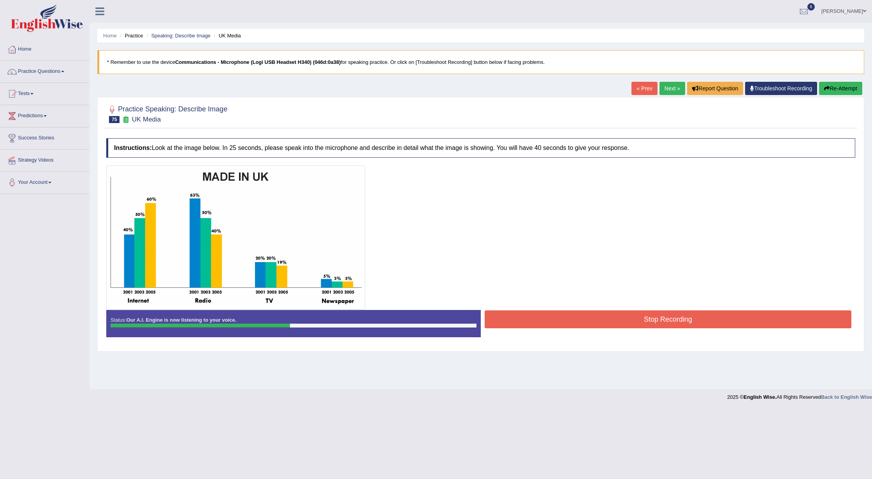
click at [590, 323] on button "Stop Recording" at bounding box center [668, 319] width 367 height 18
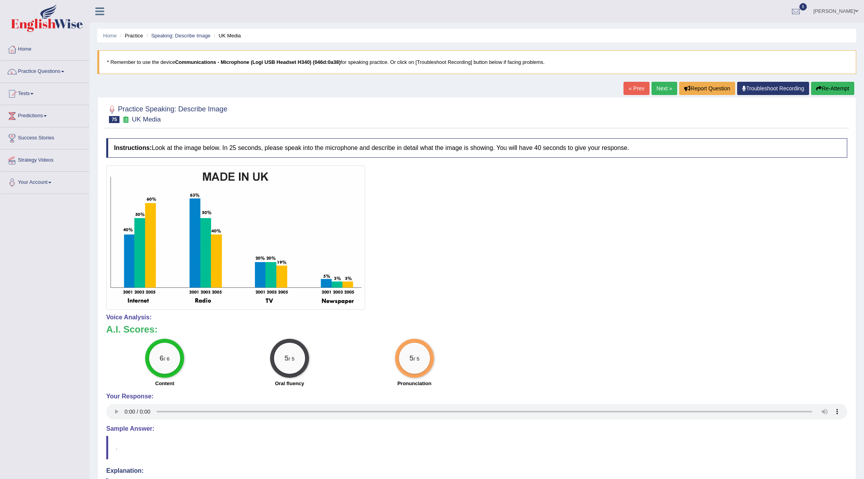
click at [660, 88] on link "Next »" at bounding box center [665, 88] width 26 height 13
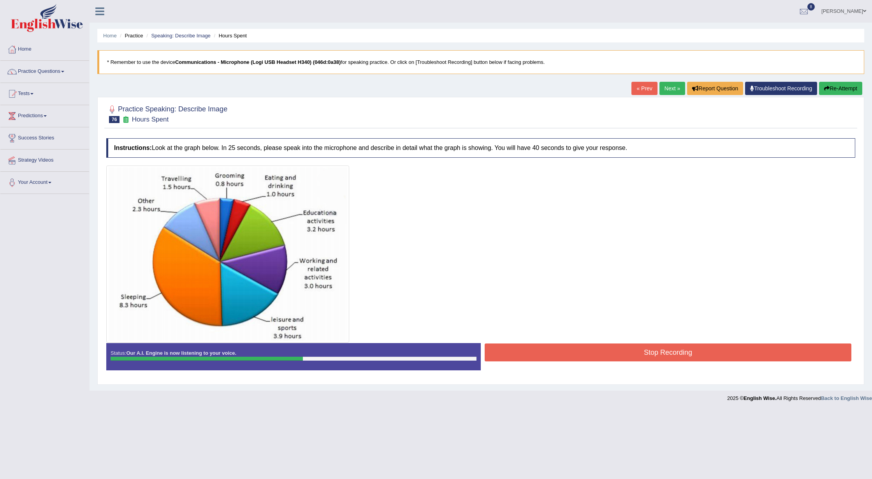
click at [601, 347] on button "Stop Recording" at bounding box center [668, 352] width 367 height 18
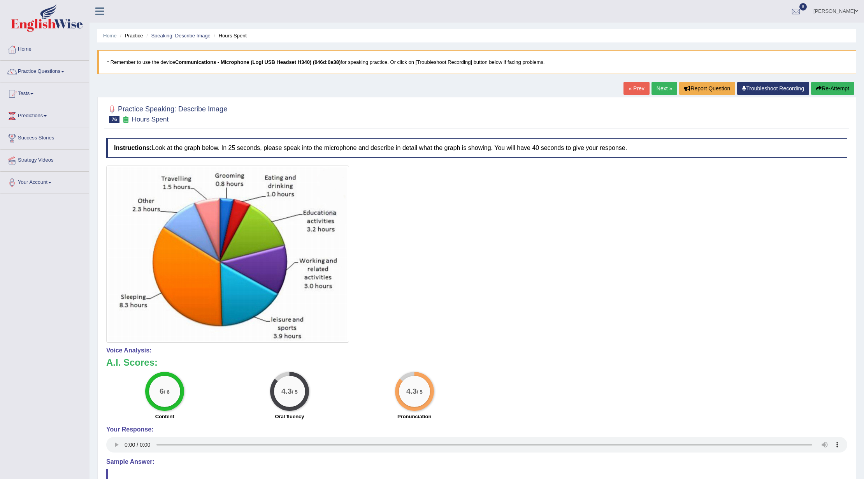
click at [653, 90] on link "Next »" at bounding box center [665, 88] width 26 height 13
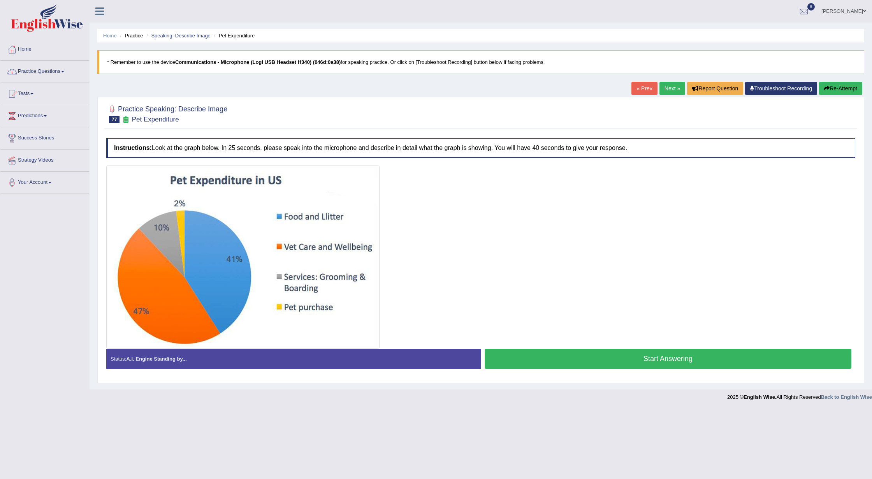
click at [69, 71] on link "Practice Questions" at bounding box center [44, 70] width 89 height 19
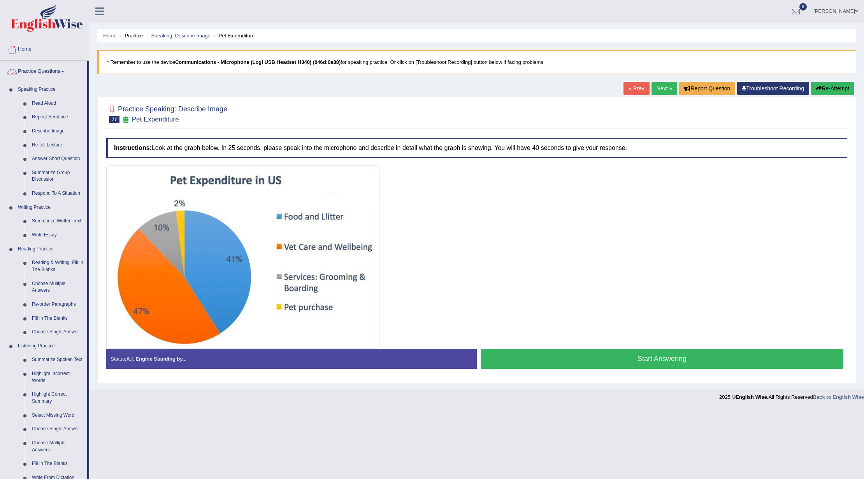
click at [69, 71] on link "Practice Questions" at bounding box center [43, 70] width 87 height 19
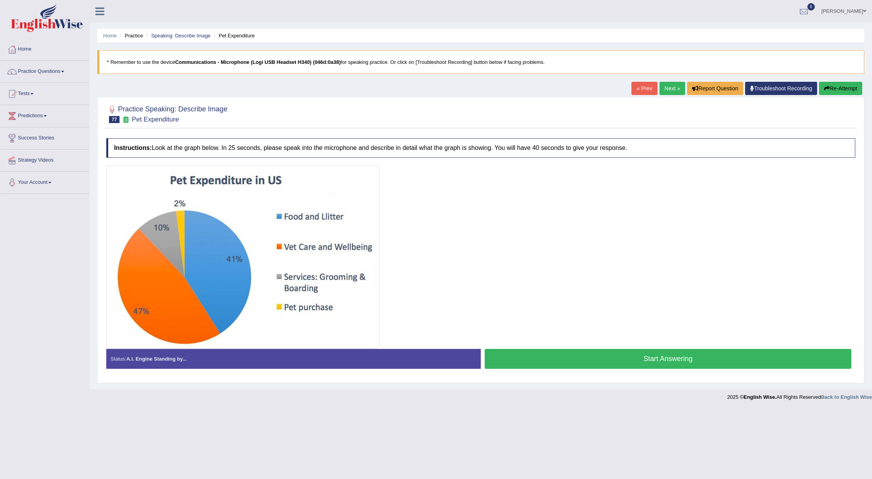
click at [584, 360] on button "Start Answering" at bounding box center [668, 359] width 367 height 20
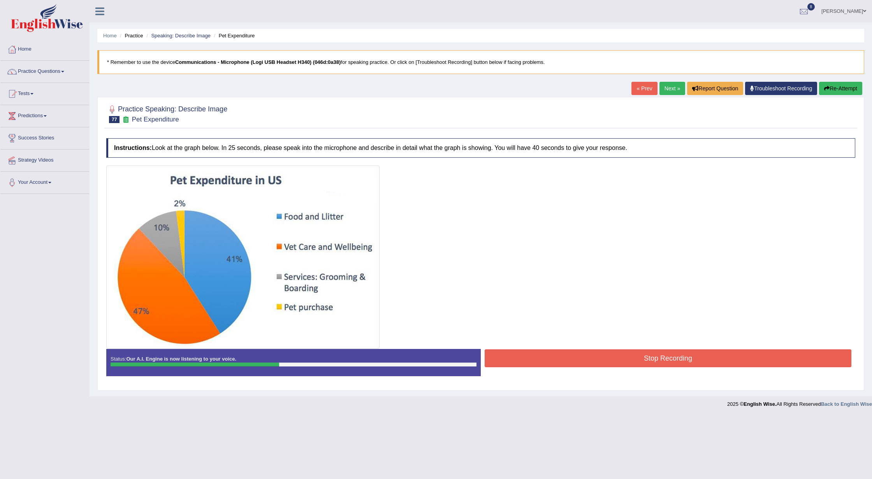
click at [580, 357] on button "Stop Recording" at bounding box center [668, 358] width 367 height 18
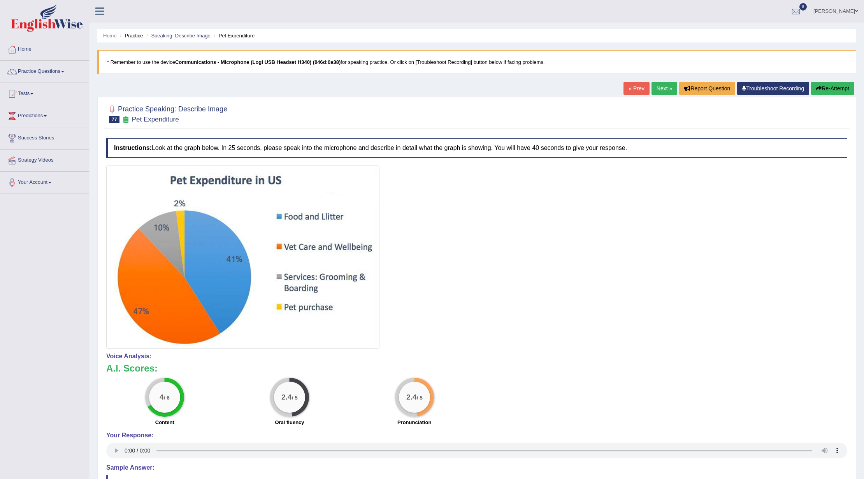
click at [823, 86] on button "Re-Attempt" at bounding box center [832, 88] width 43 height 13
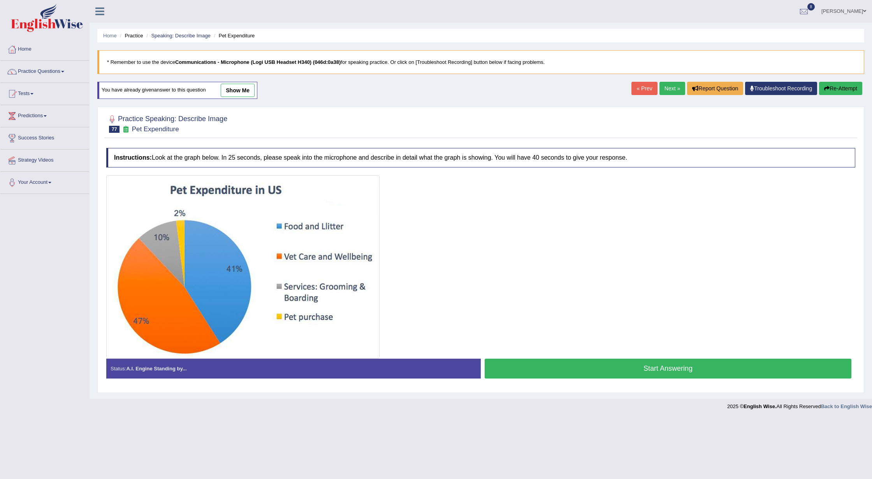
click at [636, 365] on button "Start Answering" at bounding box center [668, 369] width 367 height 20
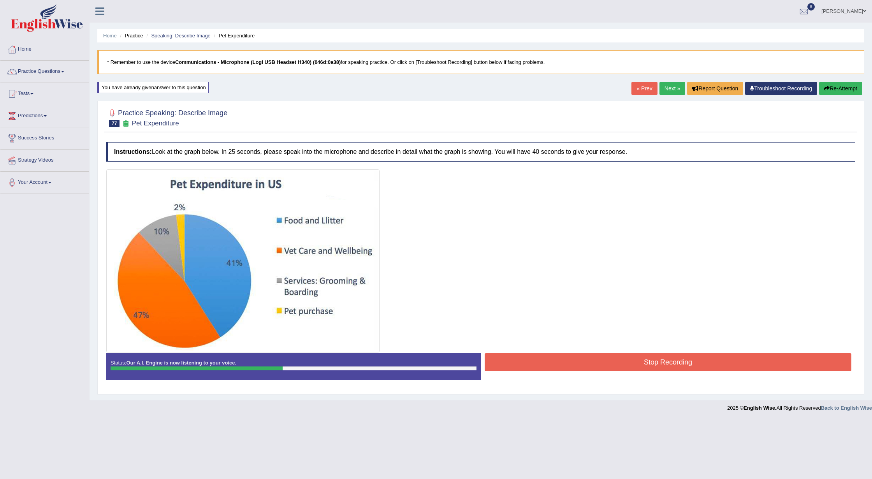
click at [636, 366] on button "Stop Recording" at bounding box center [668, 362] width 367 height 18
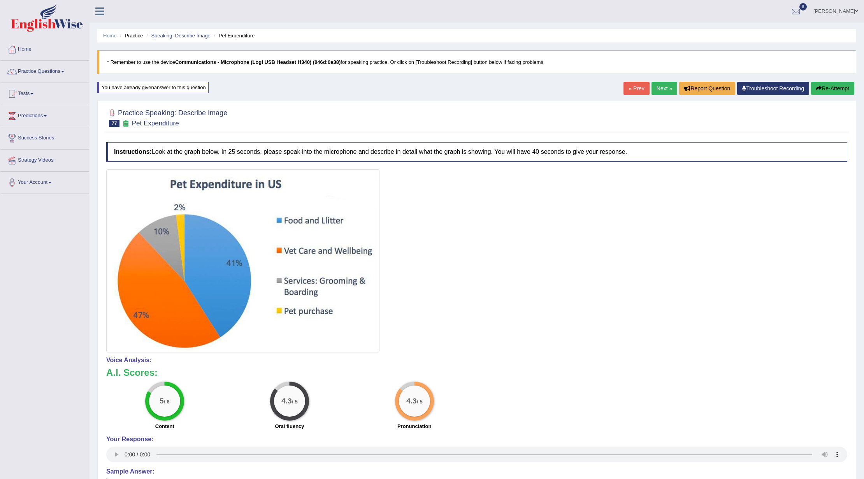
click at [660, 85] on link "Next »" at bounding box center [665, 88] width 26 height 13
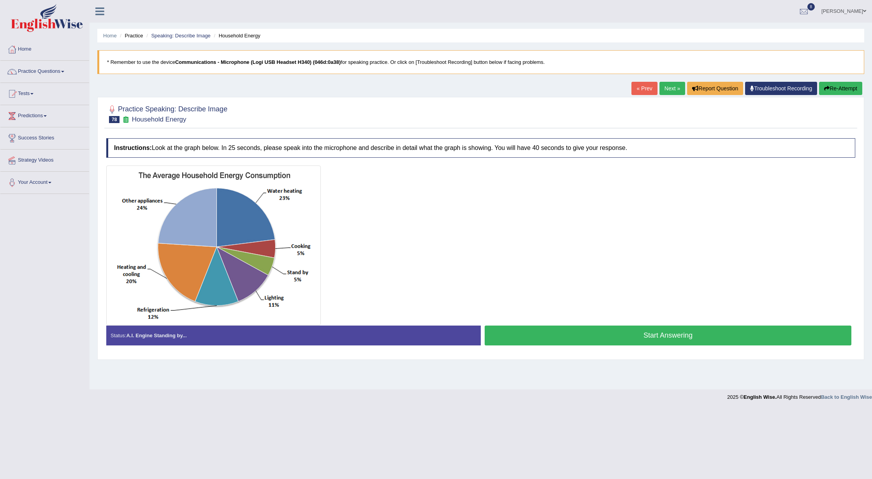
click at [617, 330] on button "Start Answering" at bounding box center [668, 335] width 367 height 20
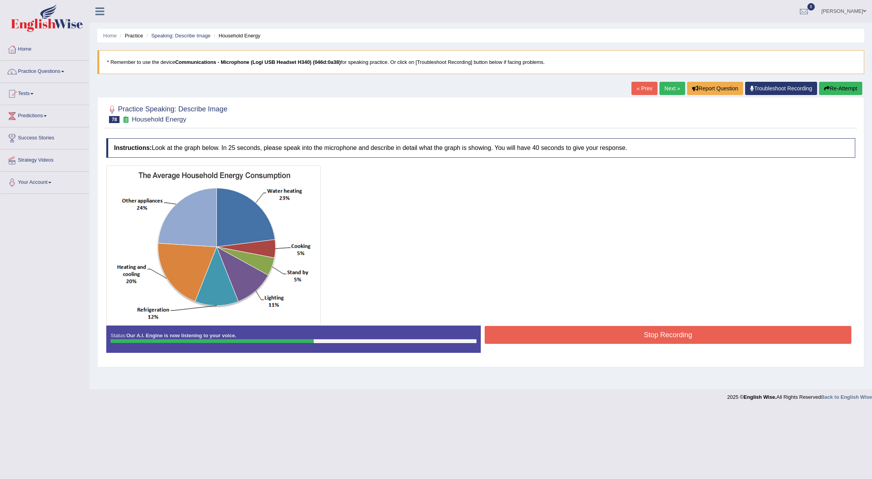
click at [616, 330] on button "Stop Recording" at bounding box center [668, 335] width 367 height 18
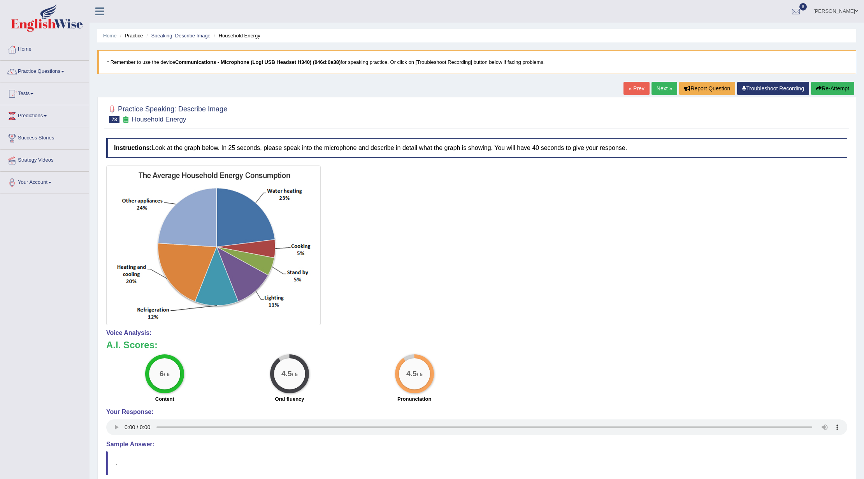
click at [658, 86] on link "Next »" at bounding box center [665, 88] width 26 height 13
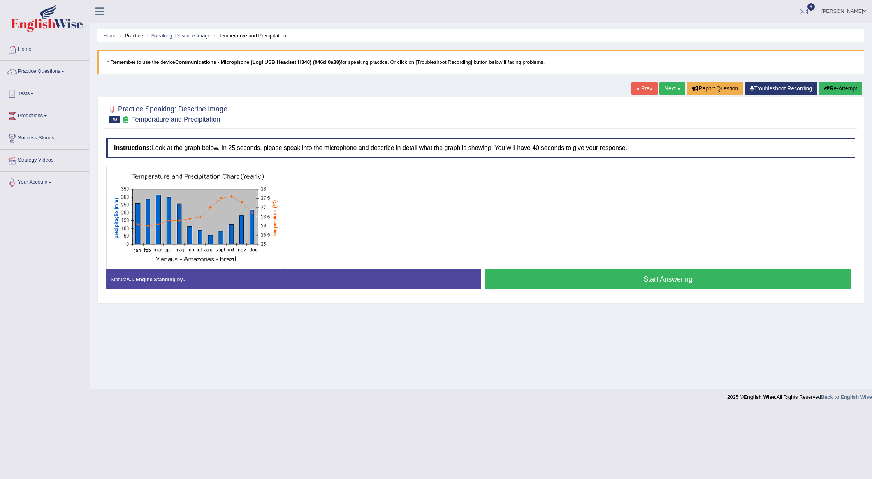
click at [547, 281] on button "Start Answering" at bounding box center [668, 279] width 367 height 20
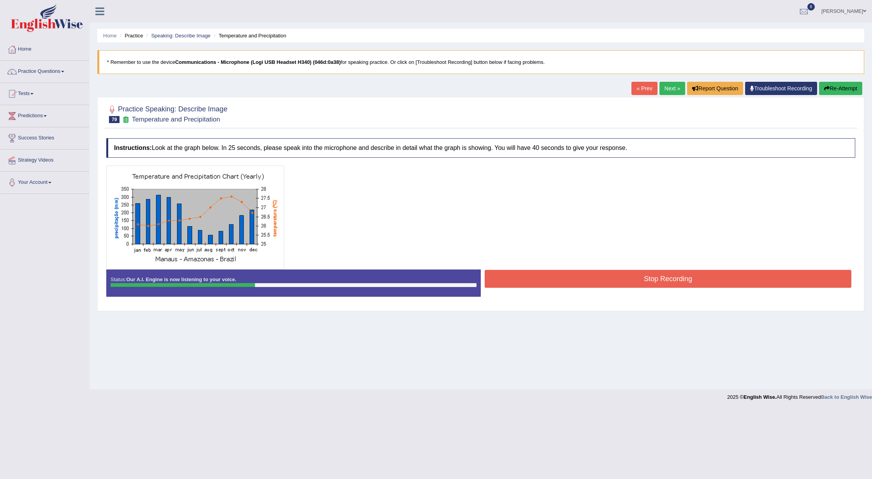
click at [547, 281] on button "Stop Recording" at bounding box center [668, 279] width 367 height 18
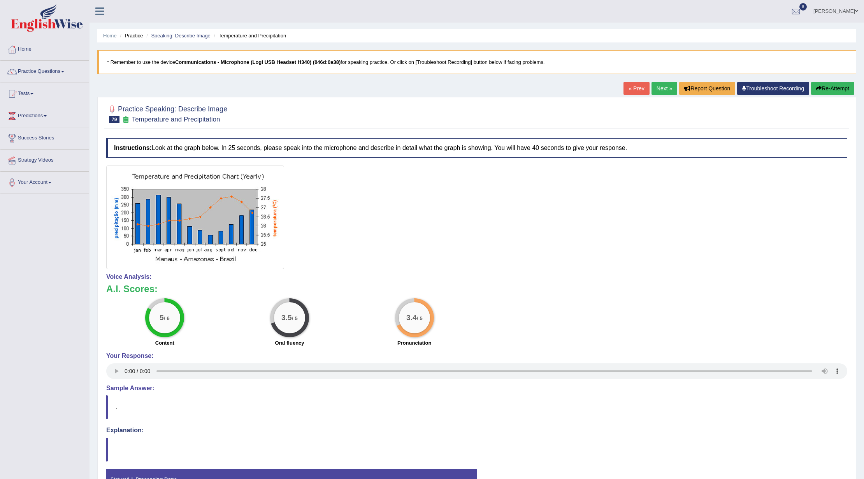
click at [824, 88] on button "Re-Attempt" at bounding box center [832, 88] width 43 height 13
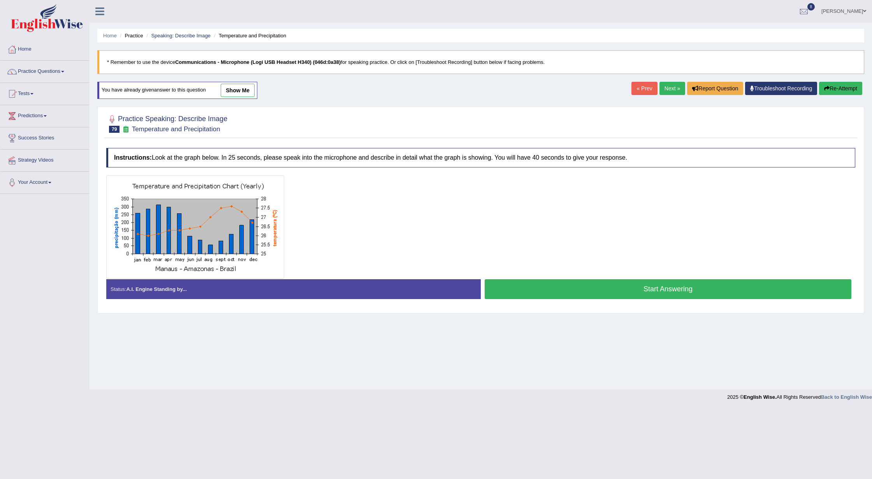
click at [579, 293] on button "Start Answering" at bounding box center [668, 289] width 367 height 20
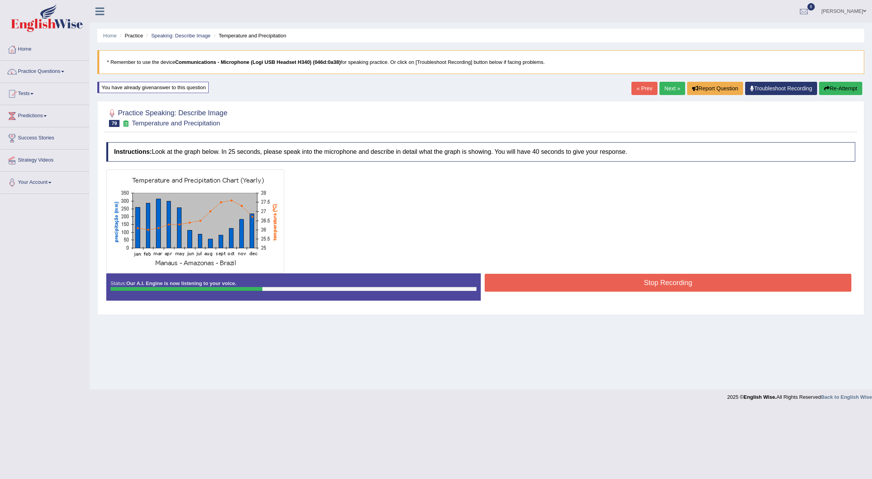
click at [572, 281] on button "Stop Recording" at bounding box center [668, 283] width 367 height 18
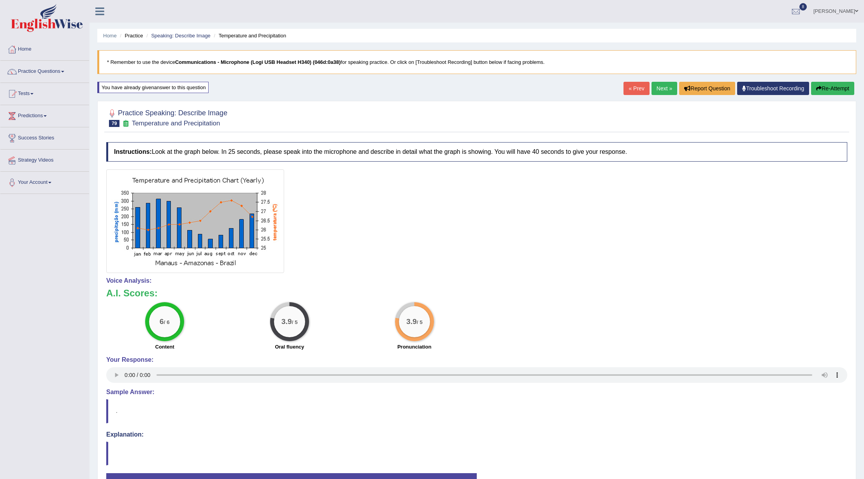
click at [814, 92] on button "Re-Attempt" at bounding box center [832, 88] width 43 height 13
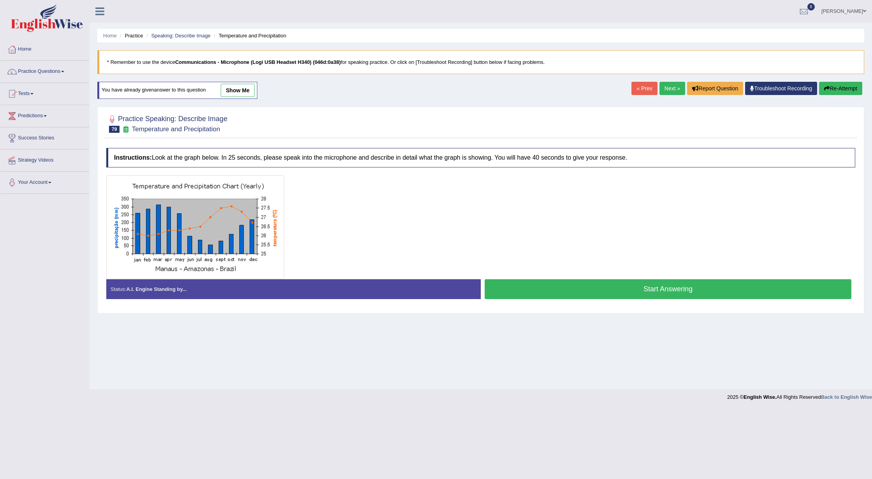
click at [534, 290] on button "Start Answering" at bounding box center [668, 289] width 367 height 20
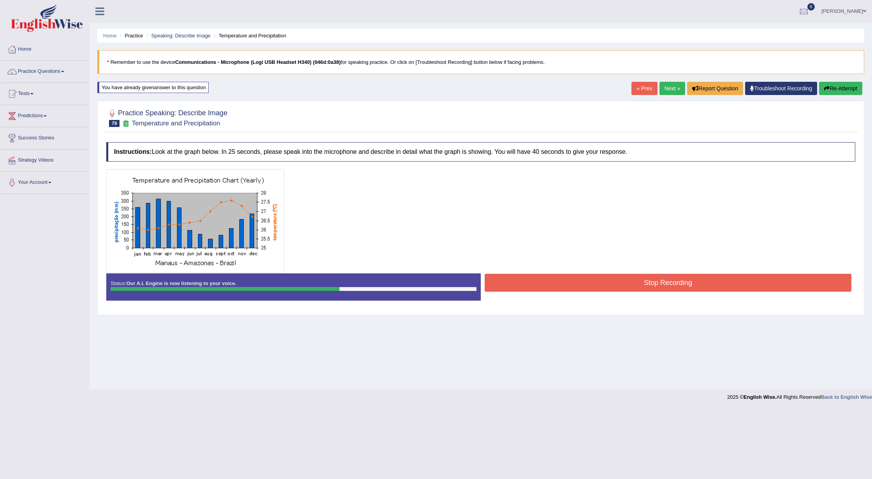
click at [534, 290] on button "Stop Recording" at bounding box center [668, 283] width 367 height 18
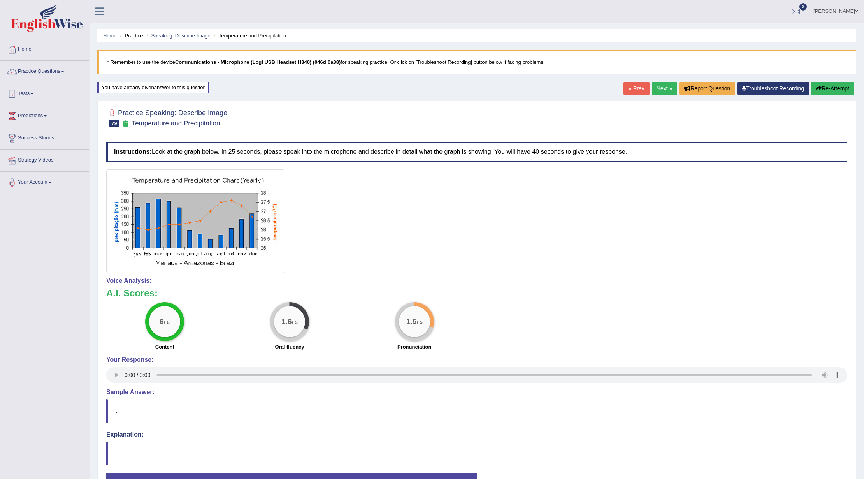
click at [825, 88] on button "Re-Attempt" at bounding box center [832, 88] width 43 height 13
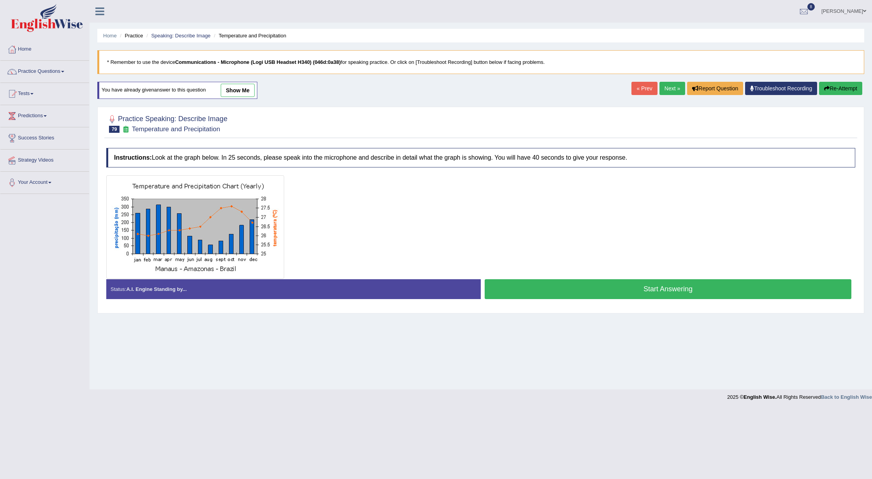
click at [562, 290] on button "Start Answering" at bounding box center [668, 289] width 367 height 20
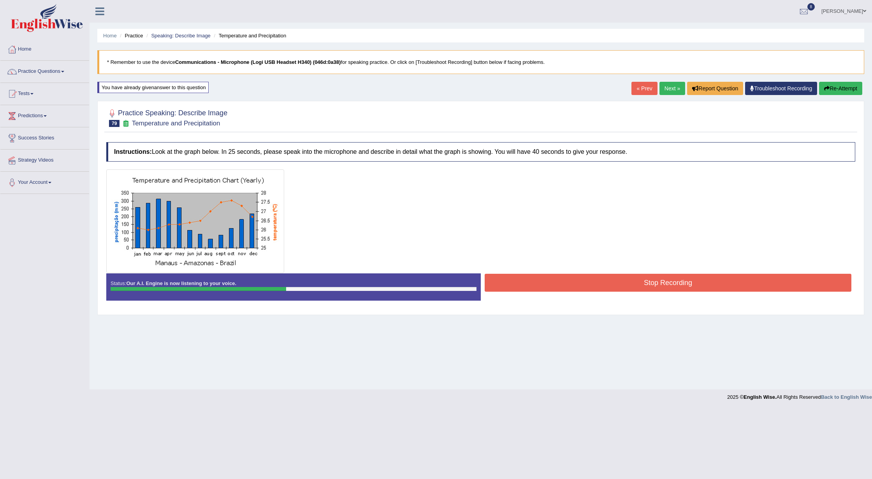
click at [550, 276] on button "Stop Recording" at bounding box center [668, 283] width 367 height 18
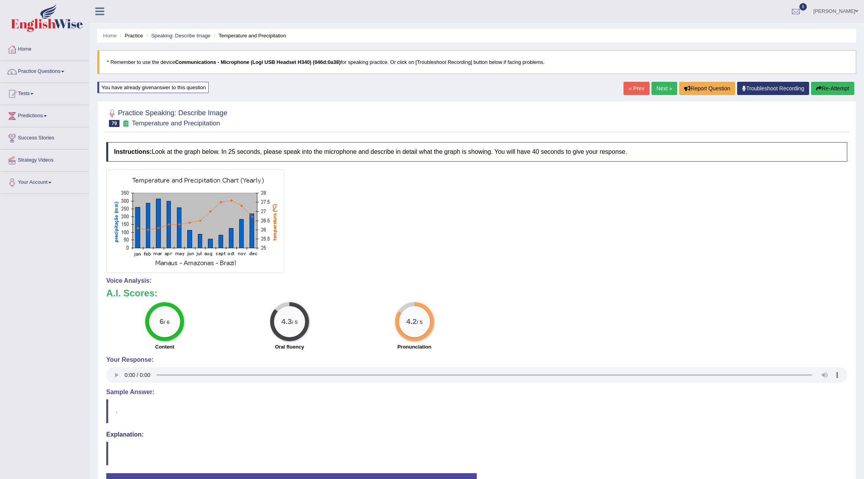
click at [652, 93] on link "Next »" at bounding box center [665, 88] width 26 height 13
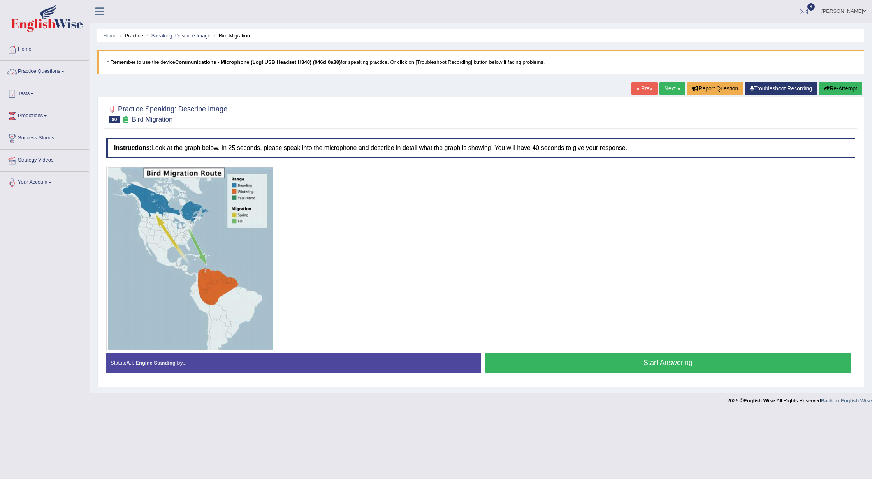
click at [62, 72] on link "Practice Questions" at bounding box center [44, 70] width 89 height 19
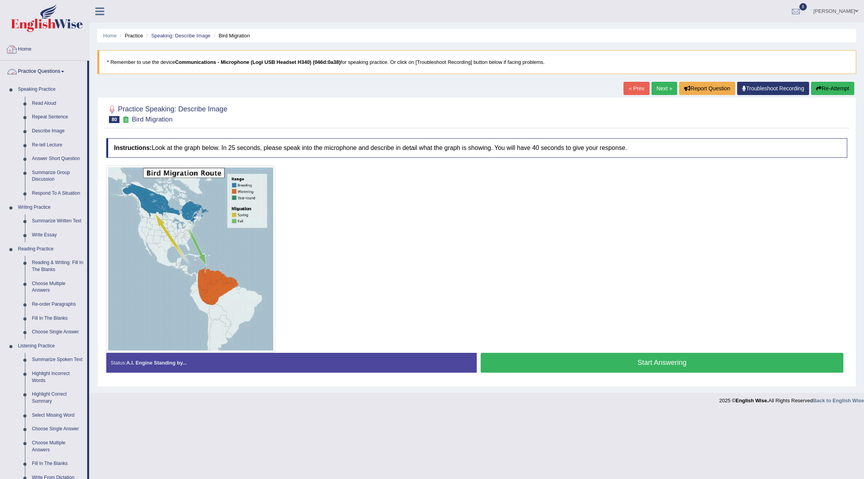
click at [49, 21] on img at bounding box center [47, 18] width 72 height 28
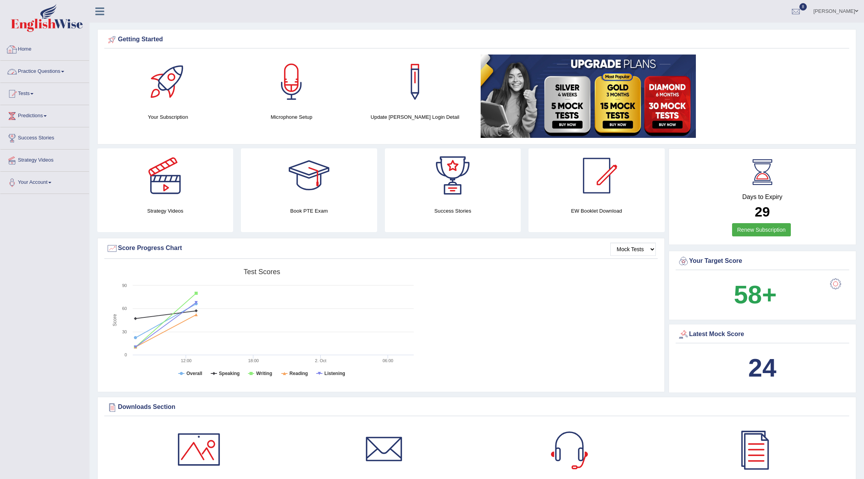
click at [58, 70] on link "Practice Questions" at bounding box center [44, 70] width 89 height 19
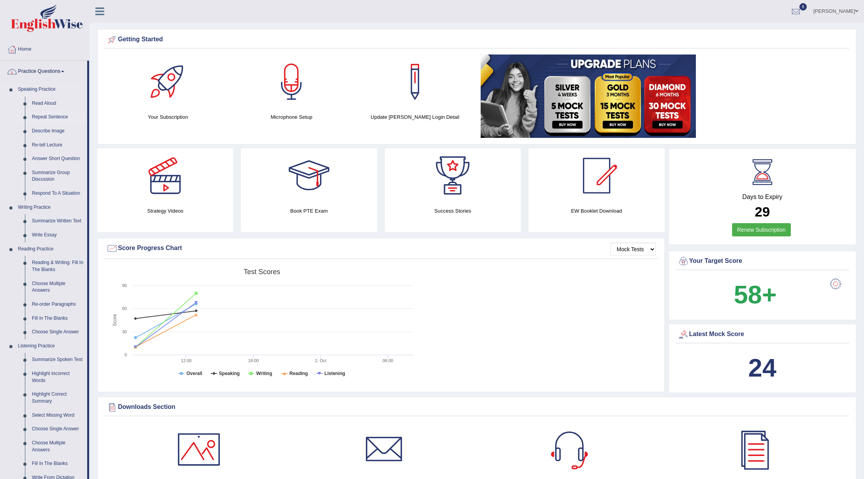
click at [51, 117] on link "Repeat Sentence" at bounding box center [57, 117] width 59 height 14
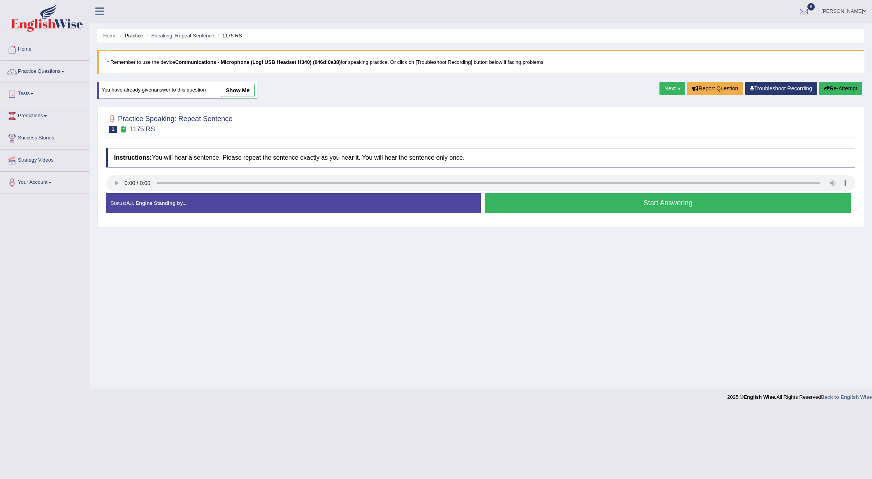
click at [519, 206] on button "Start Answering" at bounding box center [668, 203] width 367 height 20
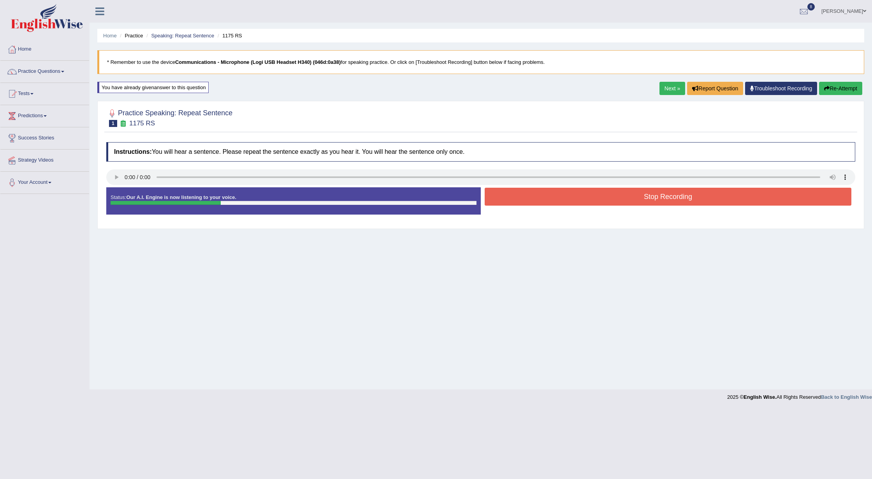
click at [534, 200] on button "Stop Recording" at bounding box center [668, 197] width 367 height 18
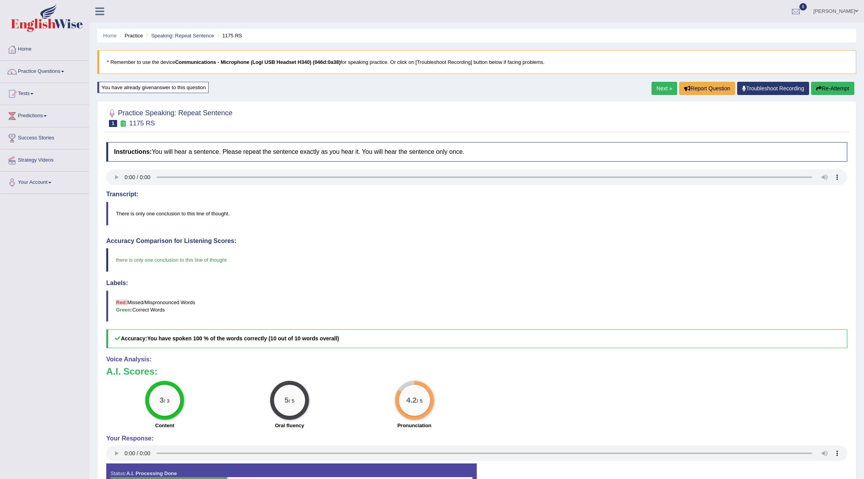
click at [656, 90] on link "Next »" at bounding box center [665, 88] width 26 height 13
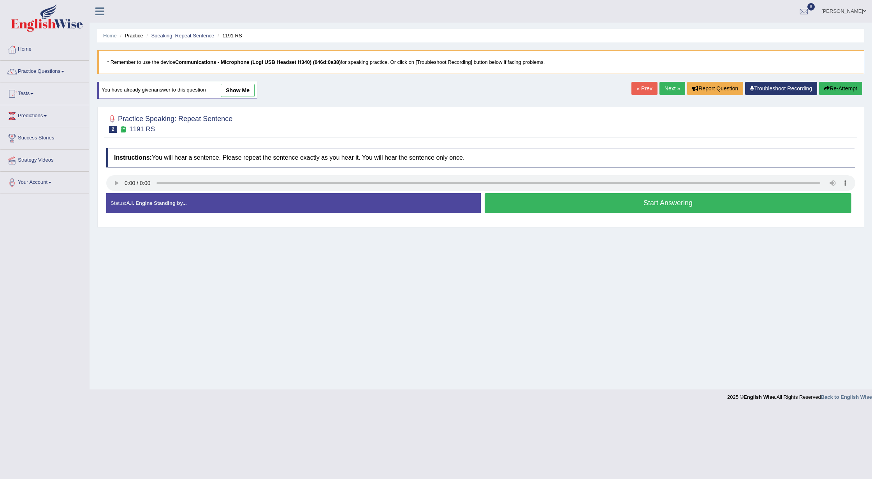
click at [545, 203] on button "Start Answering" at bounding box center [668, 203] width 367 height 20
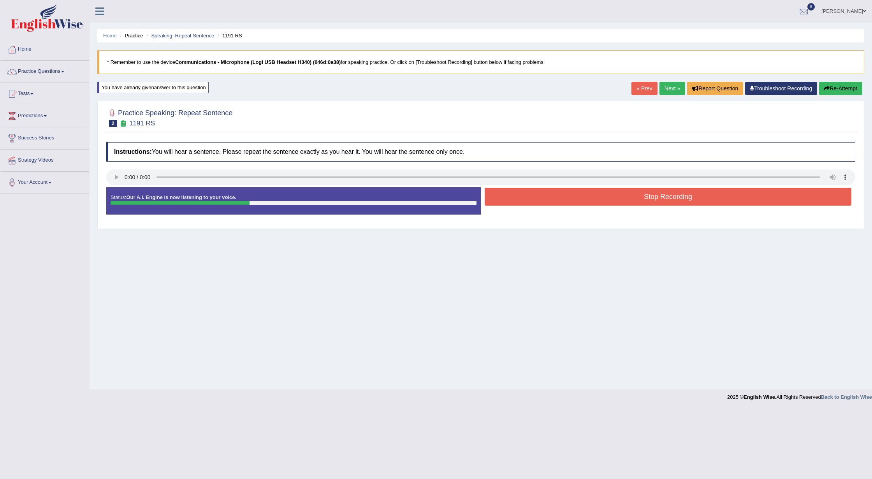
click at [544, 198] on button "Stop Recording" at bounding box center [668, 197] width 367 height 18
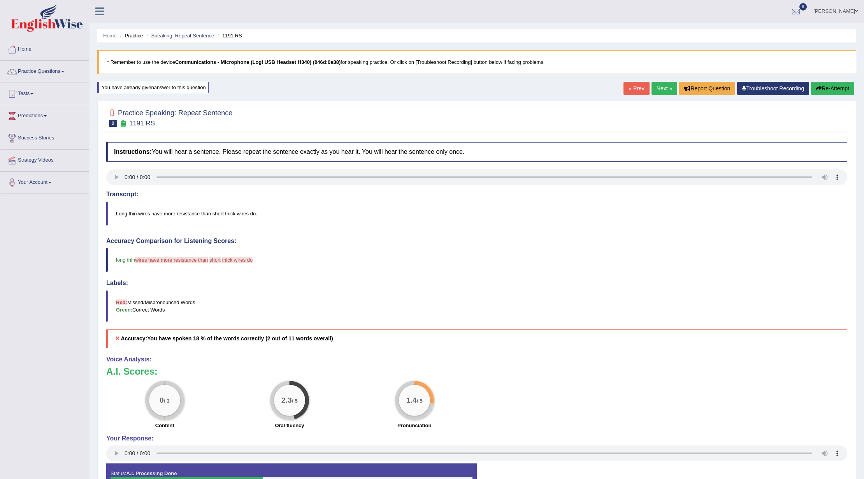
click at [837, 84] on button "Re-Attempt" at bounding box center [832, 88] width 43 height 13
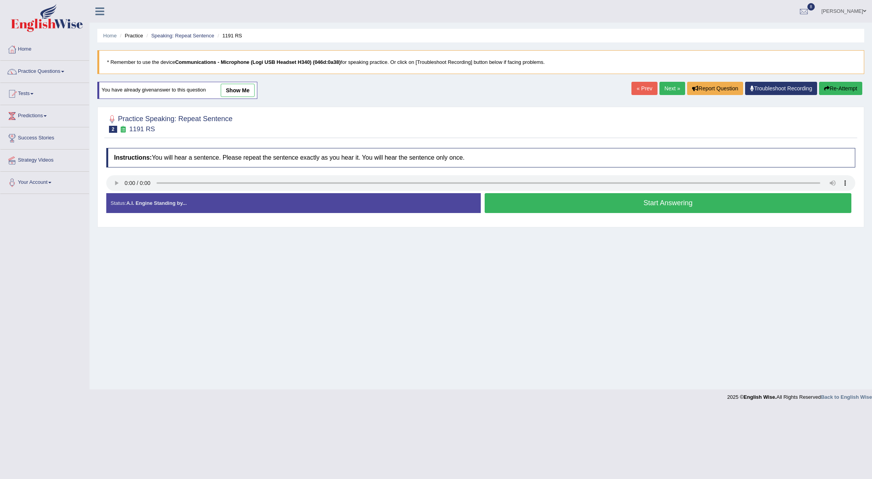
click at [548, 199] on button "Start Answering" at bounding box center [668, 203] width 367 height 20
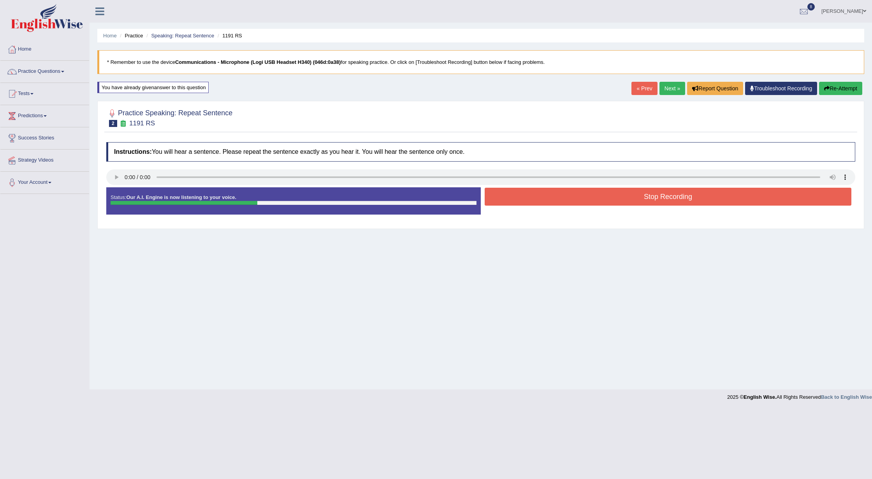
click at [552, 199] on button "Stop Recording" at bounding box center [668, 197] width 367 height 18
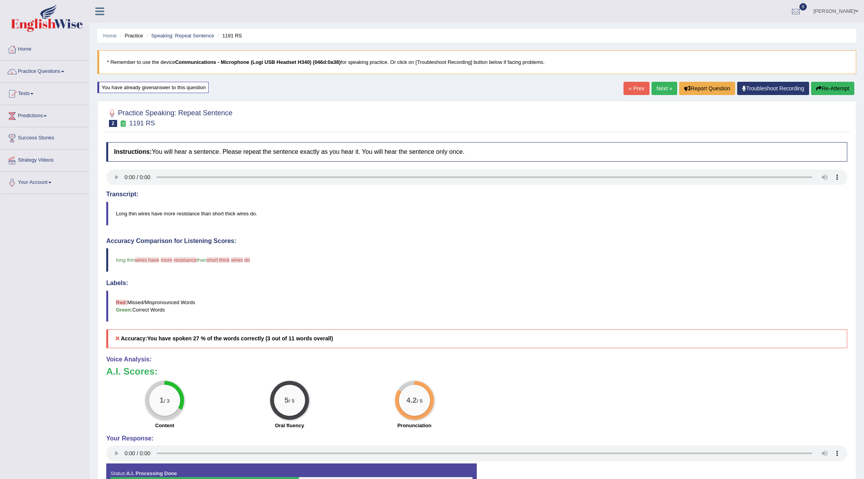
click at [827, 87] on button "Re-Attempt" at bounding box center [832, 88] width 43 height 13
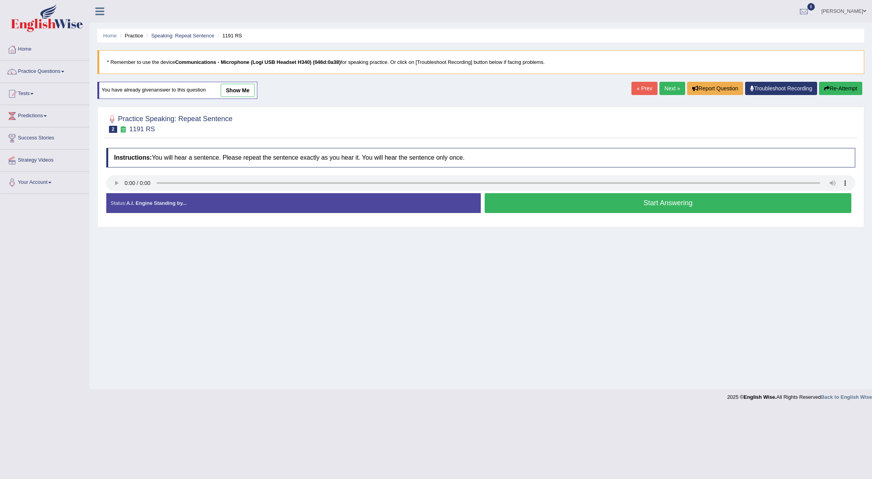
click at [559, 206] on button "Start Answering" at bounding box center [668, 203] width 367 height 20
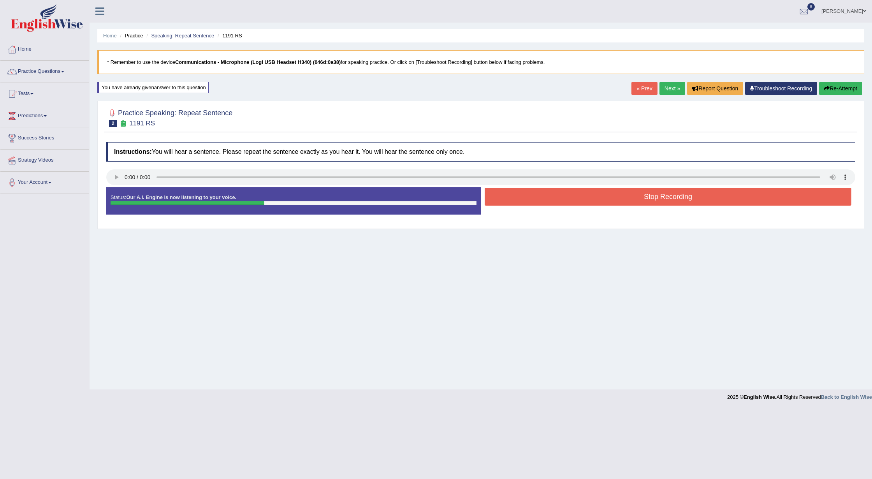
click at [563, 202] on button "Stop Recording" at bounding box center [668, 197] width 367 height 18
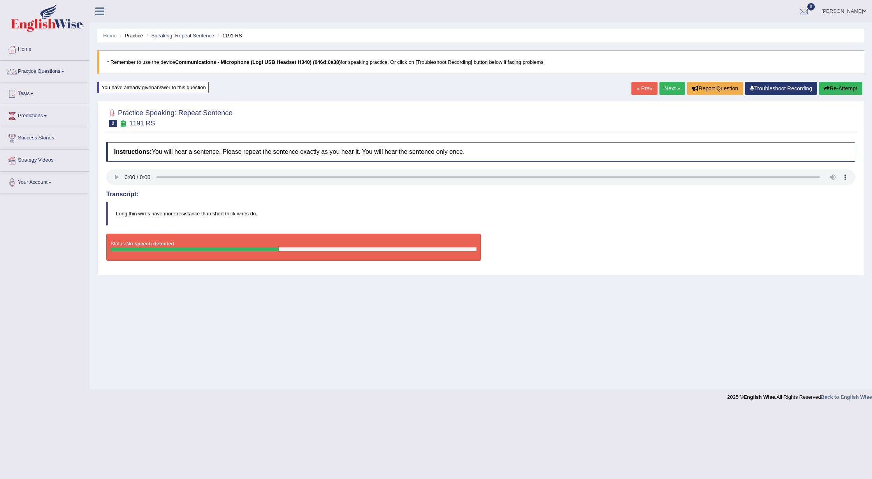
click at [59, 72] on link "Practice Questions" at bounding box center [44, 70] width 89 height 19
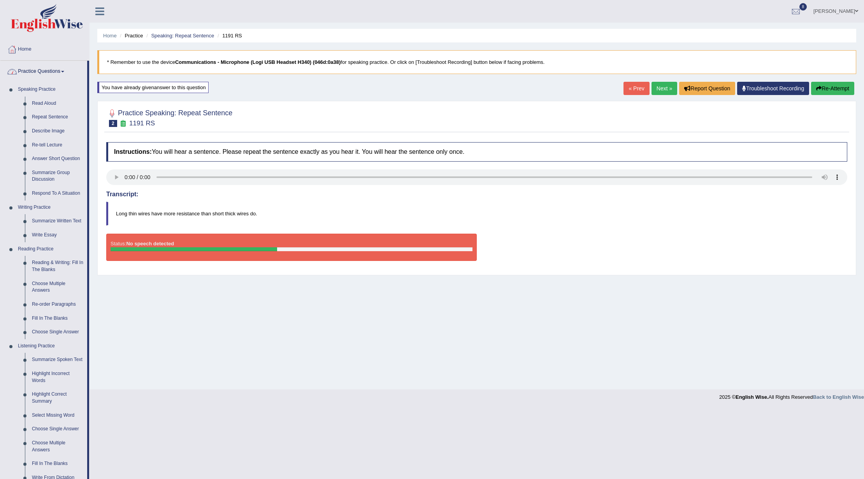
click at [58, 72] on link "Practice Questions" at bounding box center [43, 70] width 87 height 19
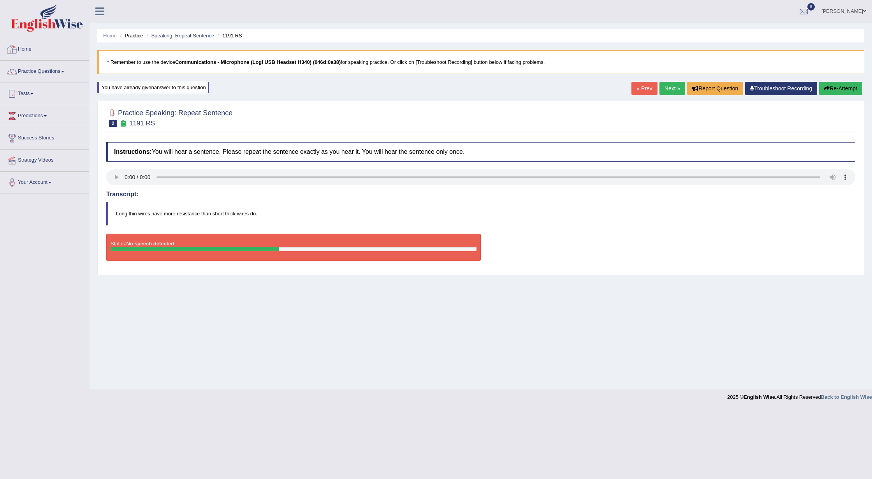
click at [56, 23] on img at bounding box center [47, 18] width 72 height 28
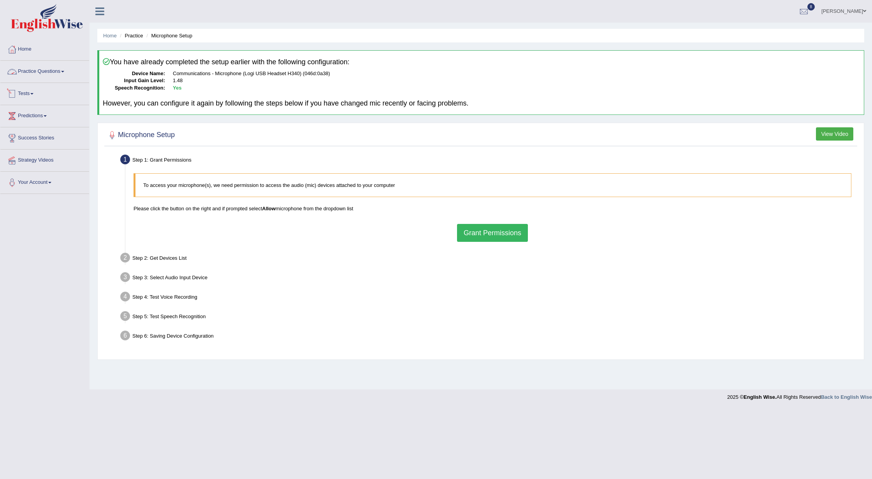
click at [43, 72] on link "Practice Questions" at bounding box center [44, 70] width 89 height 19
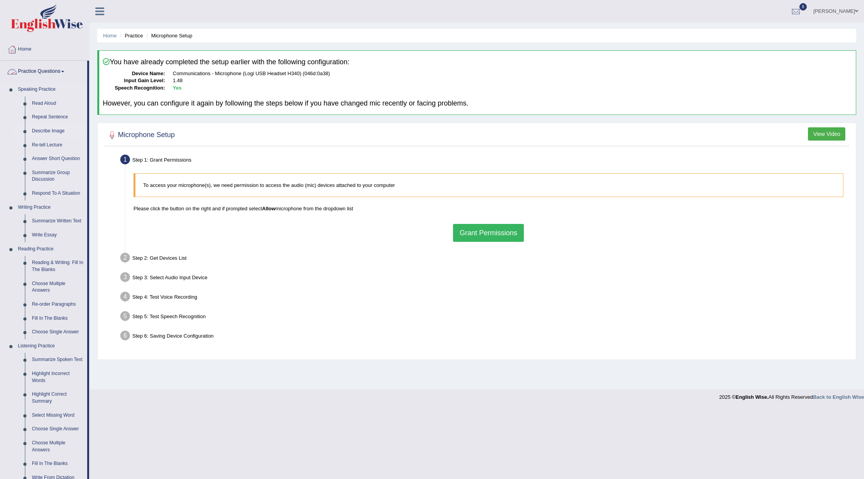
click at [51, 129] on link "Describe Image" at bounding box center [57, 131] width 59 height 14
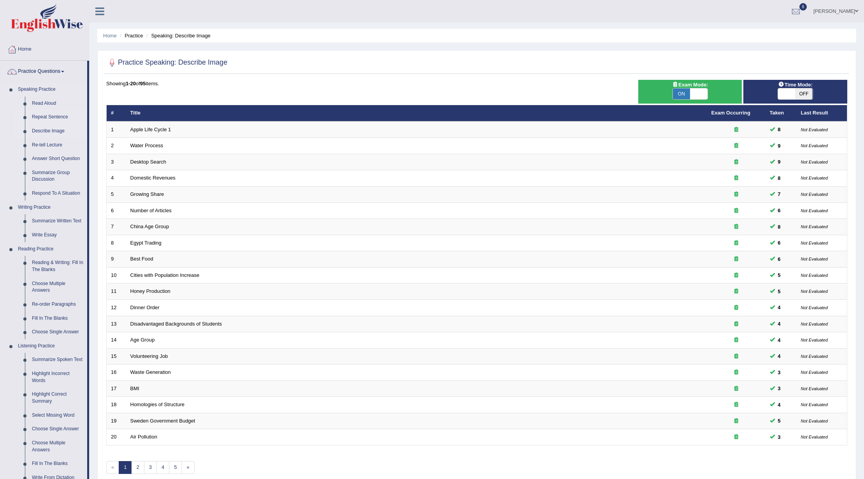
click at [52, 114] on link "Repeat Sentence" at bounding box center [57, 117] width 59 height 14
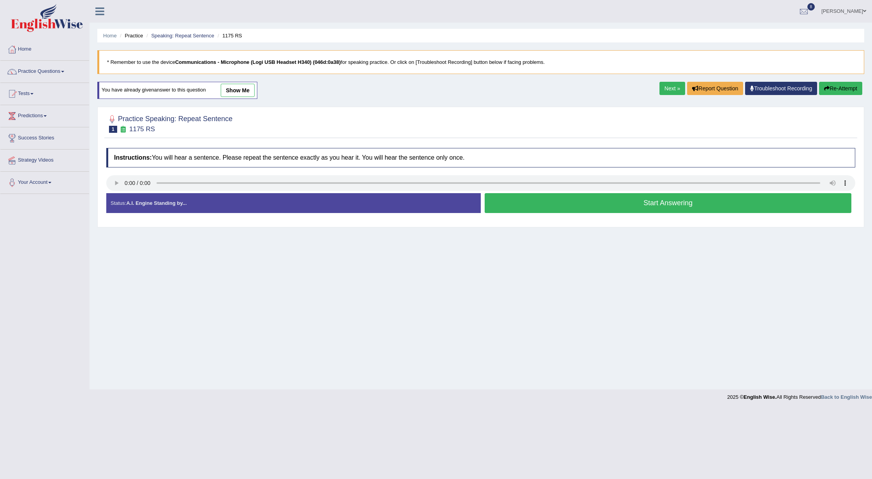
click at [667, 83] on link "Next »" at bounding box center [672, 88] width 26 height 13
click at [583, 204] on button "Start Answering" at bounding box center [668, 203] width 367 height 20
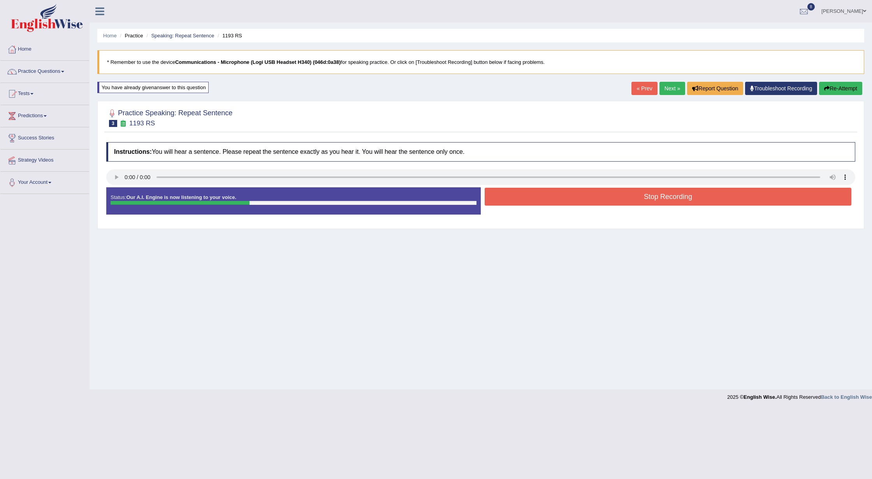
click at [583, 204] on button "Stop Recording" at bounding box center [668, 197] width 367 height 18
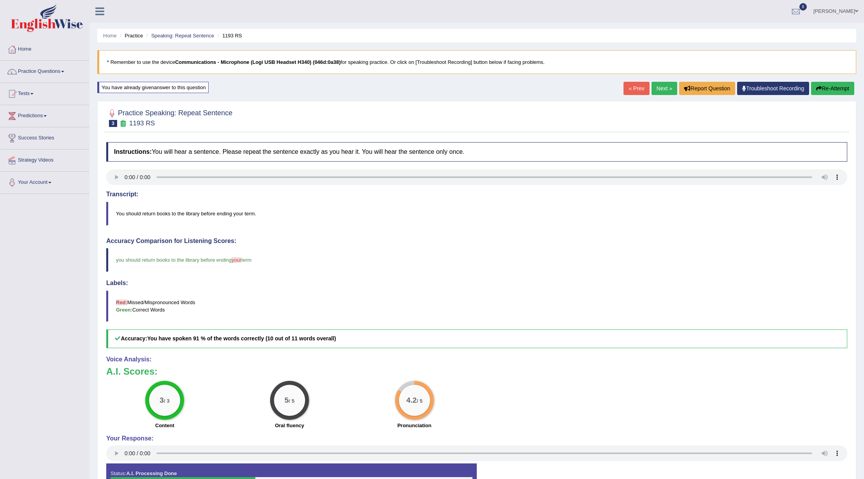
click at [659, 86] on link "Next »" at bounding box center [665, 88] width 26 height 13
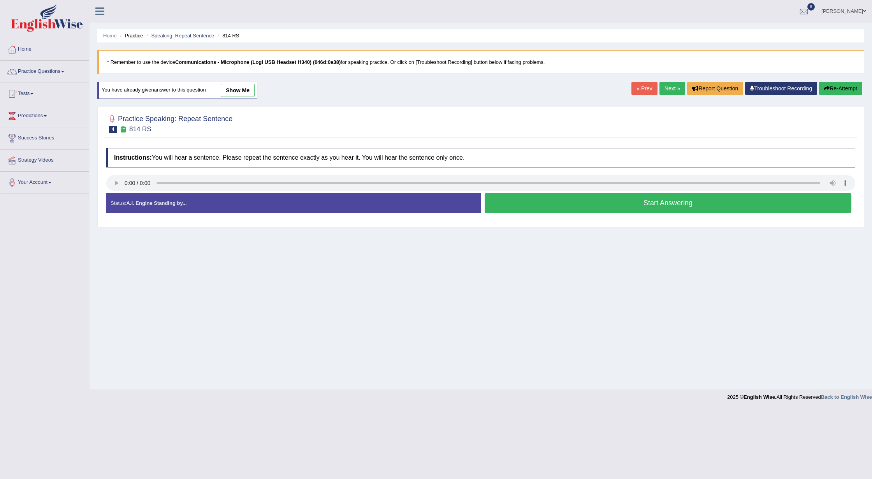
click at [572, 202] on button "Start Answering" at bounding box center [668, 203] width 367 height 20
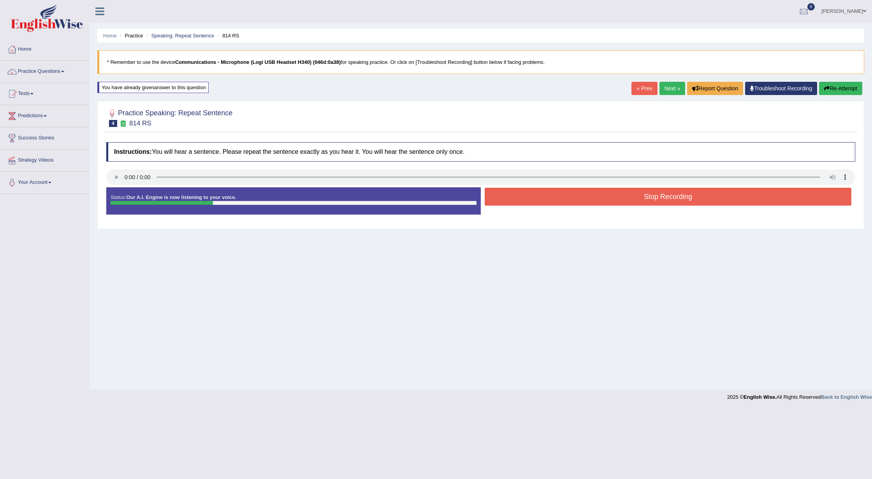
click at [571, 200] on button "Stop Recording" at bounding box center [668, 197] width 367 height 18
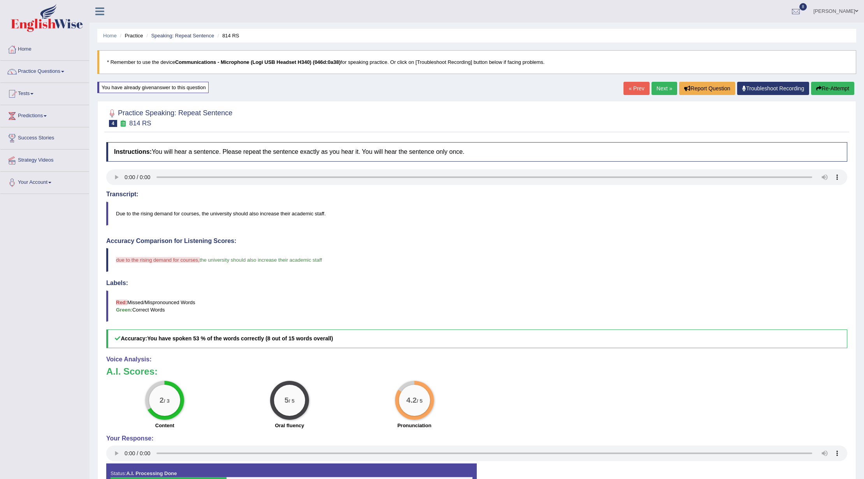
click at [657, 81] on div "Home Practice Speaking: Repeat Sentence 814 RS * Remember to use the device Com…" at bounding box center [477, 255] width 775 height 511
click at [659, 85] on link "Next »" at bounding box center [665, 88] width 26 height 13
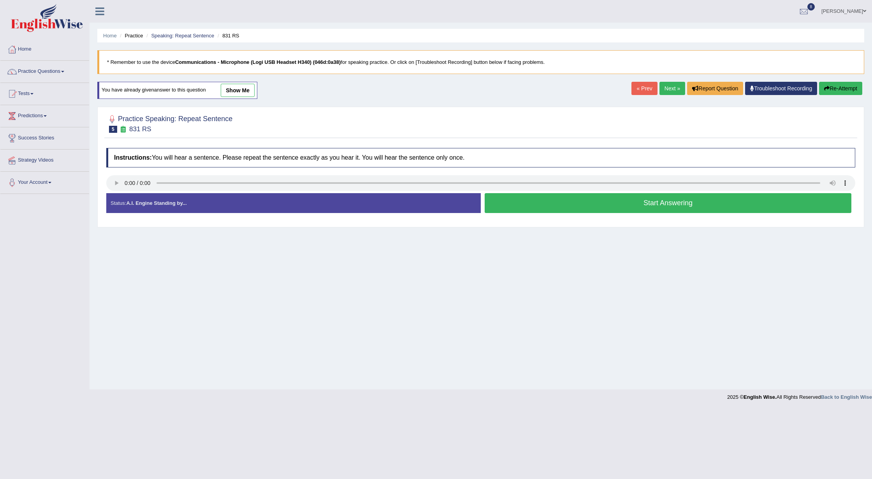
click at [557, 209] on button "Start Answering" at bounding box center [668, 203] width 367 height 20
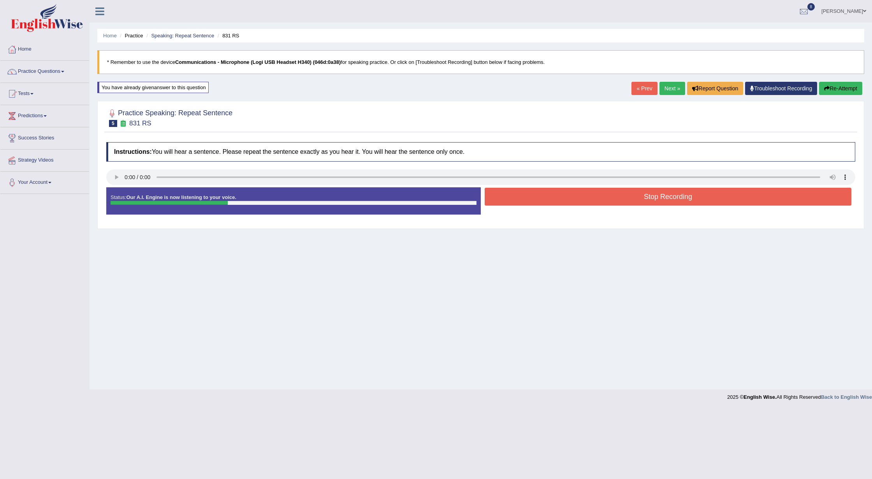
click at [552, 201] on button "Stop Recording" at bounding box center [668, 197] width 367 height 18
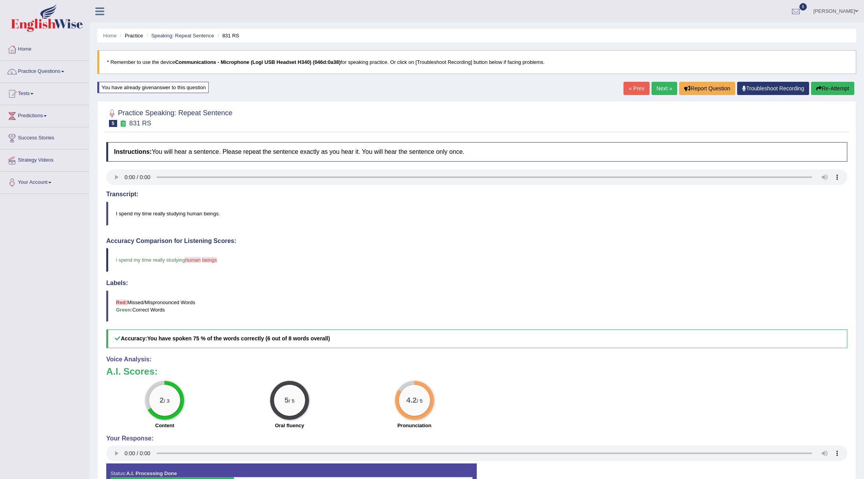
click at [821, 92] on button "Re-Attempt" at bounding box center [832, 88] width 43 height 13
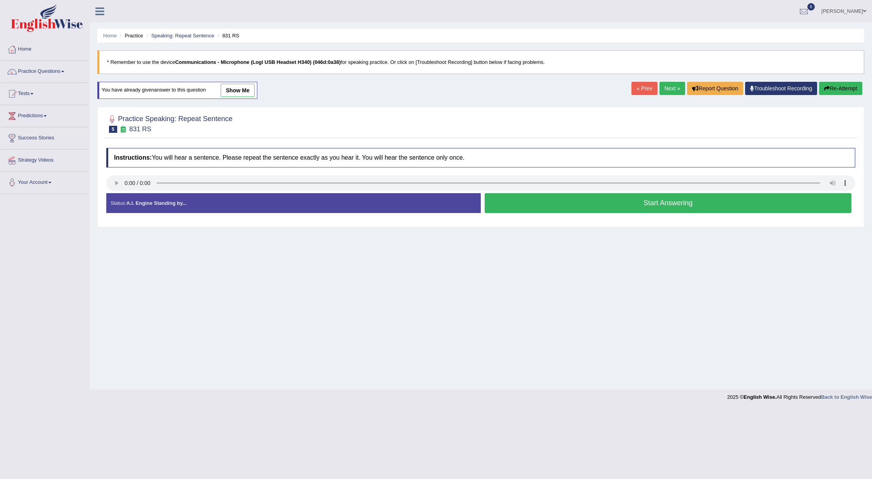
click at [541, 202] on button "Start Answering" at bounding box center [668, 203] width 367 height 20
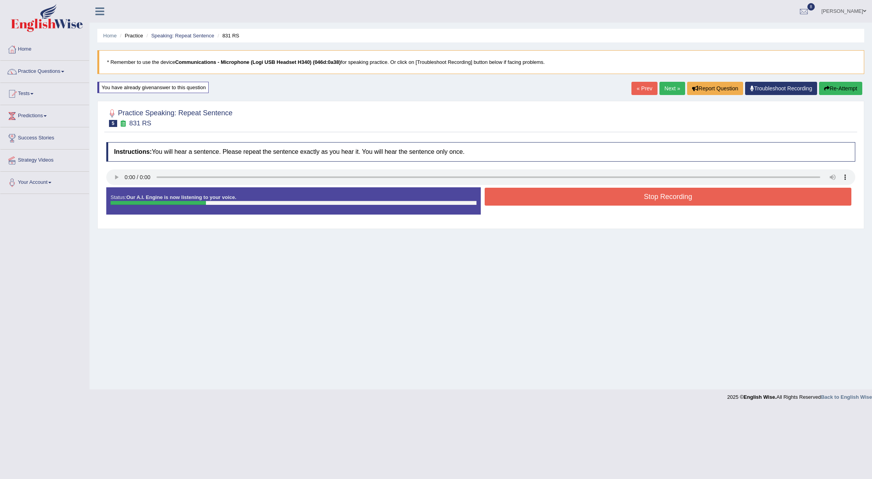
click at [536, 198] on button "Stop Recording" at bounding box center [668, 197] width 367 height 18
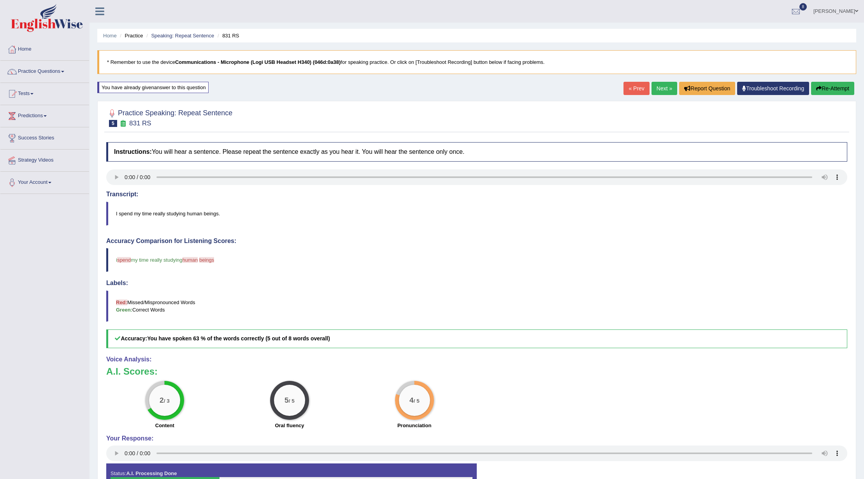
click at [824, 90] on button "Re-Attempt" at bounding box center [832, 88] width 43 height 13
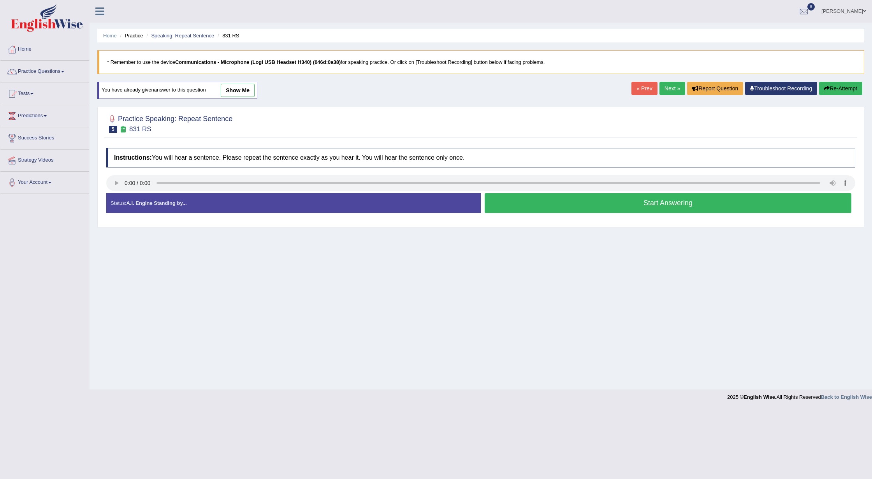
click at [547, 200] on button "Start Answering" at bounding box center [668, 203] width 367 height 20
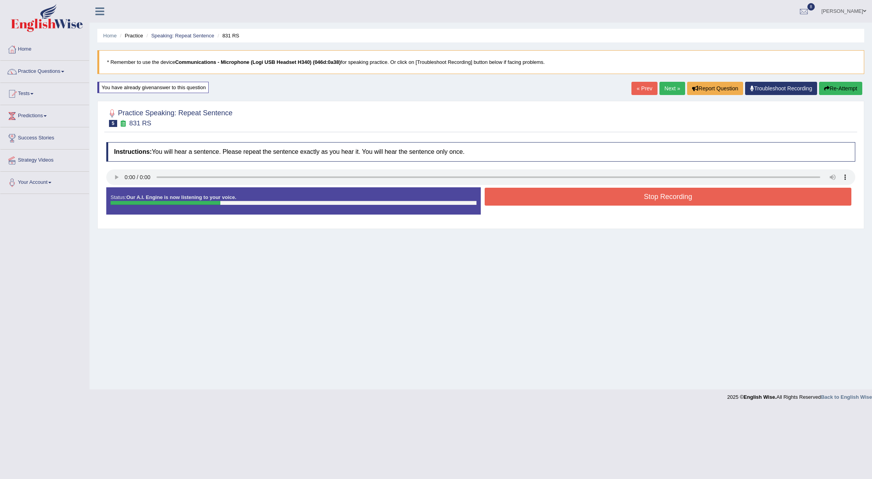
click at [547, 200] on button "Stop Recording" at bounding box center [668, 197] width 367 height 18
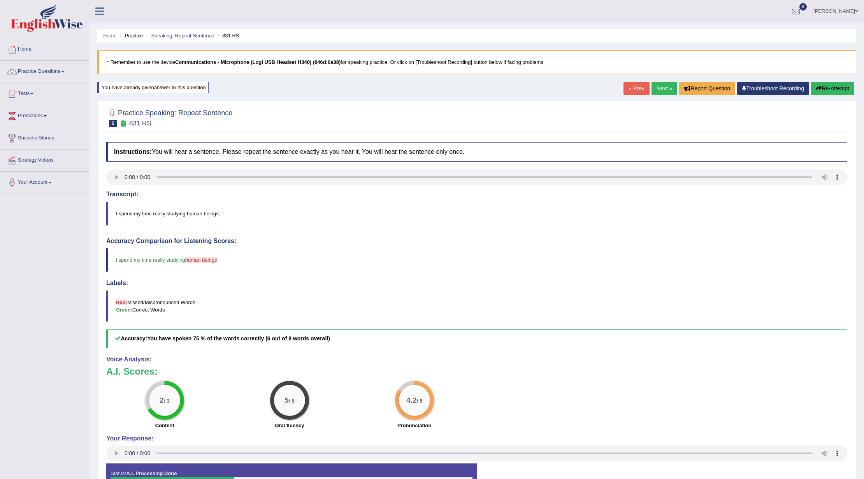
click at [827, 86] on button "Re-Attempt" at bounding box center [832, 88] width 43 height 13
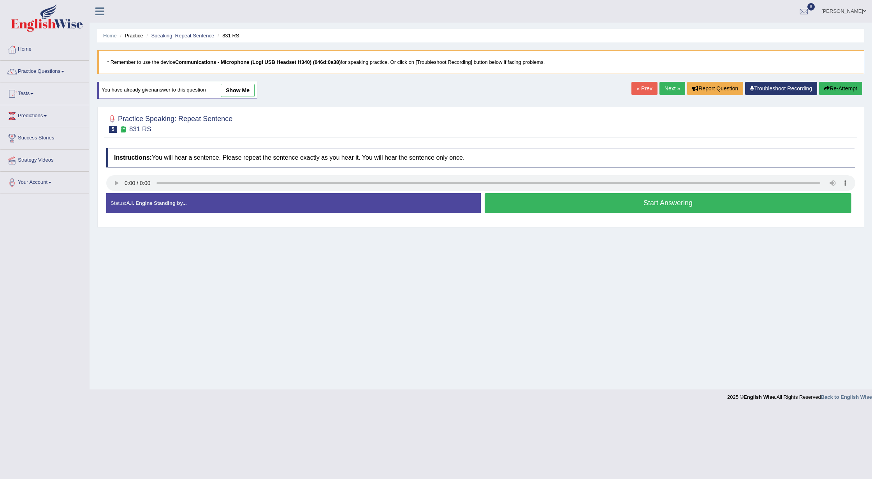
click at [536, 202] on button "Start Answering" at bounding box center [668, 203] width 367 height 20
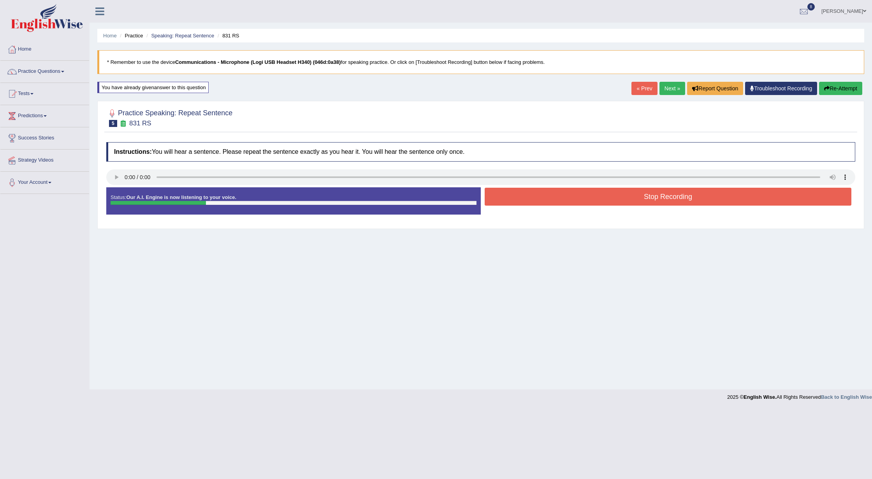
click at [611, 195] on button "Stop Recording" at bounding box center [668, 197] width 367 height 18
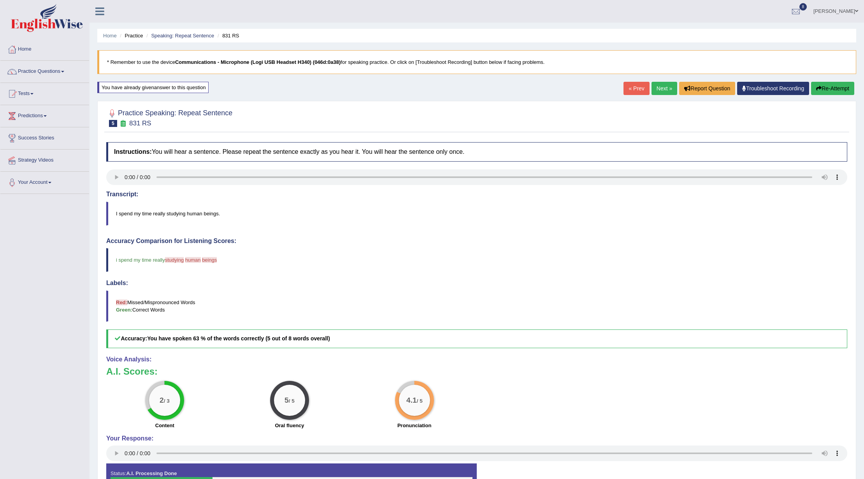
click at [821, 86] on button "Re-Attempt" at bounding box center [832, 88] width 43 height 13
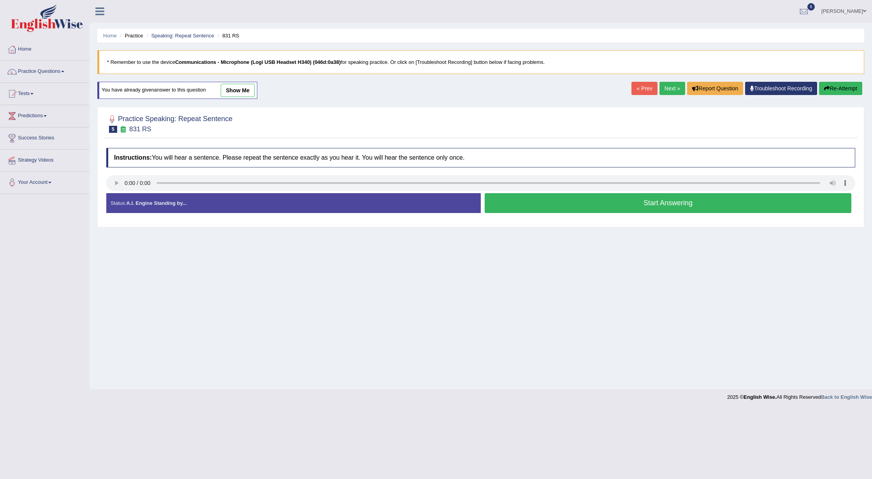
click at [529, 201] on button "Start Answering" at bounding box center [668, 203] width 367 height 20
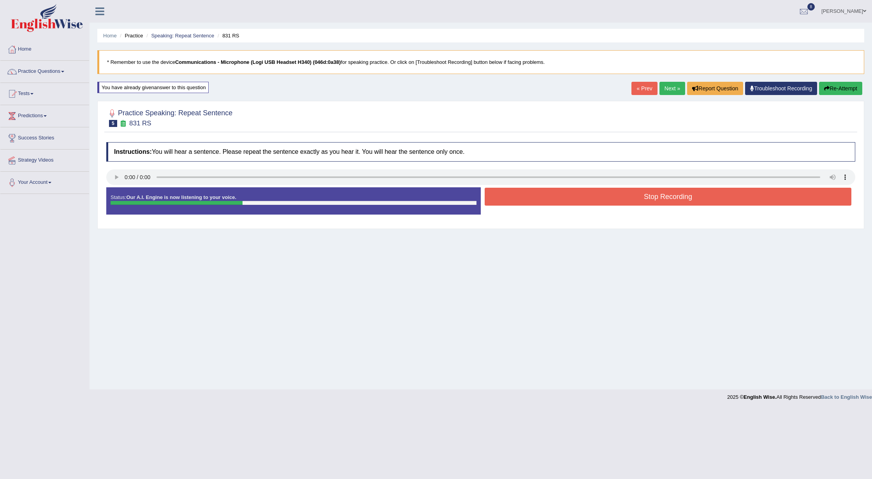
click at [528, 200] on button "Stop Recording" at bounding box center [668, 197] width 367 height 18
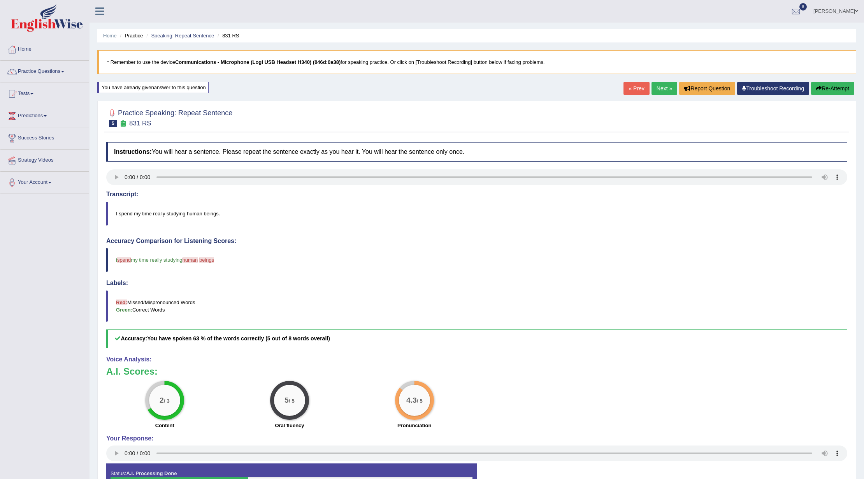
click at [828, 86] on button "Re-Attempt" at bounding box center [832, 88] width 43 height 13
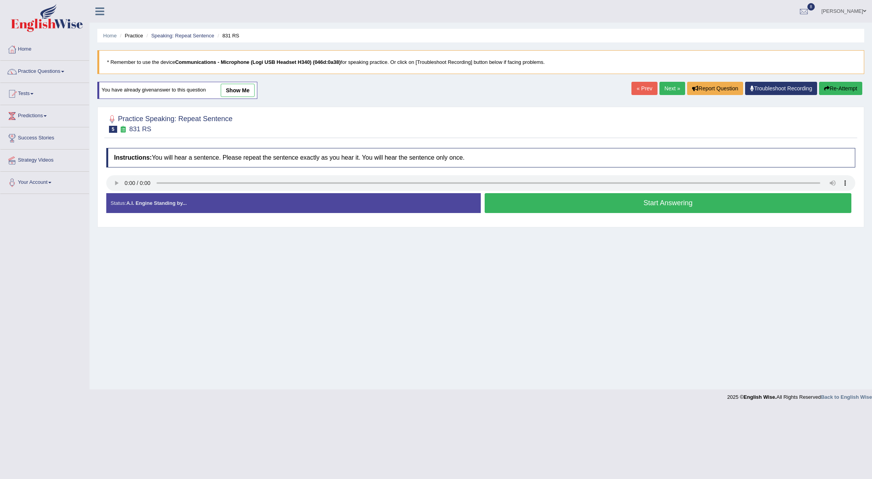
click at [678, 208] on button "Start Answering" at bounding box center [668, 203] width 367 height 20
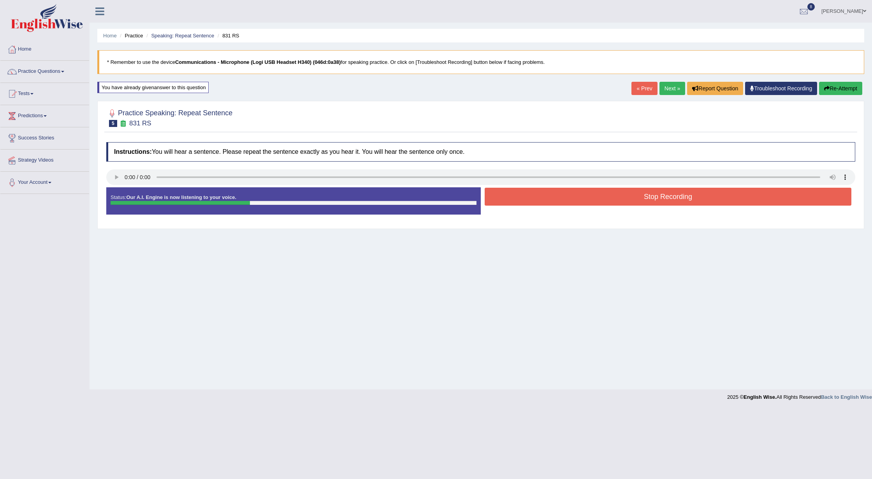
click at [657, 200] on button "Stop Recording" at bounding box center [668, 197] width 367 height 18
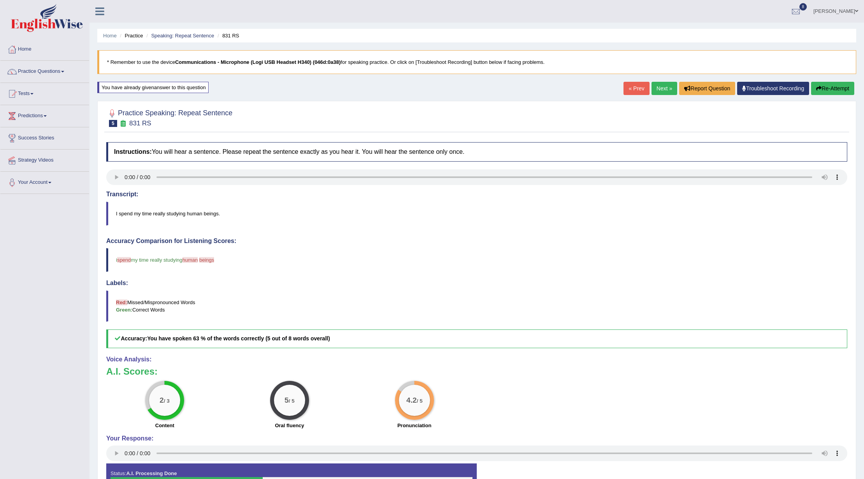
click at [835, 85] on button "Re-Attempt" at bounding box center [832, 88] width 43 height 13
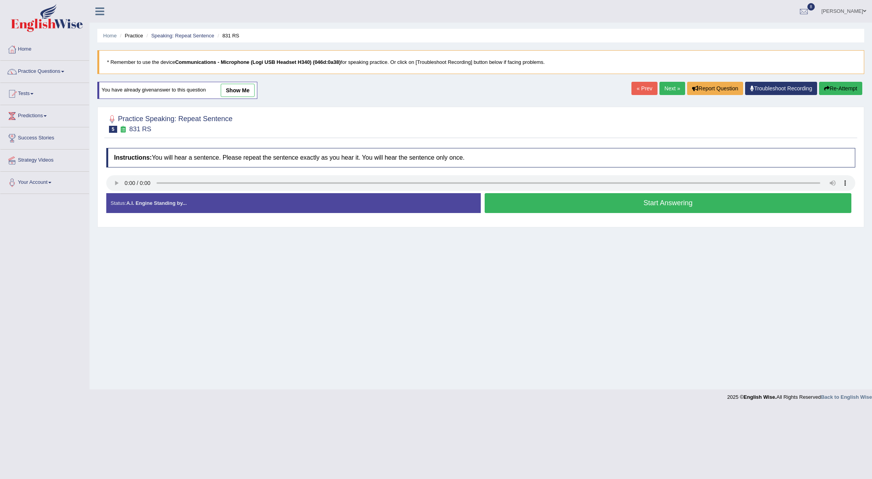
click at [564, 207] on button "Start Answering" at bounding box center [668, 203] width 367 height 20
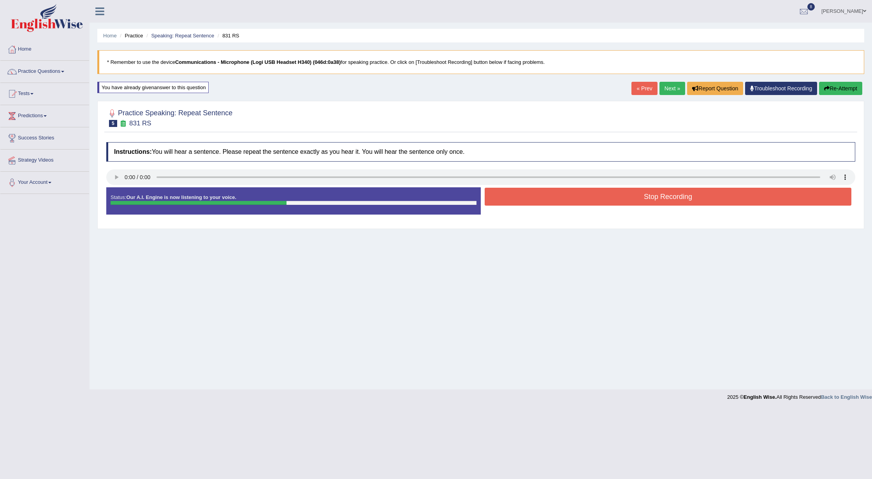
click at [550, 195] on button "Stop Recording" at bounding box center [668, 197] width 367 height 18
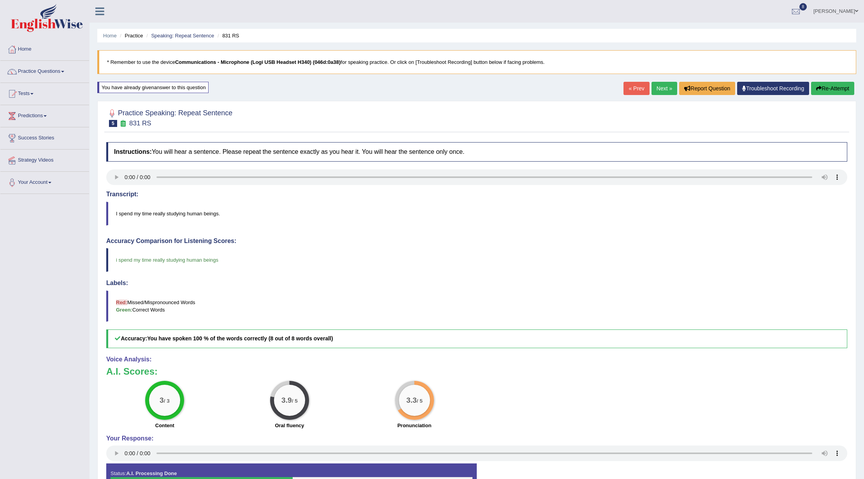
click at [658, 90] on link "Next »" at bounding box center [665, 88] width 26 height 13
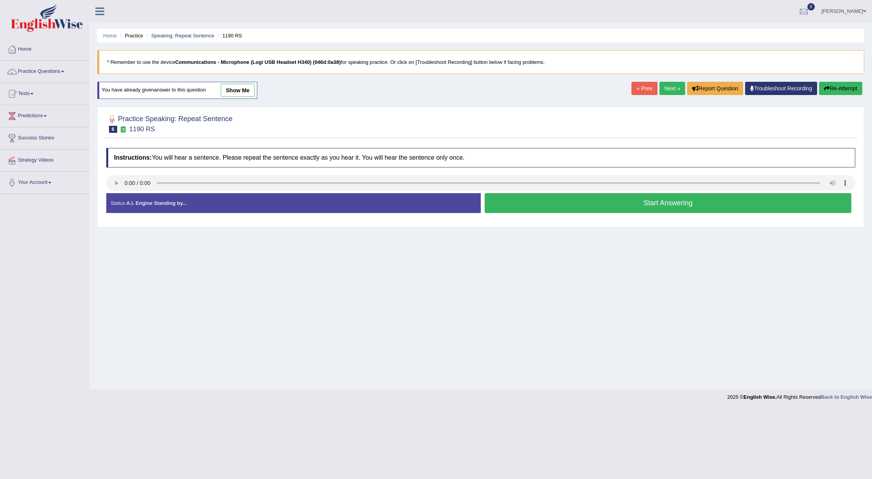
click at [678, 89] on link "Next »" at bounding box center [672, 88] width 26 height 13
click at [539, 202] on button "Start Answering" at bounding box center [668, 203] width 367 height 20
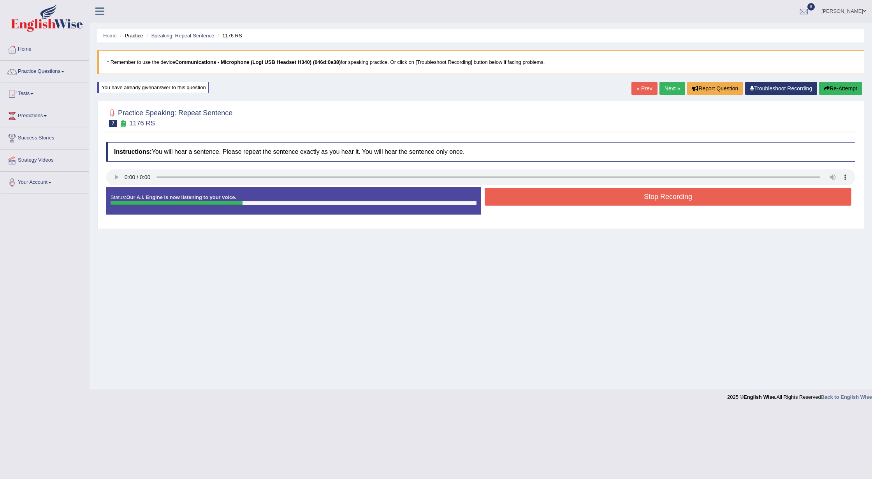
click at [540, 198] on button "Stop Recording" at bounding box center [668, 197] width 367 height 18
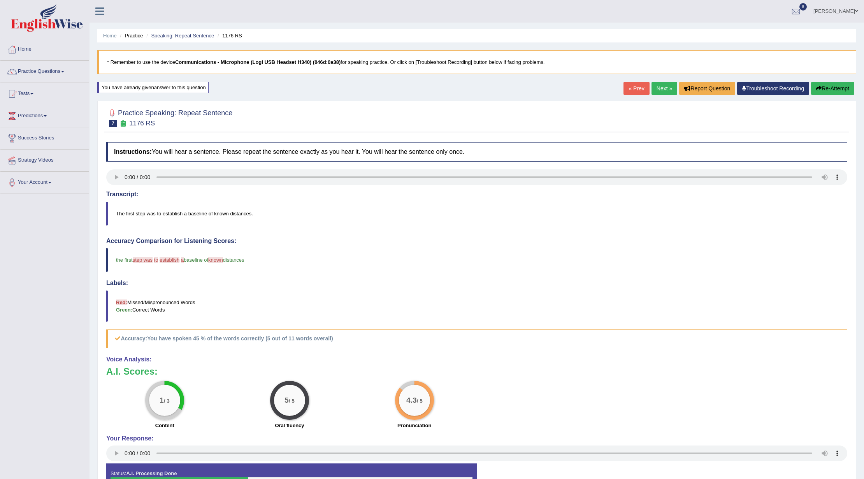
click at [820, 85] on button "Re-Attempt" at bounding box center [832, 88] width 43 height 13
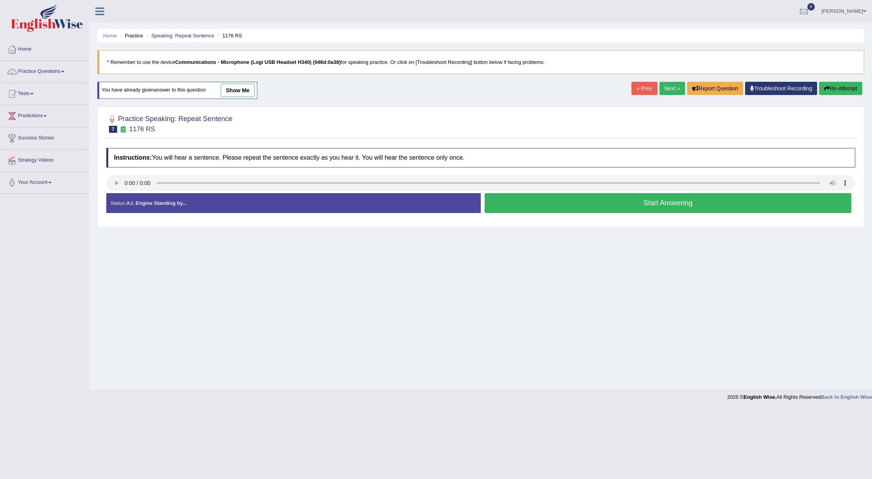
click at [553, 206] on button "Start Answering" at bounding box center [668, 203] width 367 height 20
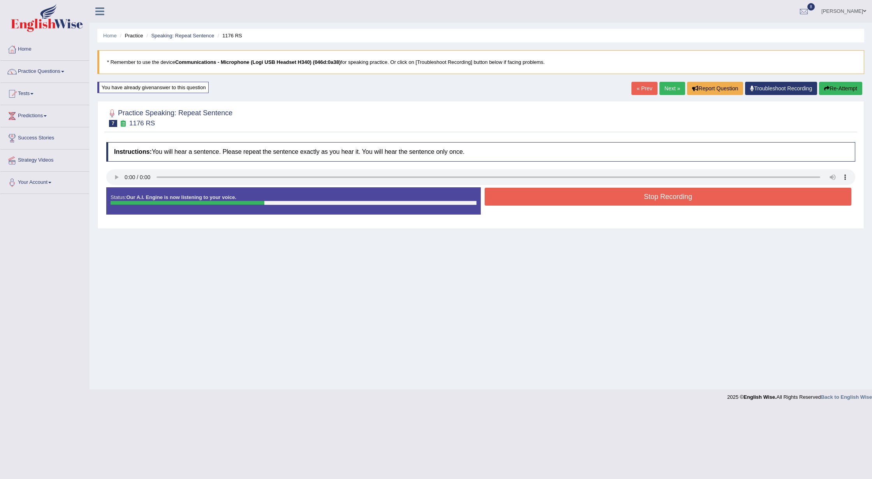
click at [547, 202] on button "Stop Recording" at bounding box center [668, 197] width 367 height 18
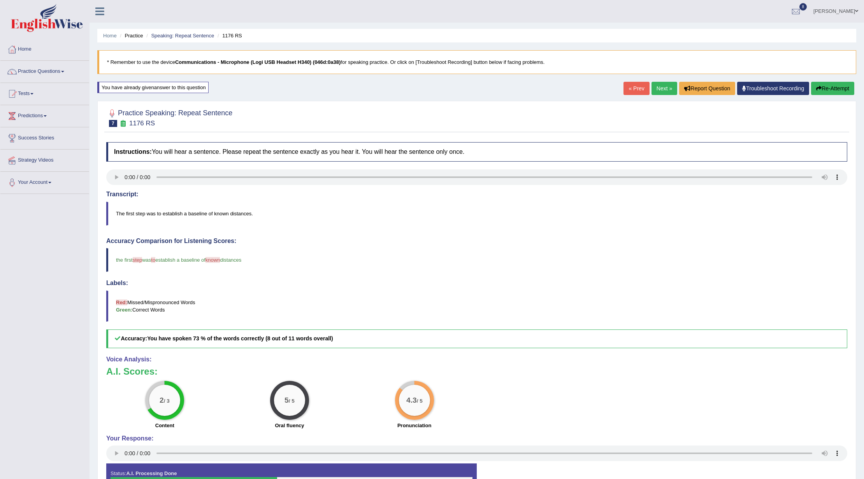
click at [829, 79] on div "Home Practice Speaking: Repeat Sentence 1176 RS * Remember to use the device Co…" at bounding box center [477, 255] width 775 height 511
click at [831, 86] on button "Re-Attempt" at bounding box center [832, 88] width 43 height 13
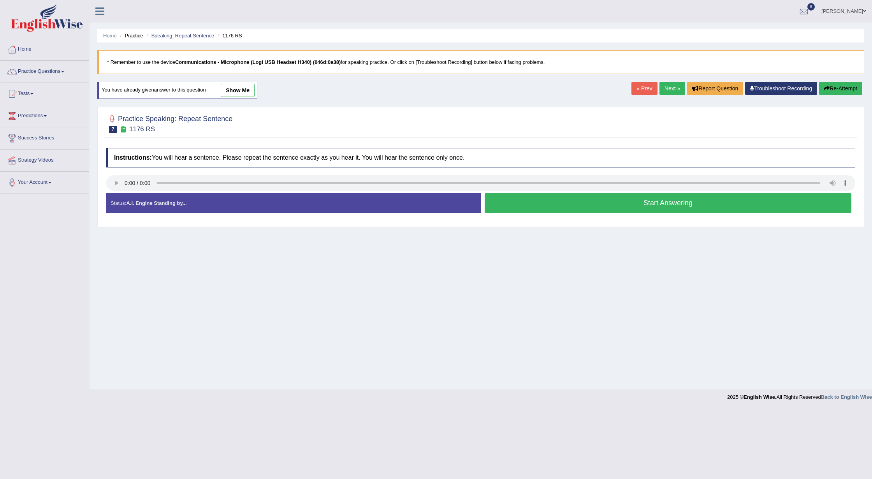
click at [515, 203] on button "Start Answering" at bounding box center [668, 203] width 367 height 20
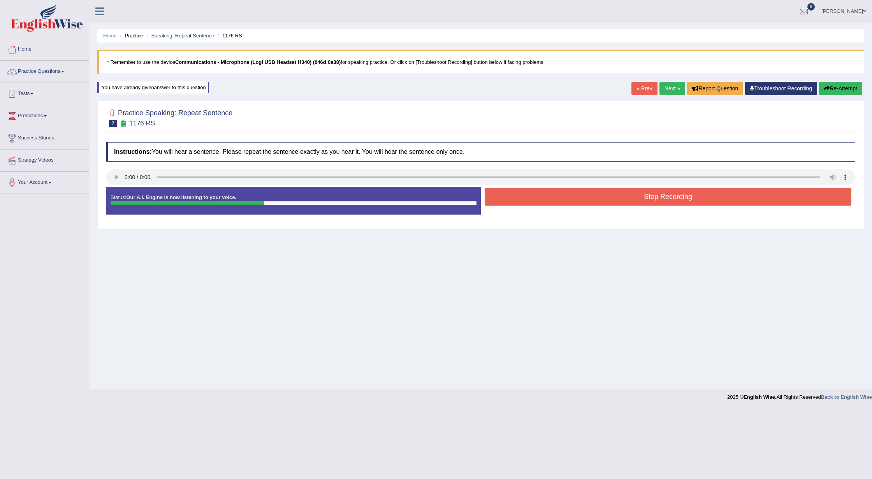
click at [536, 192] on button "Stop Recording" at bounding box center [668, 197] width 367 height 18
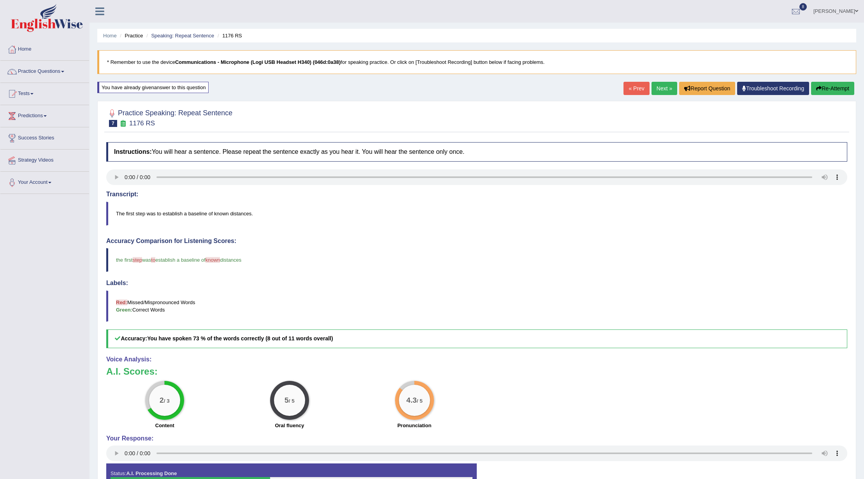
click at [826, 87] on button "Re-Attempt" at bounding box center [832, 88] width 43 height 13
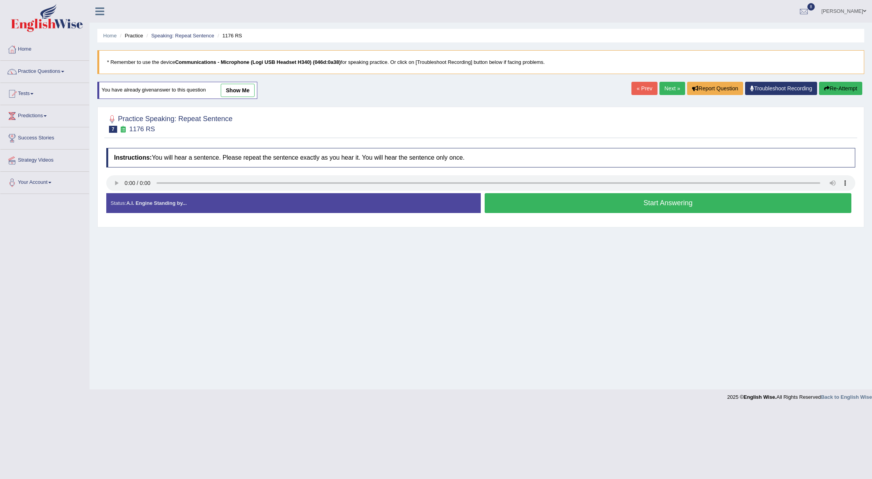
click at [517, 201] on button "Start Answering" at bounding box center [668, 203] width 367 height 20
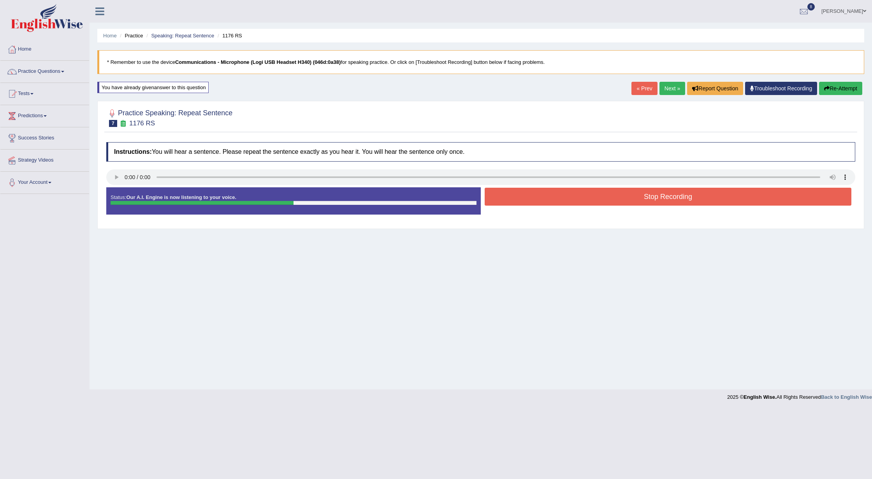
click at [517, 201] on button "Stop Recording" at bounding box center [668, 197] width 367 height 18
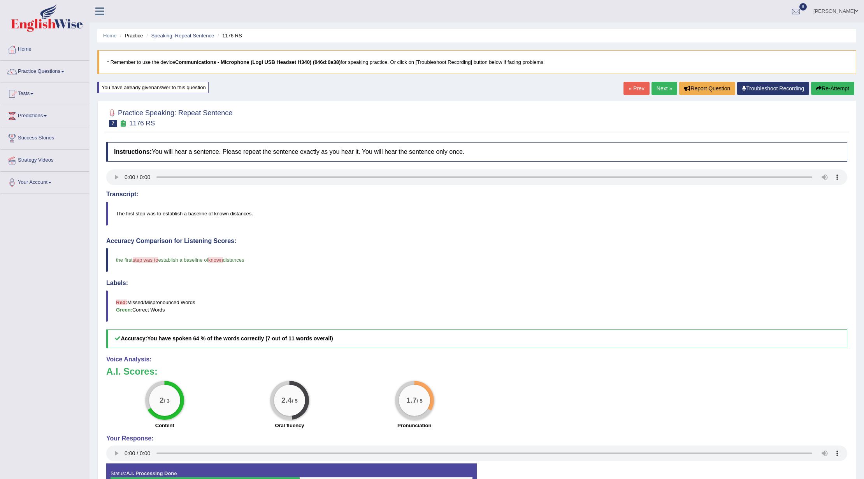
click at [821, 85] on button "Re-Attempt" at bounding box center [832, 88] width 43 height 13
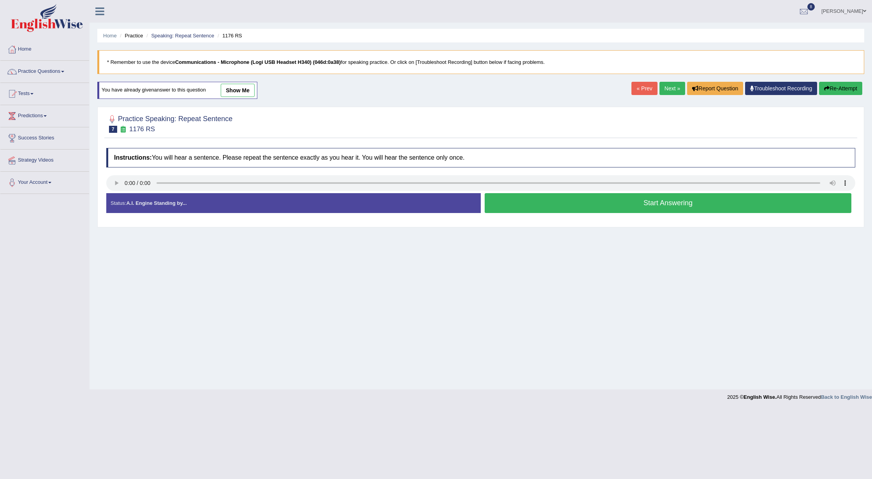
click at [537, 201] on button "Start Answering" at bounding box center [668, 203] width 367 height 20
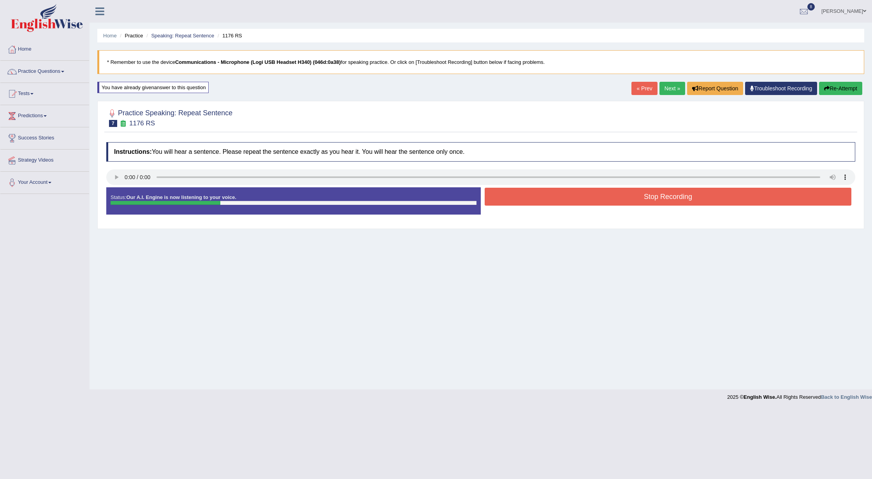
click at [538, 201] on button "Stop Recording" at bounding box center [668, 197] width 367 height 18
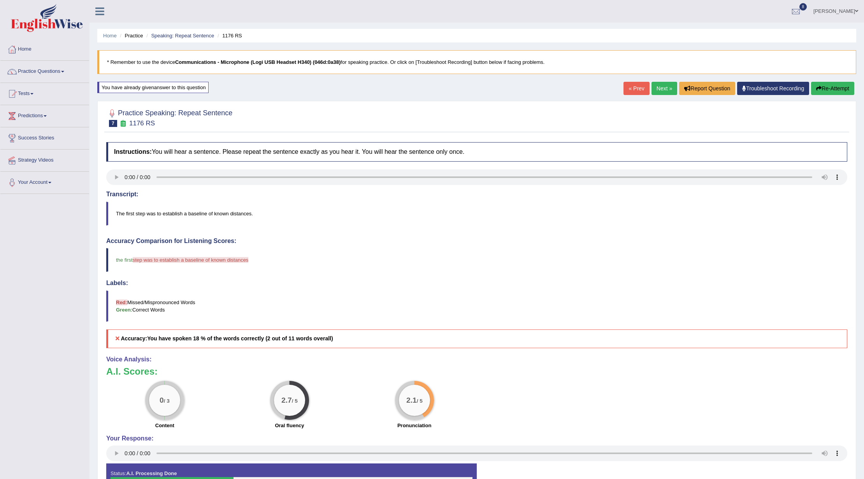
click at [826, 86] on button "Re-Attempt" at bounding box center [832, 88] width 43 height 13
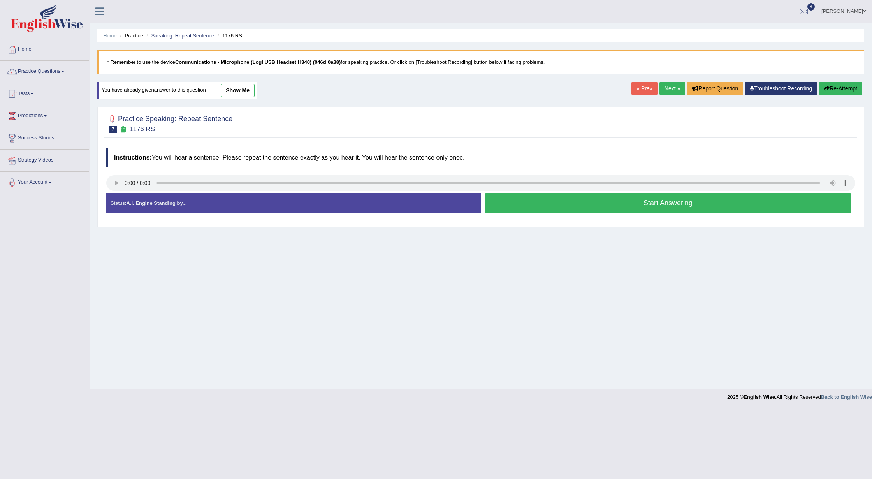
click at [519, 203] on button "Start Answering" at bounding box center [668, 203] width 367 height 20
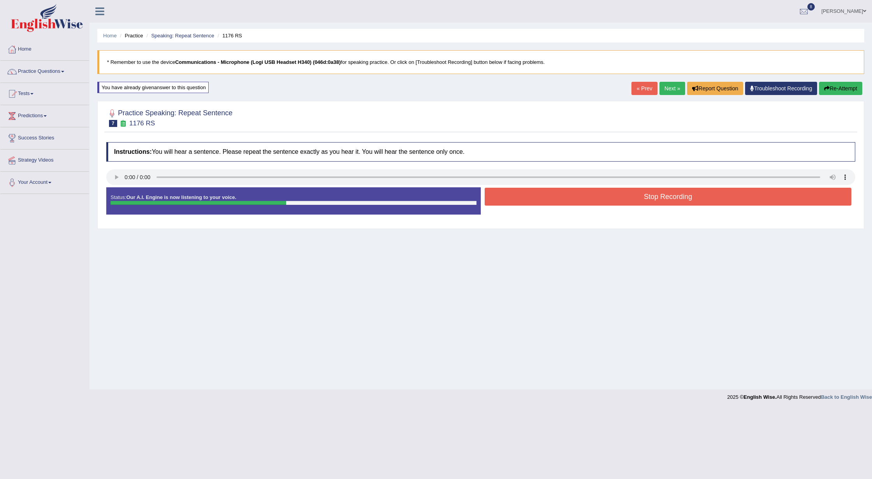
click at [518, 202] on button "Stop Recording" at bounding box center [668, 197] width 367 height 18
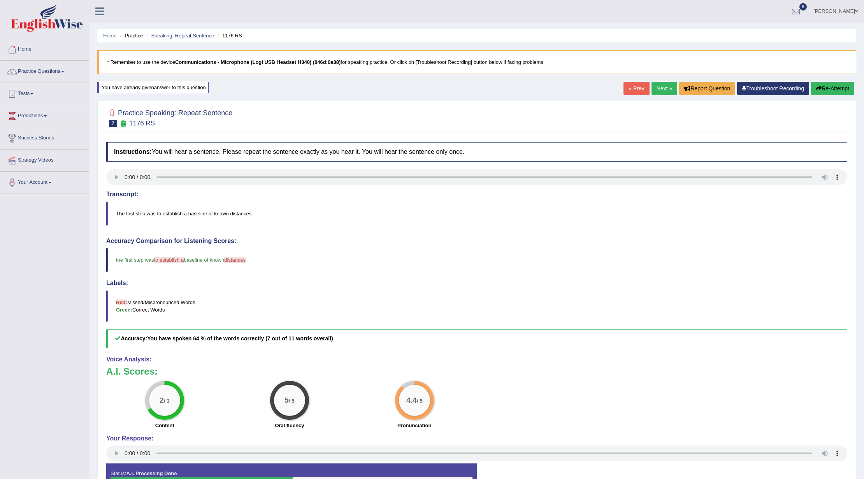
click at [654, 90] on link "Next »" at bounding box center [665, 88] width 26 height 13
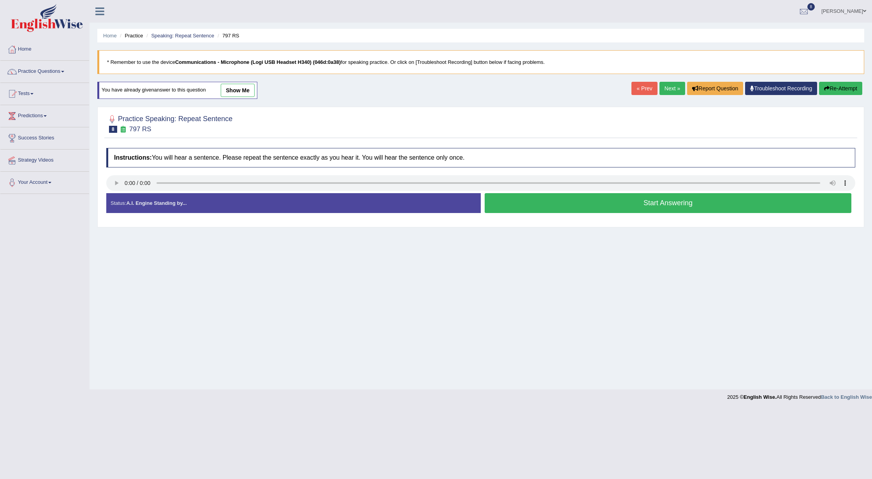
click at [525, 207] on button "Start Answering" at bounding box center [668, 203] width 367 height 20
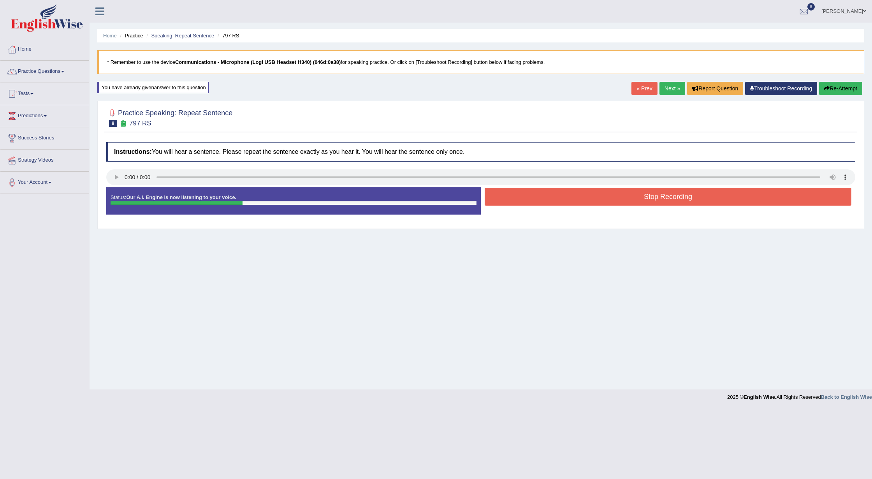
click at [520, 199] on button "Stop Recording" at bounding box center [668, 197] width 367 height 18
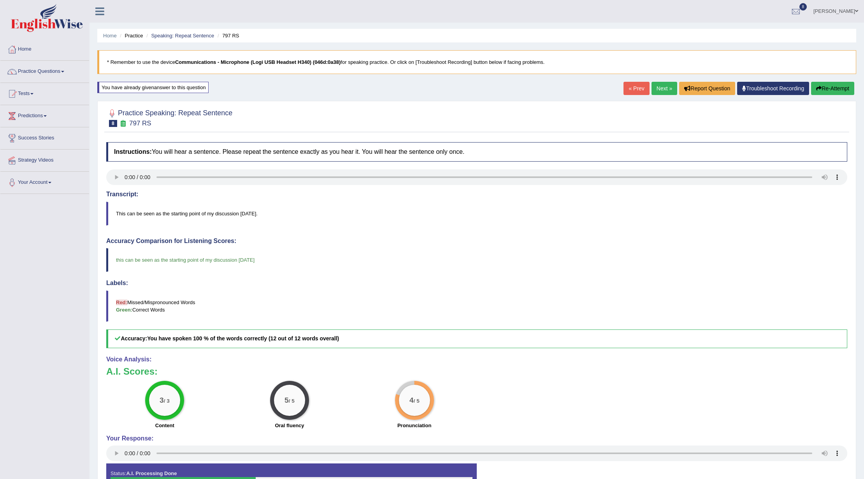
click at [656, 89] on link "Next »" at bounding box center [665, 88] width 26 height 13
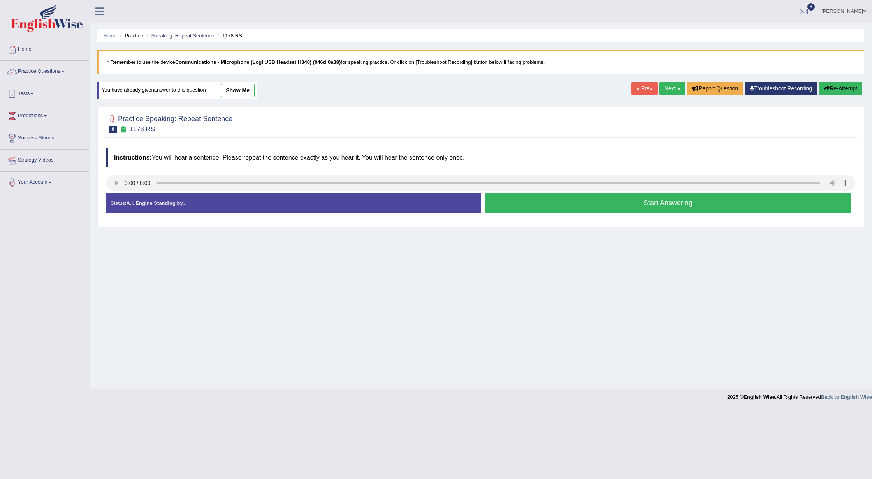
click at [573, 202] on button "Start Answering" at bounding box center [668, 203] width 367 height 20
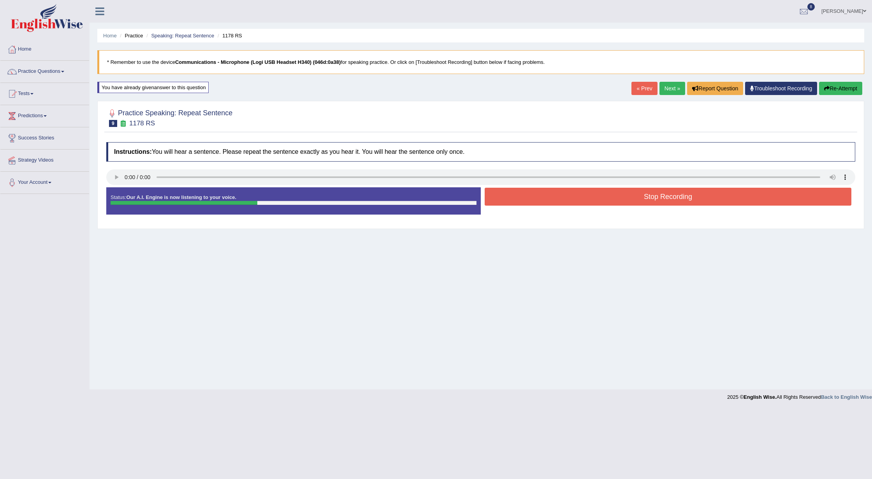
click at [573, 202] on button "Stop Recording" at bounding box center [668, 197] width 367 height 18
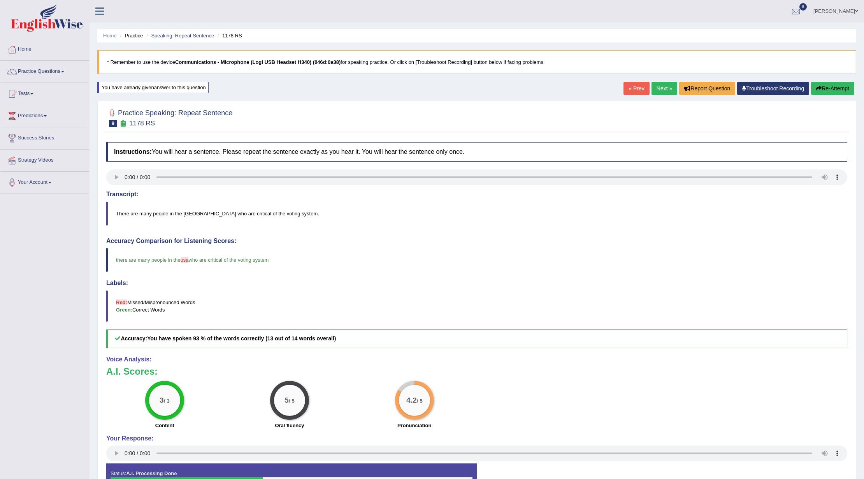
click at [657, 86] on link "Next »" at bounding box center [665, 88] width 26 height 13
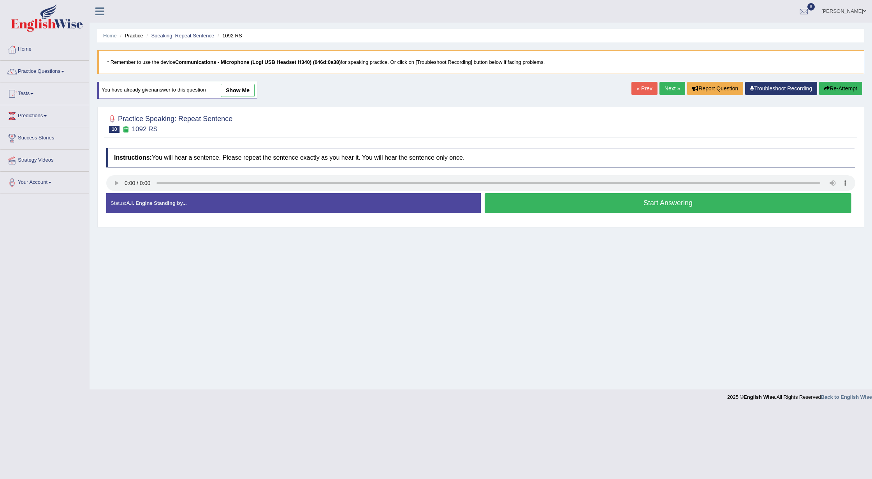
click at [556, 202] on button "Start Answering" at bounding box center [668, 203] width 367 height 20
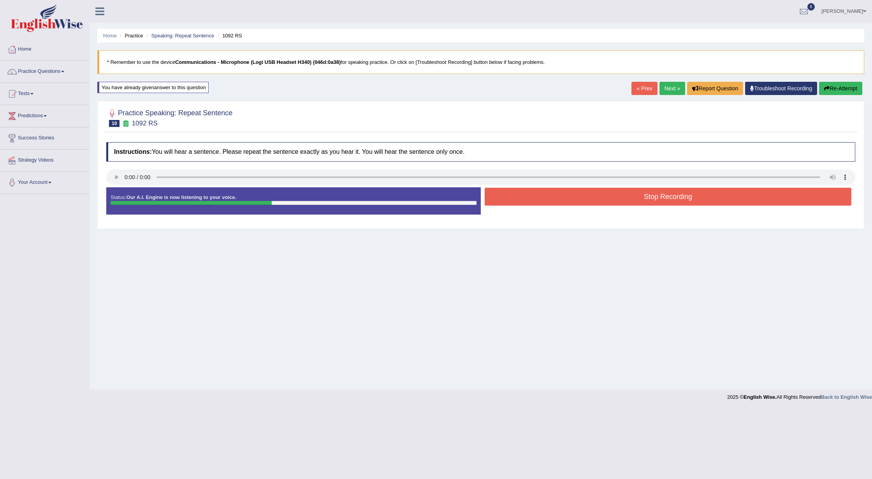
click at [556, 202] on button "Stop Recording" at bounding box center [668, 197] width 367 height 18
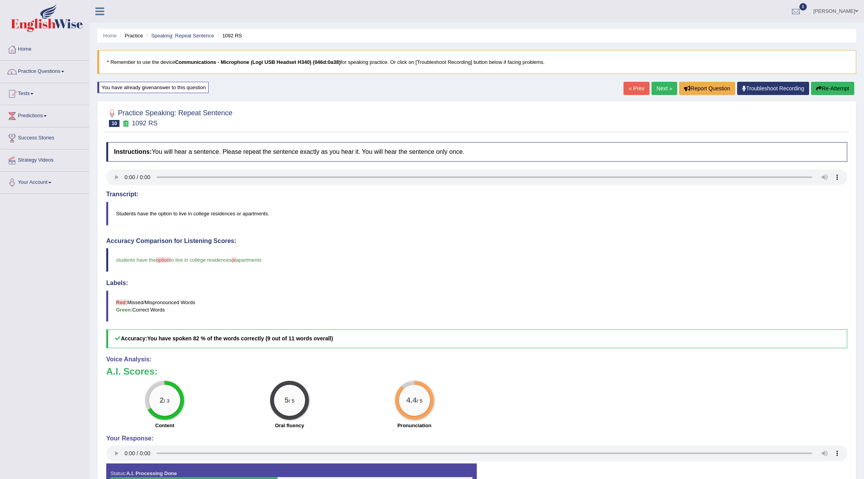
click at [831, 9] on link "Suraj Shrestha" at bounding box center [836, 10] width 56 height 20
click at [796, 108] on link "Log out" at bounding box center [821, 109] width 84 height 18
